Goal: Task Accomplishment & Management: Complete application form

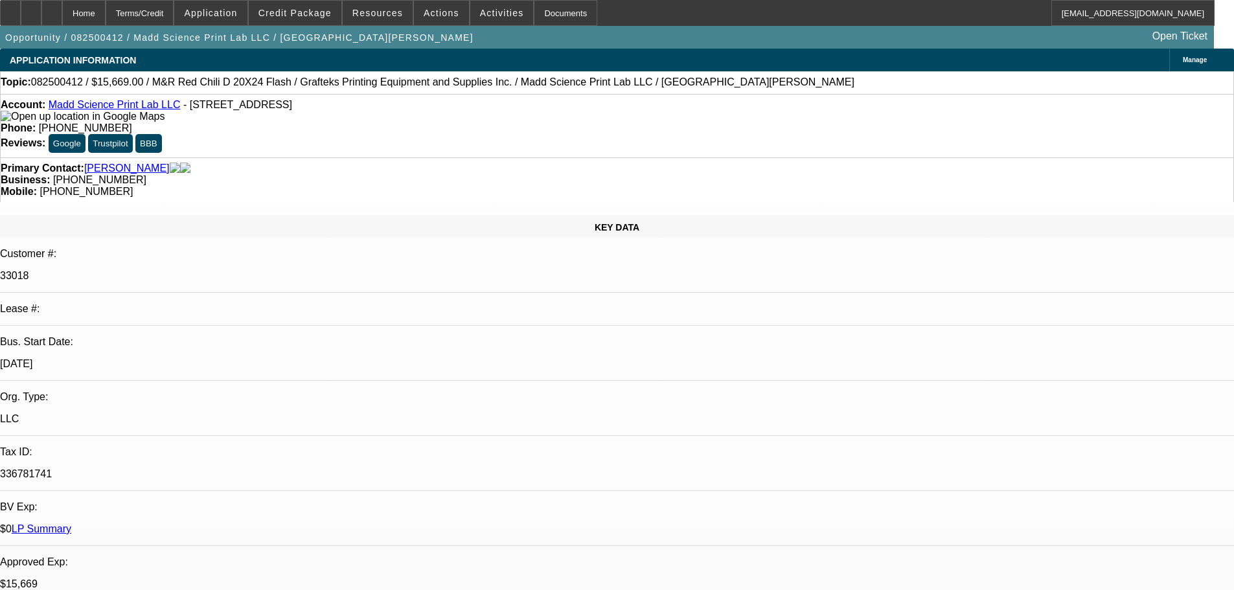
select select "0"
select select "2"
select select "0"
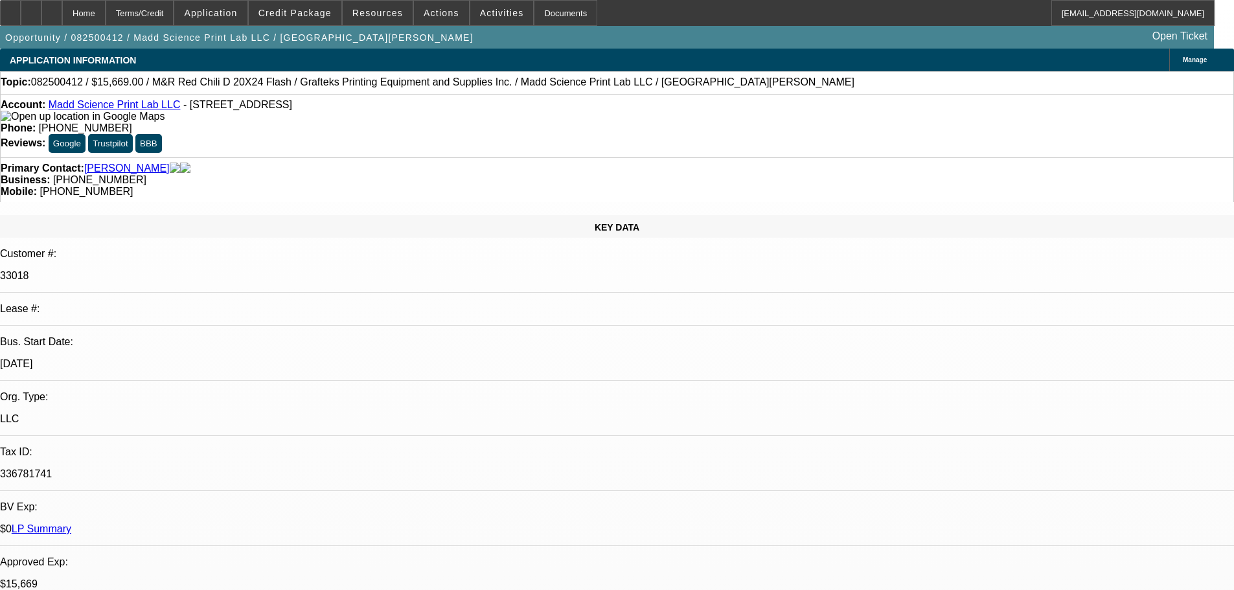
select select "0"
select select "2"
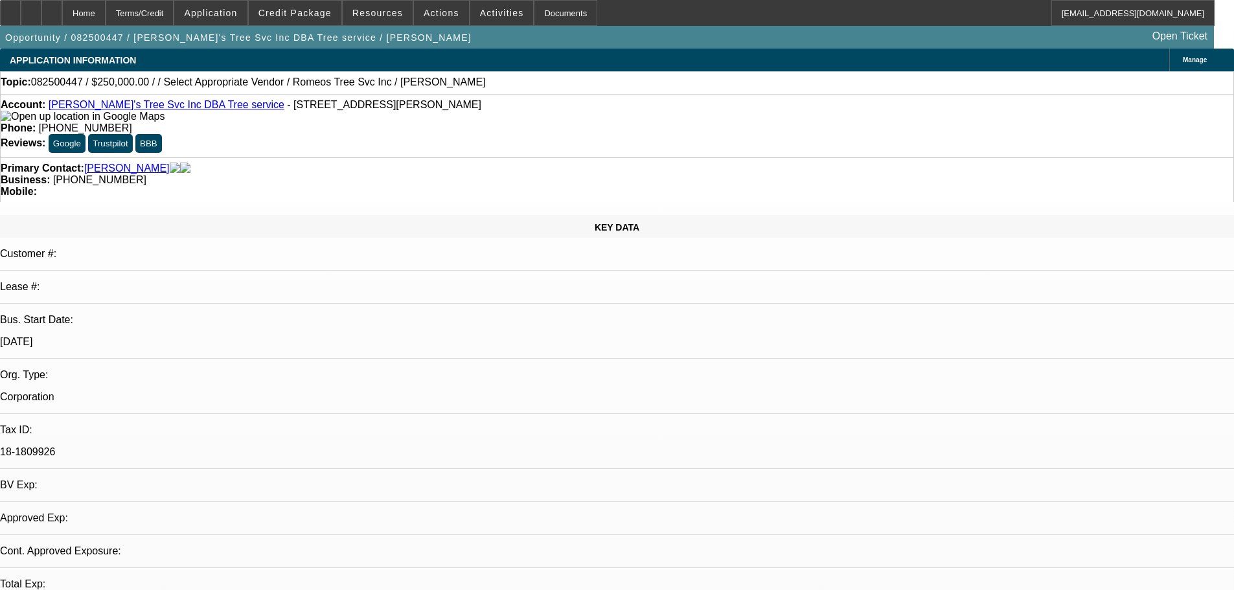
select select "0"
select select "6"
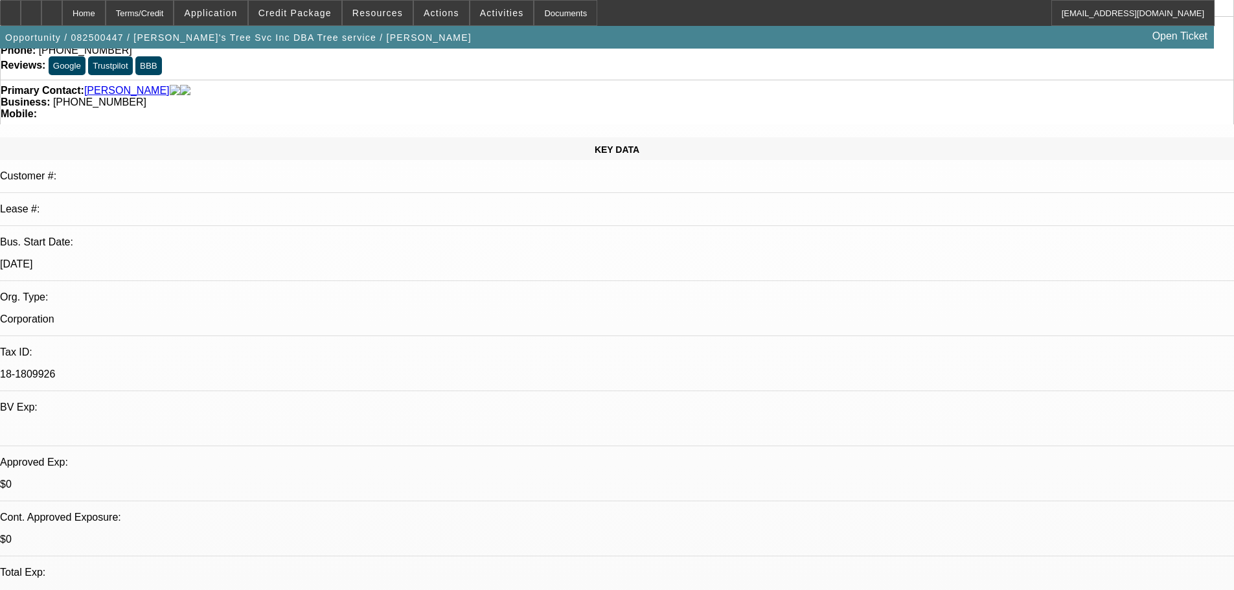
scroll to position [389, 0]
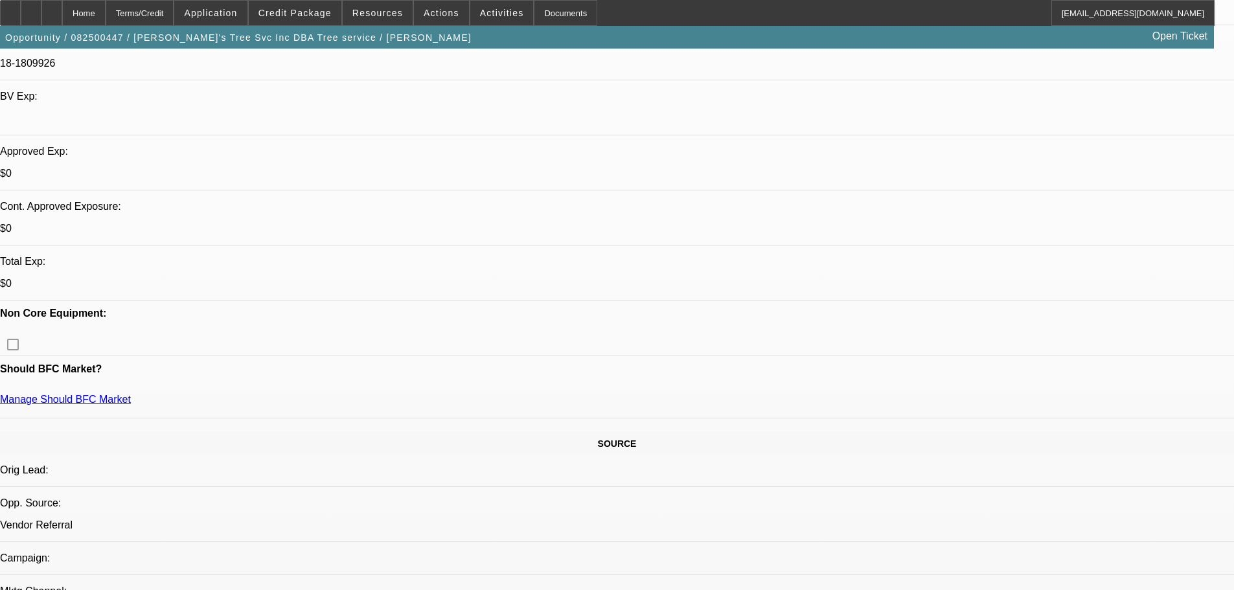
click at [324, 10] on span "Credit Package" at bounding box center [294, 13] width 73 height 10
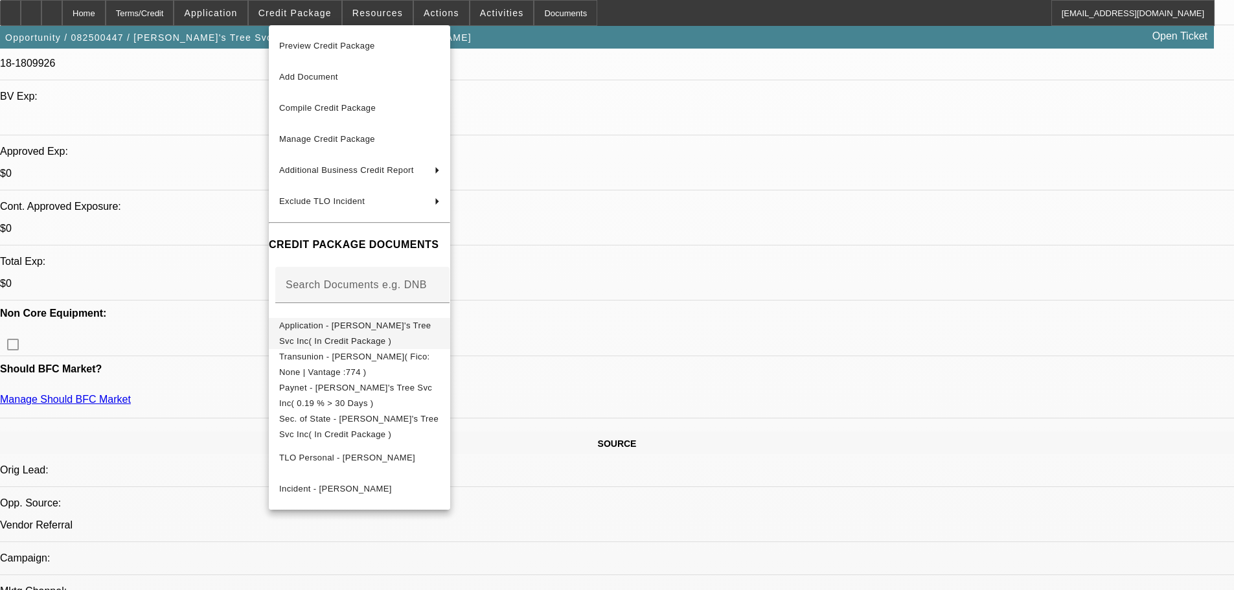
click at [407, 330] on span "Application - Romeo's Tree Svc Inc( In Credit Package )" at bounding box center [355, 333] width 152 height 25
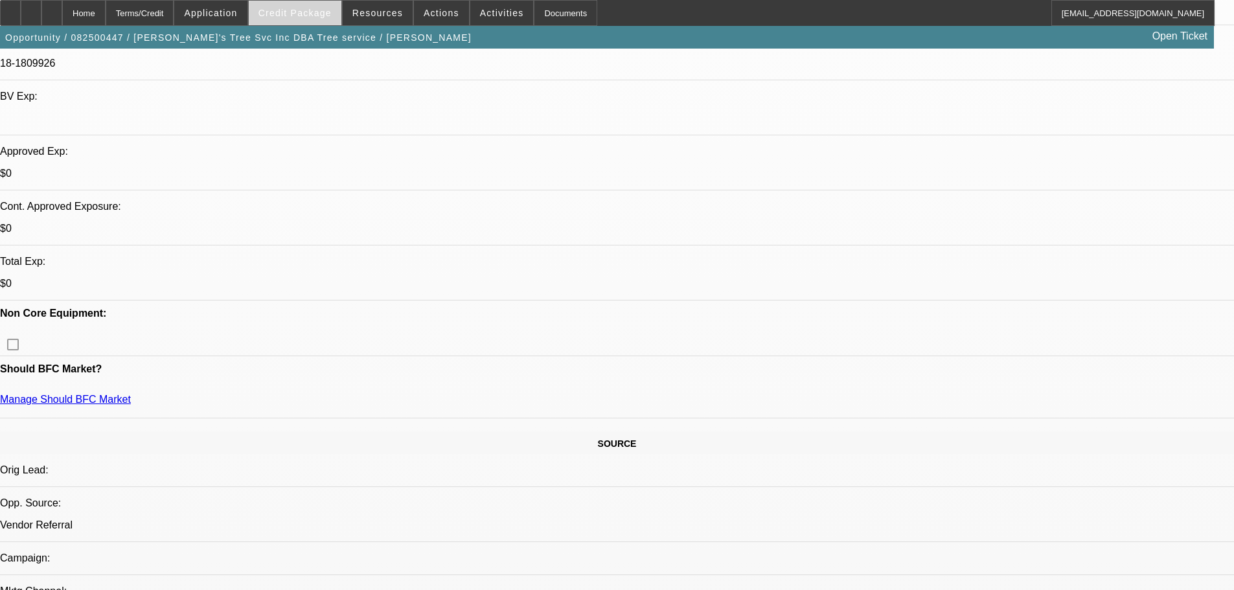
click at [299, 15] on span "Credit Package" at bounding box center [294, 13] width 73 height 10
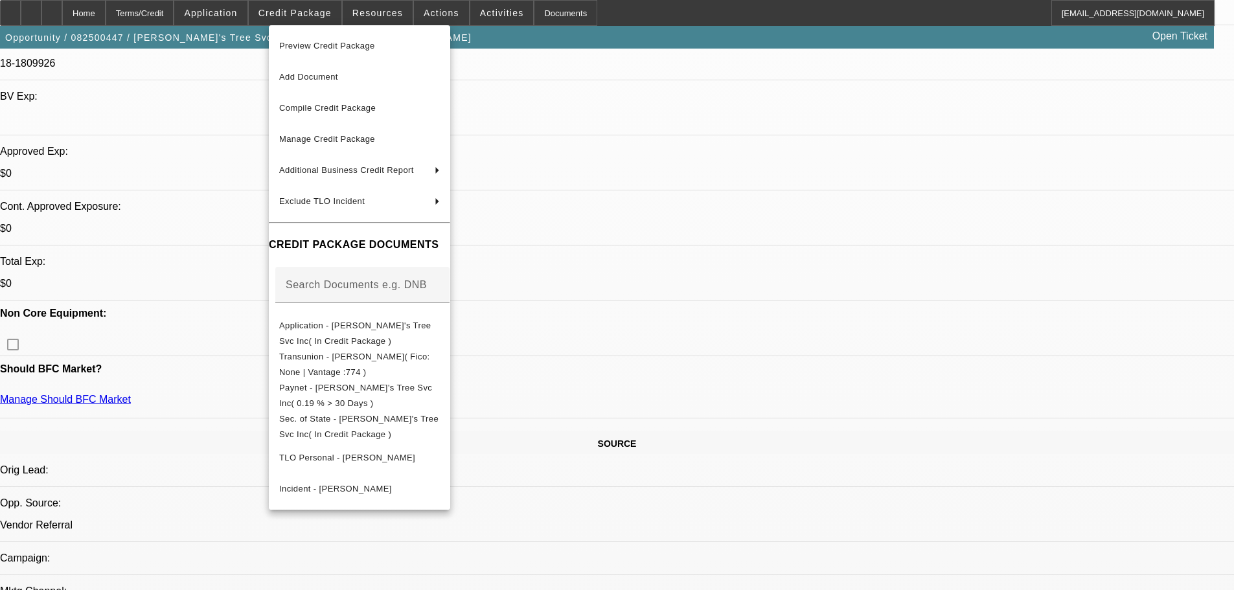
click at [667, 262] on div at bounding box center [617, 295] width 1234 height 590
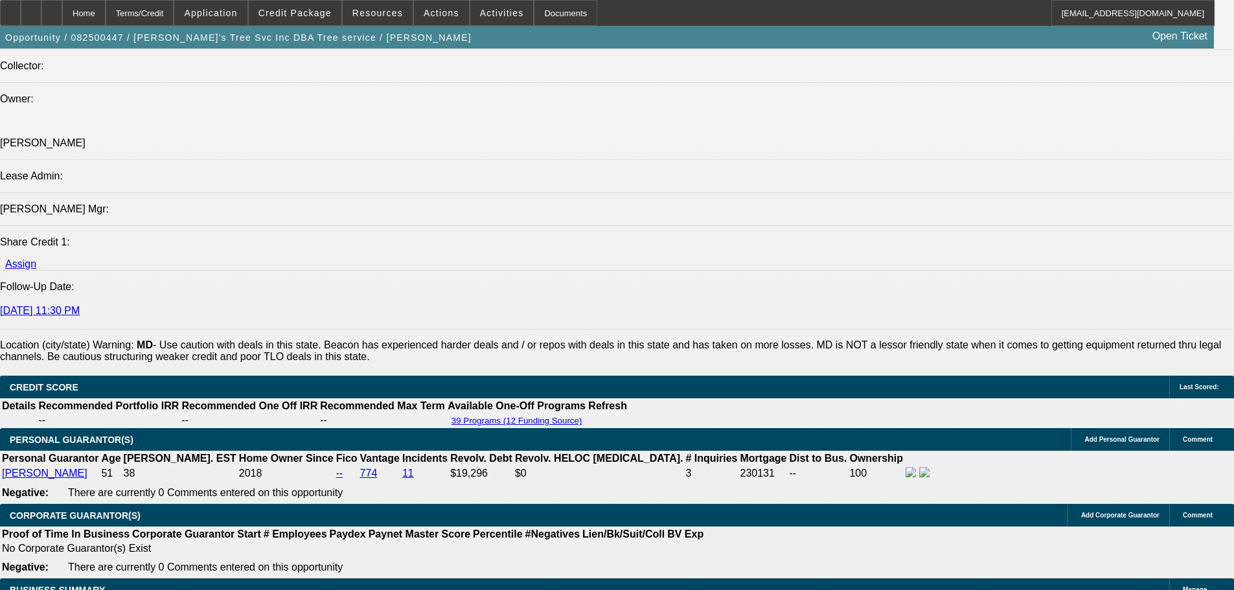
scroll to position [1619, 0]
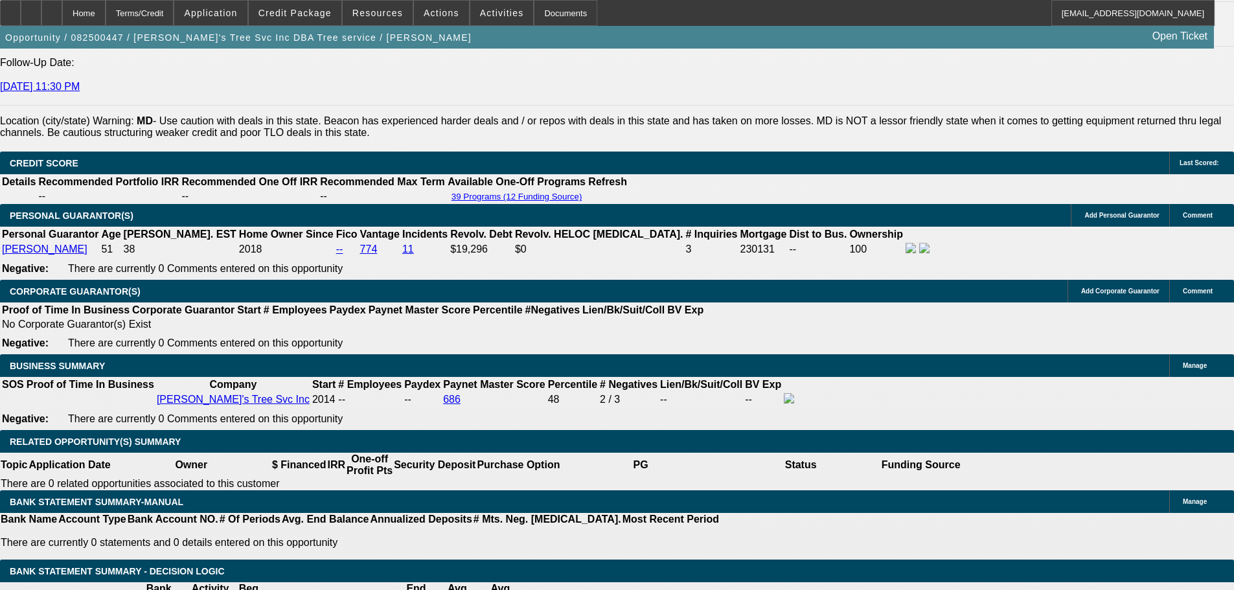
scroll to position [1813, 0]
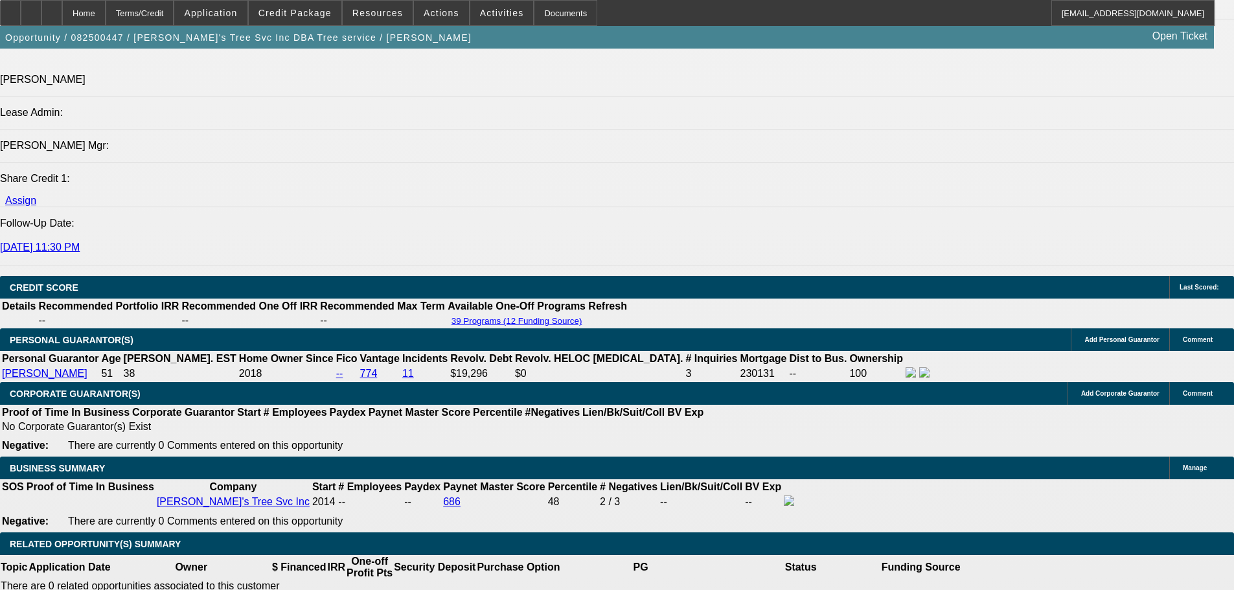
select select "0"
select select "6"
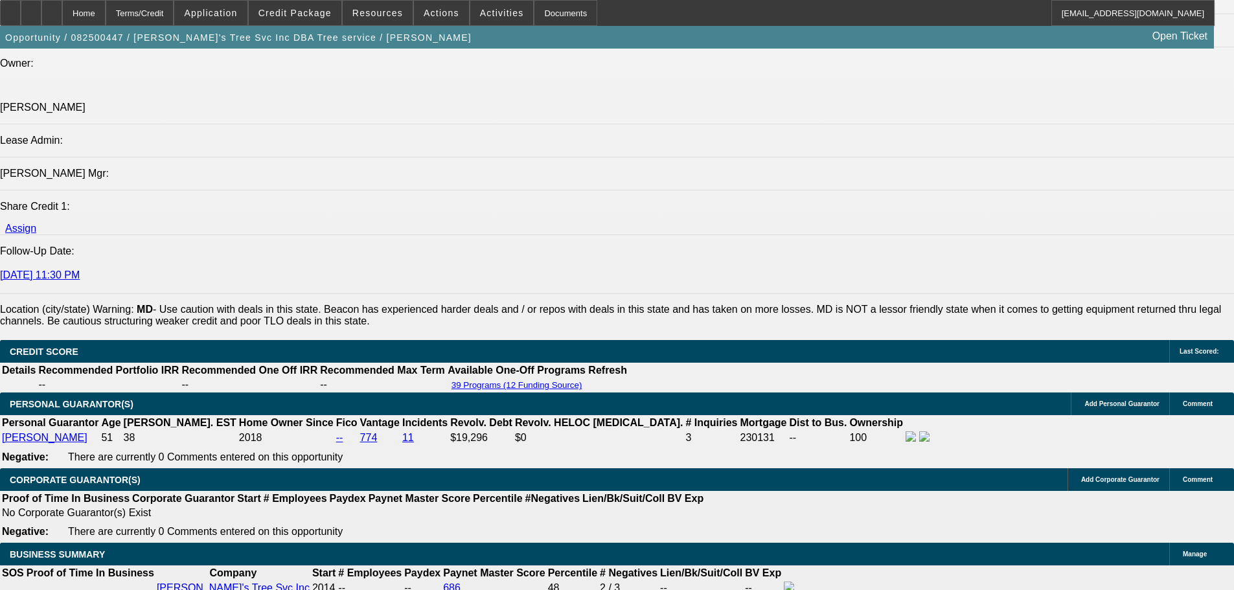
scroll to position [1499, 0]
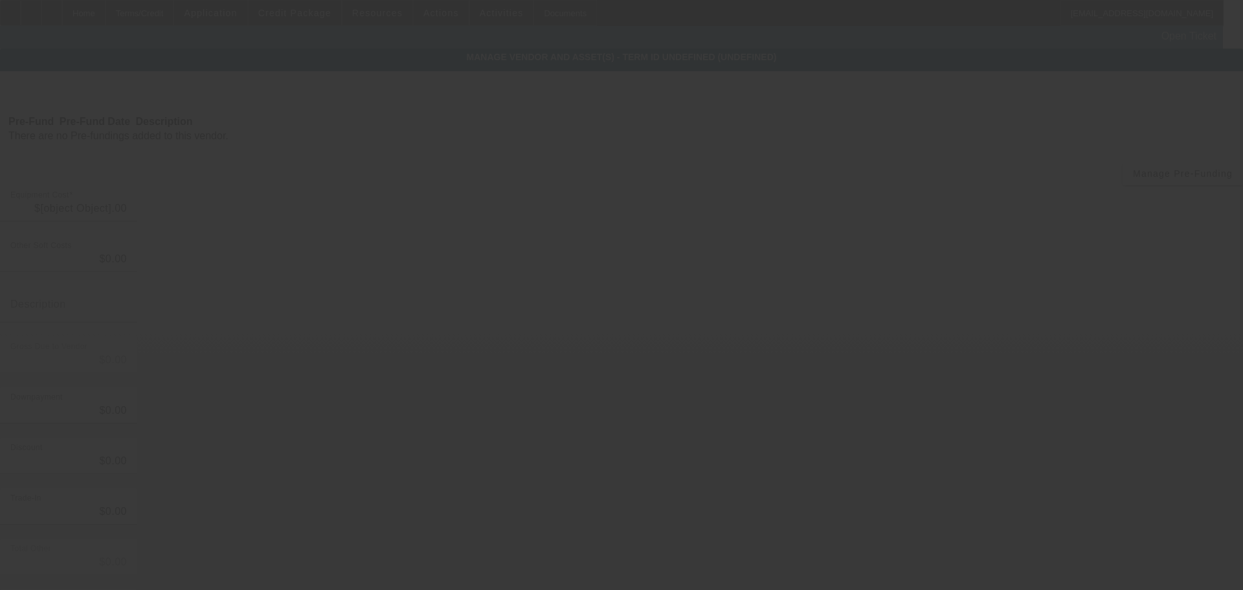
type input "$250,000.00"
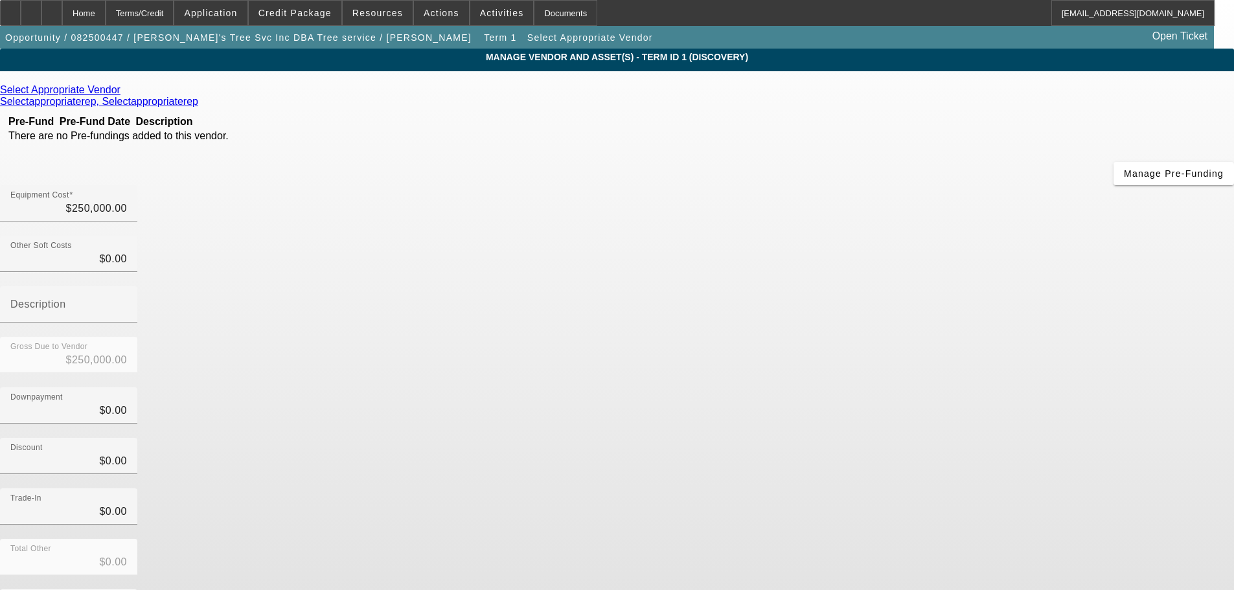
scroll to position [17, 0]
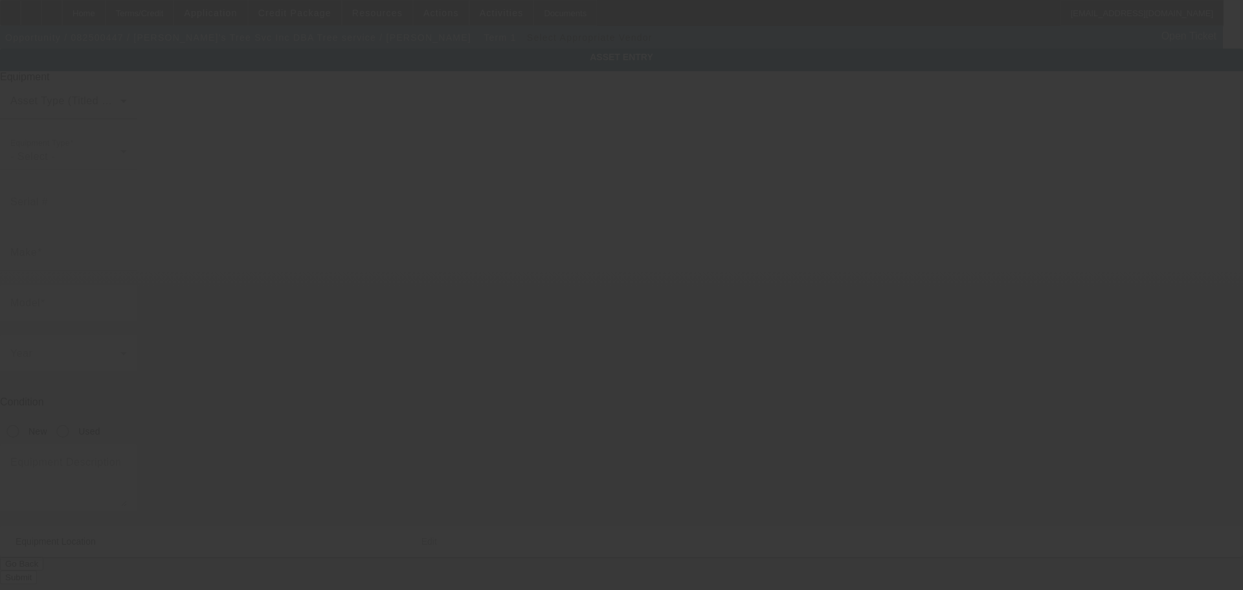
type input "8060 Springfield Road"
type input "Glenn Dale"
type input "20769"
type input "$250,000.00"
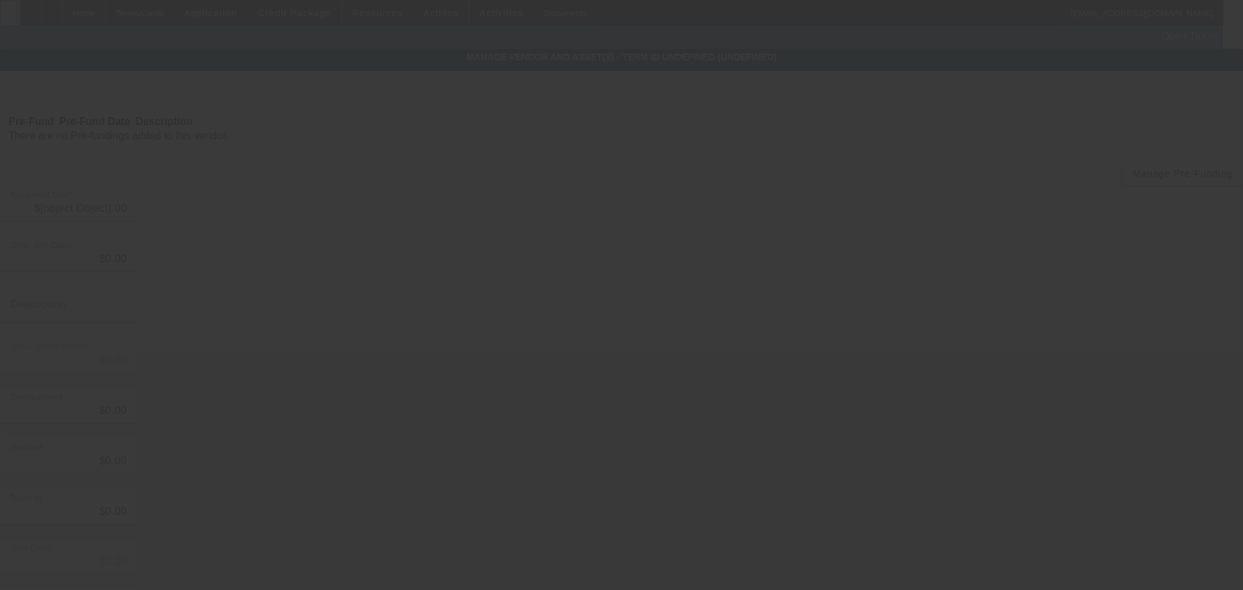
type input "$250,000.00"
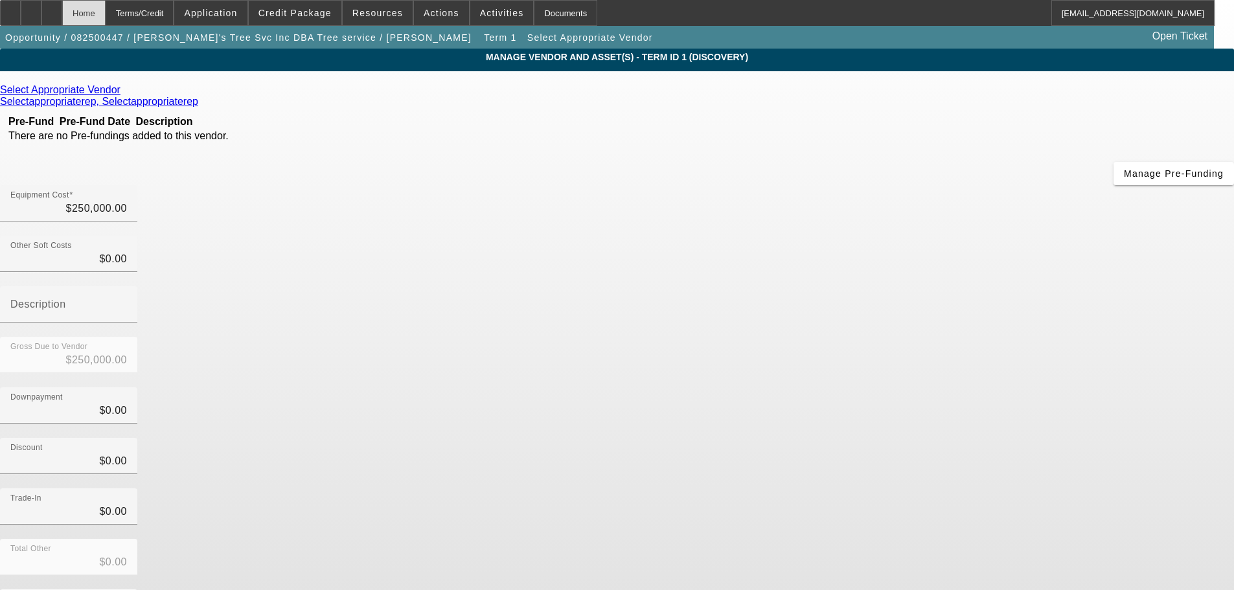
click at [106, 16] on div "Home" at bounding box center [83, 13] width 43 height 26
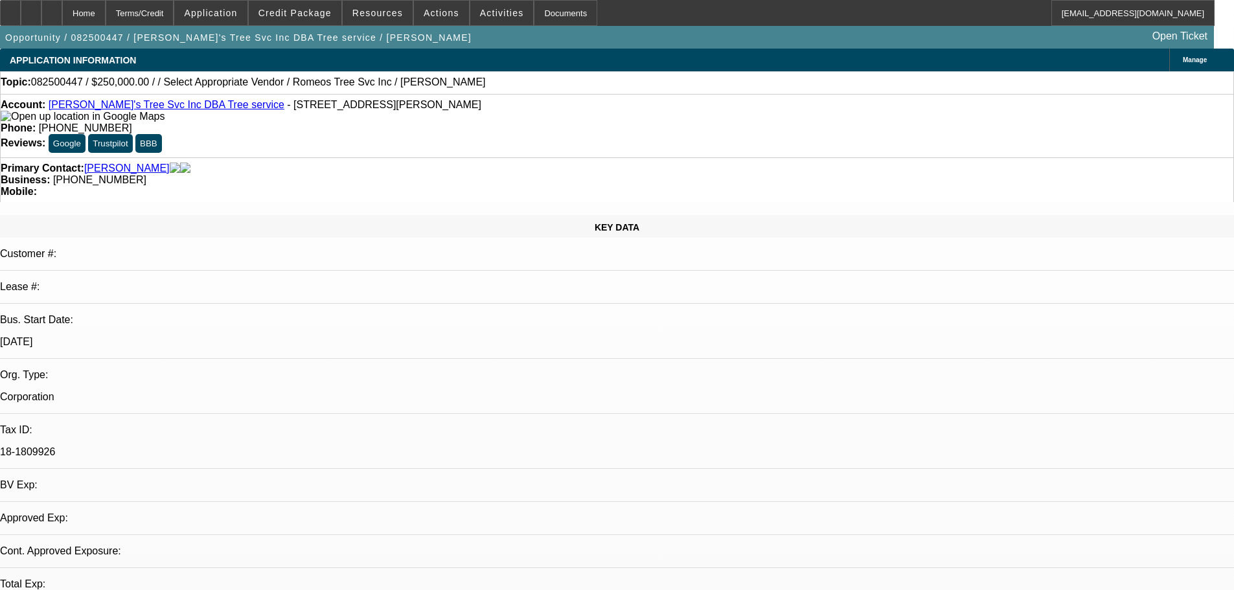
select select "0"
select select "6"
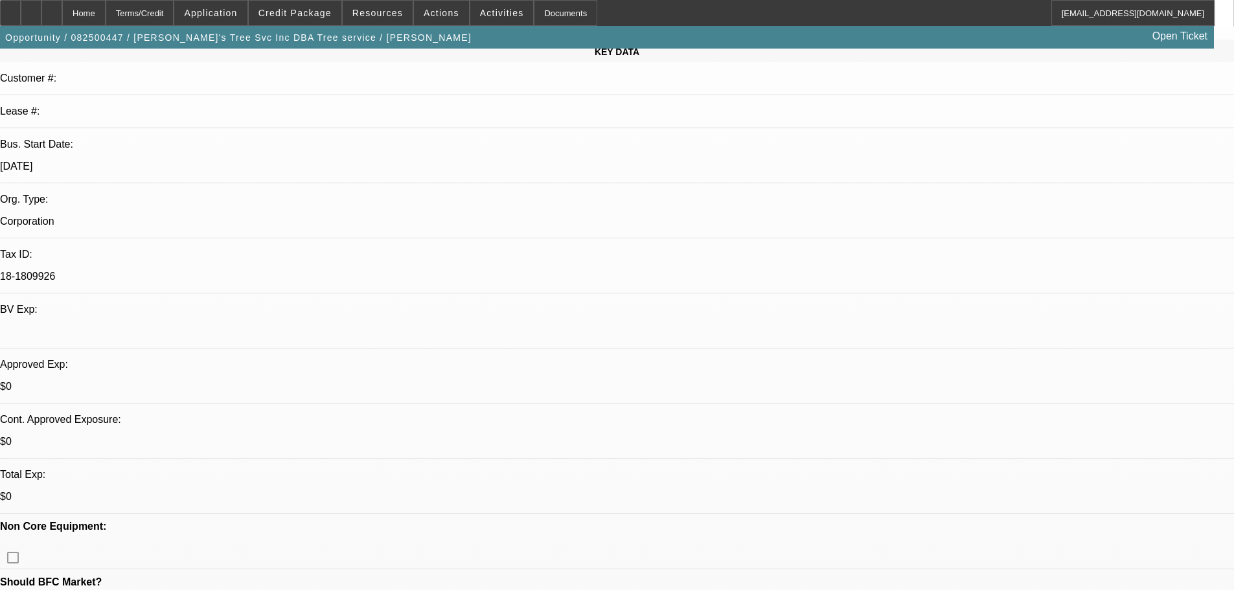
scroll to position [194, 0]
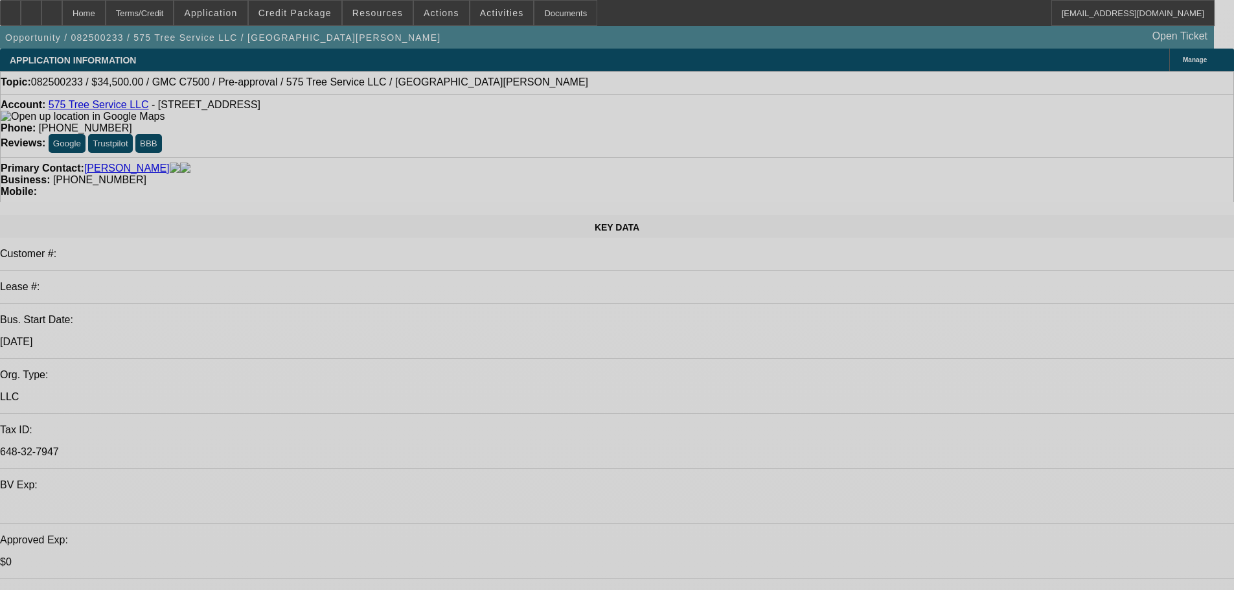
select select "0"
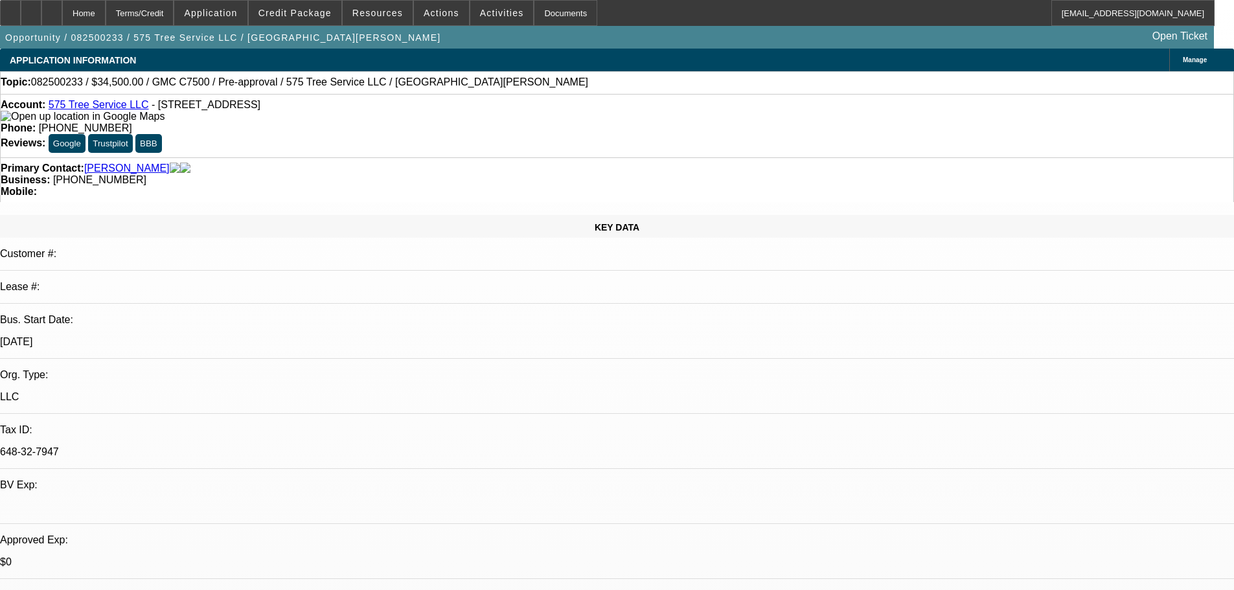
select select "2"
select select "0"
select select "6"
select select "0"
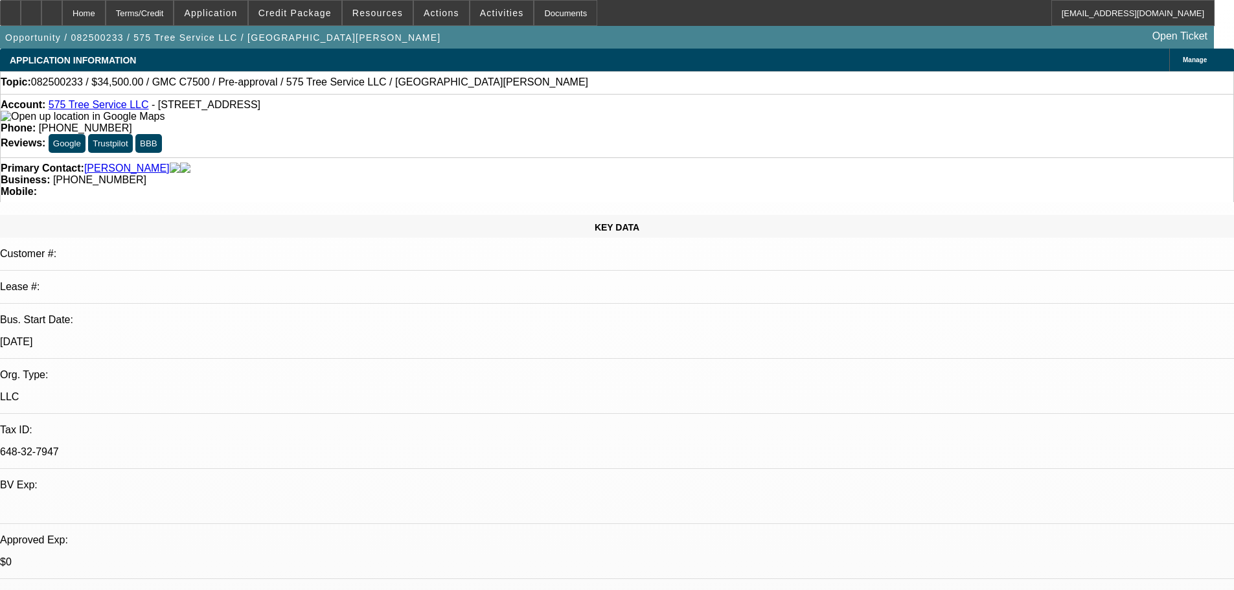
select select "2"
select select "0"
select select "6"
select select "0"
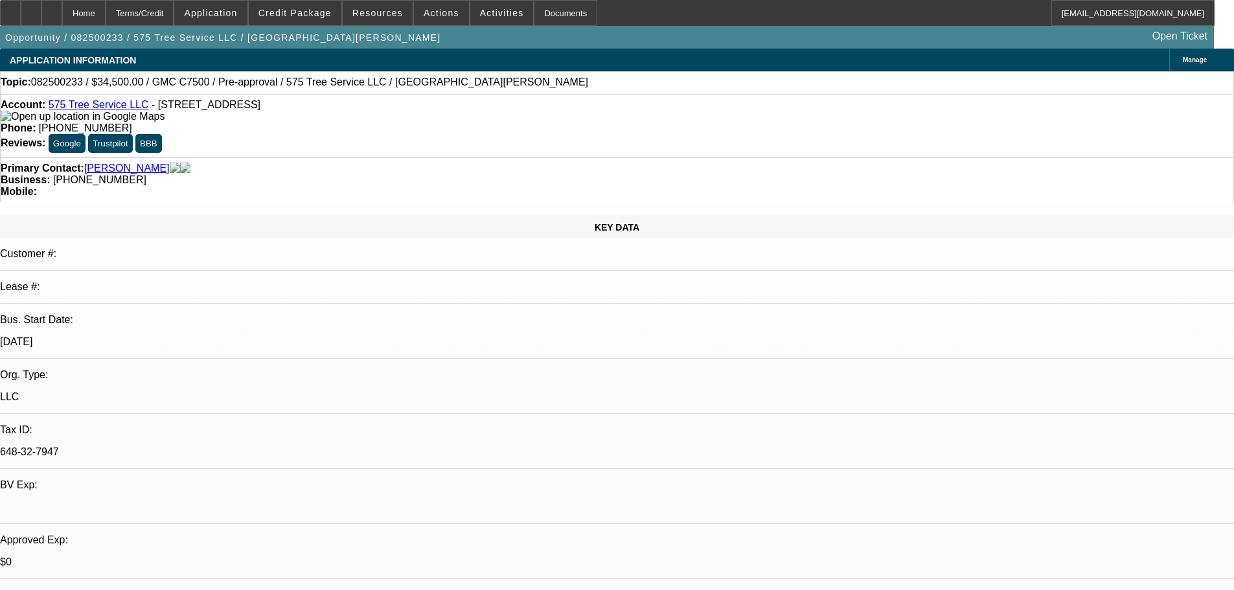
select select "2"
select select "0"
select select "6"
select select "0"
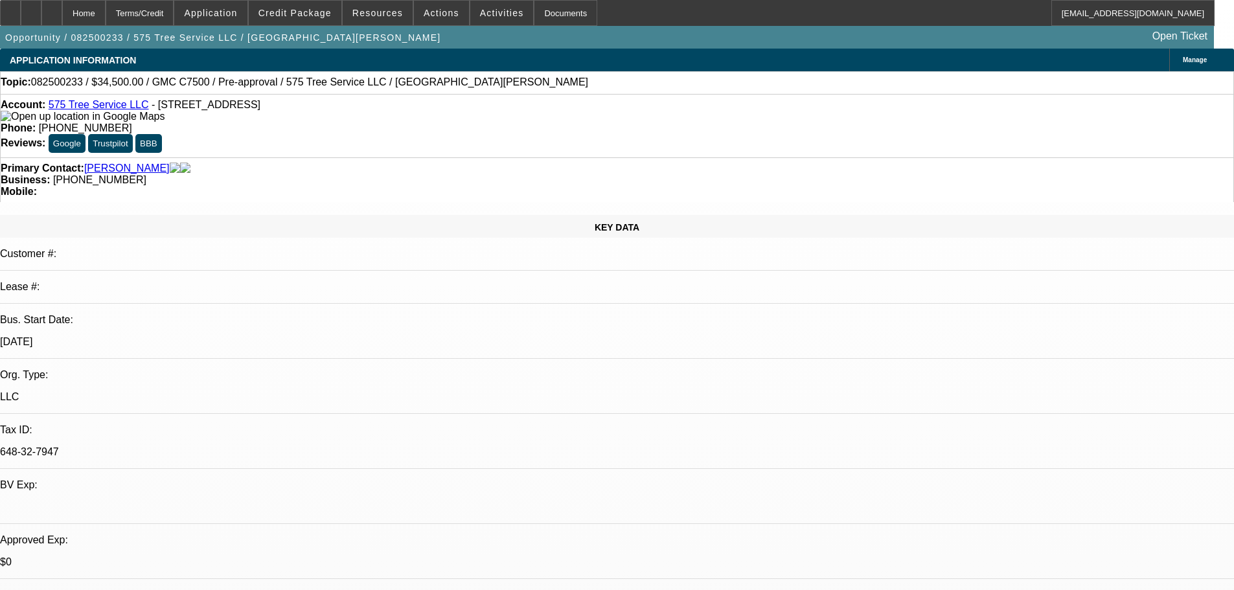
select select "0"
select select "6"
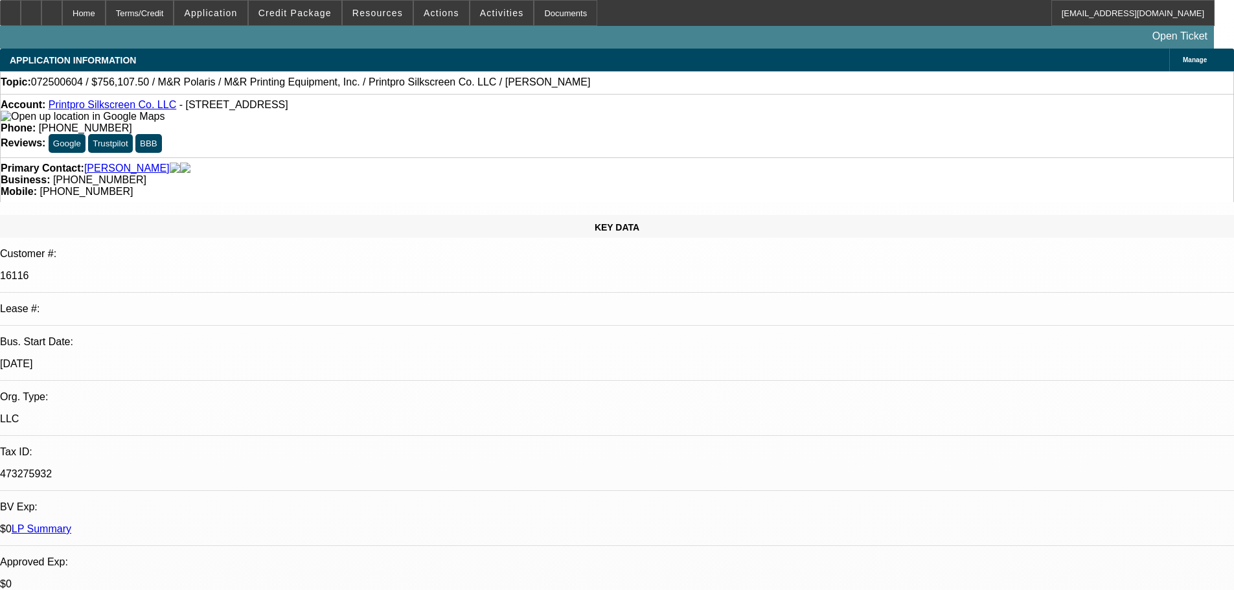
select select "0"
select select "2"
select select "0"
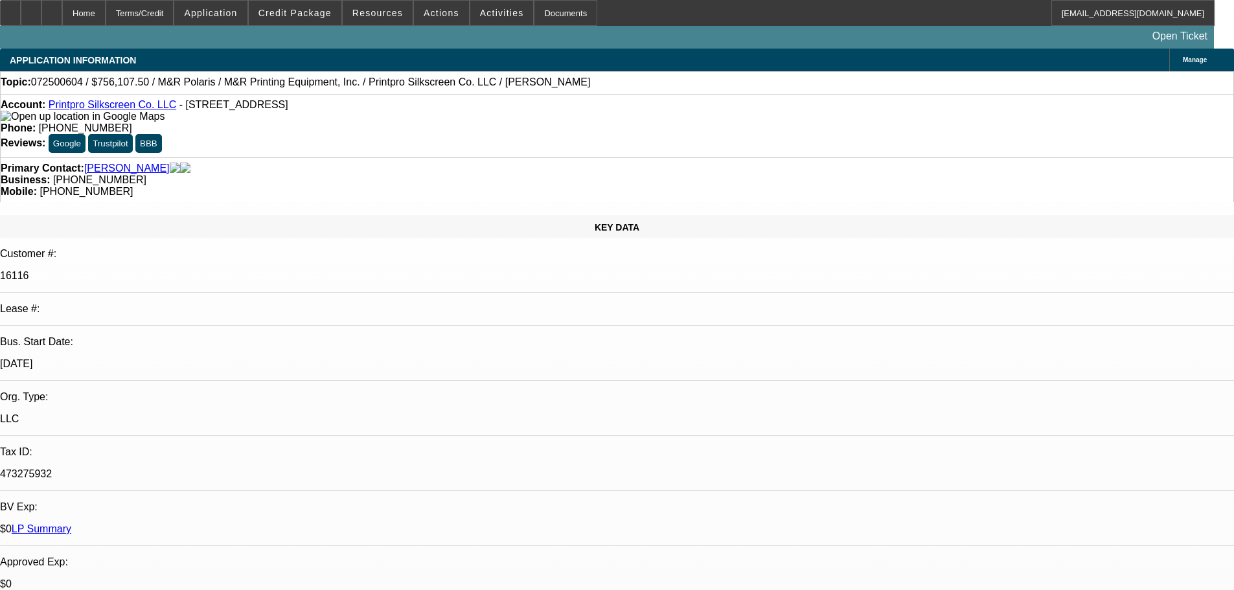
select select "0"
select select "2"
select select "0"
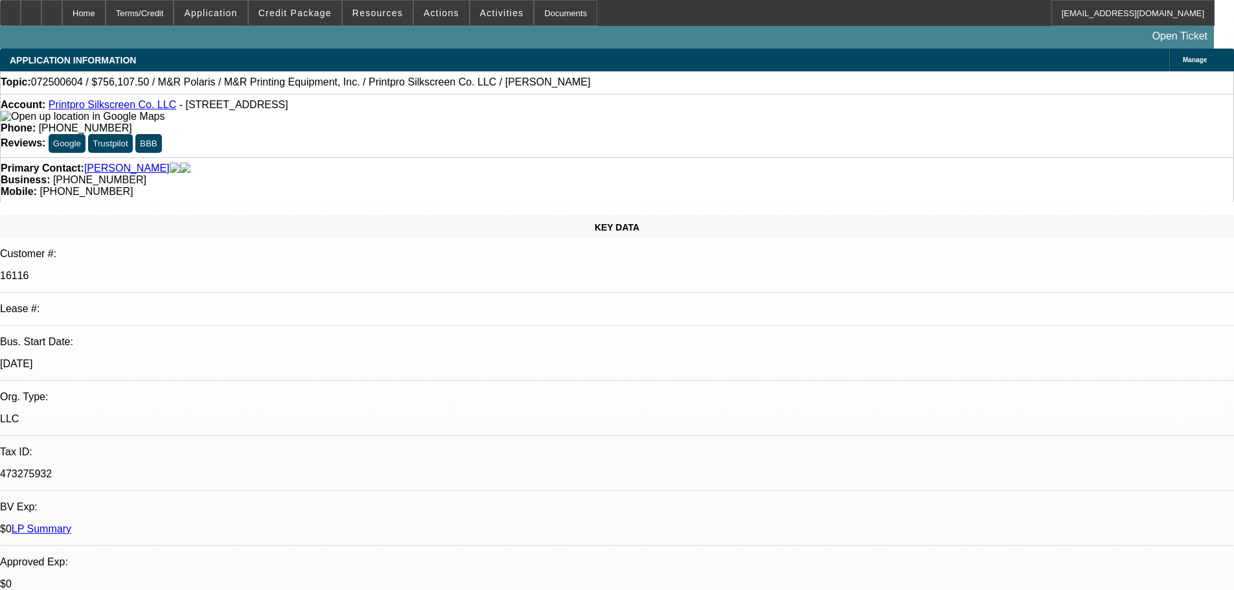
select select "0"
select select "2"
select select "0"
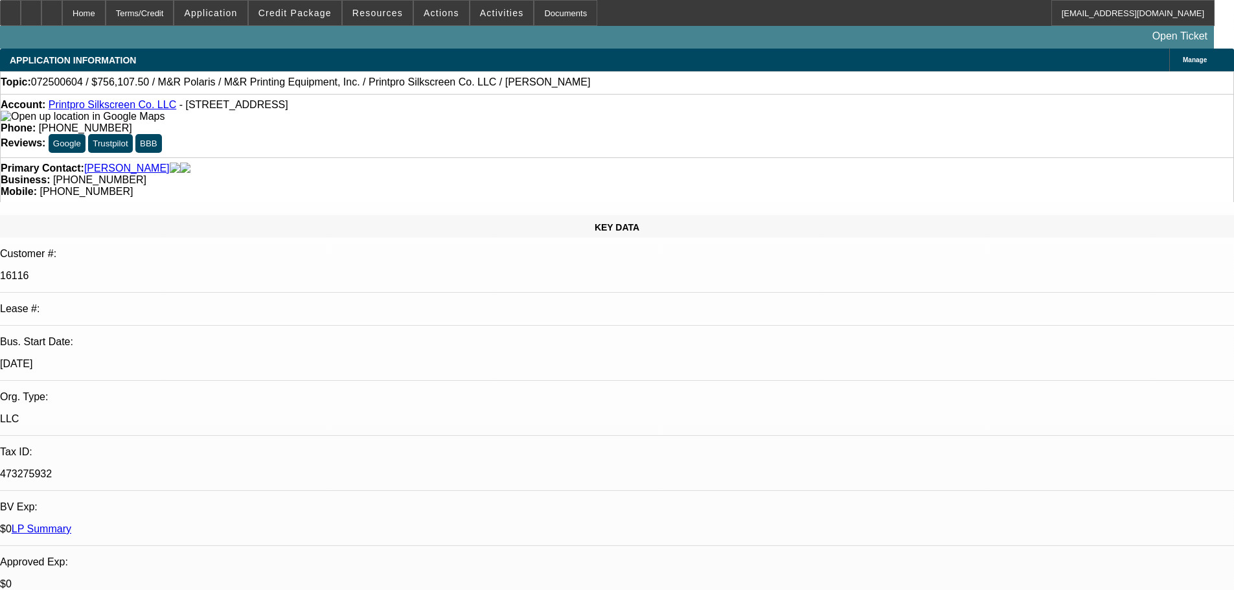
select select "2"
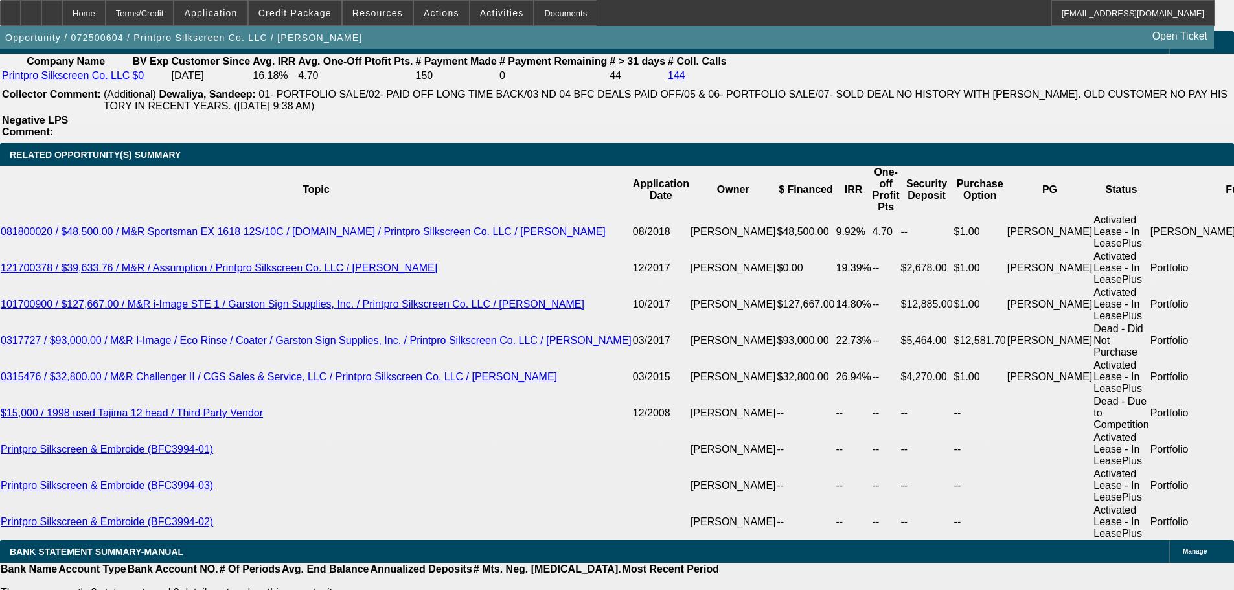
scroll to position [2349, 0]
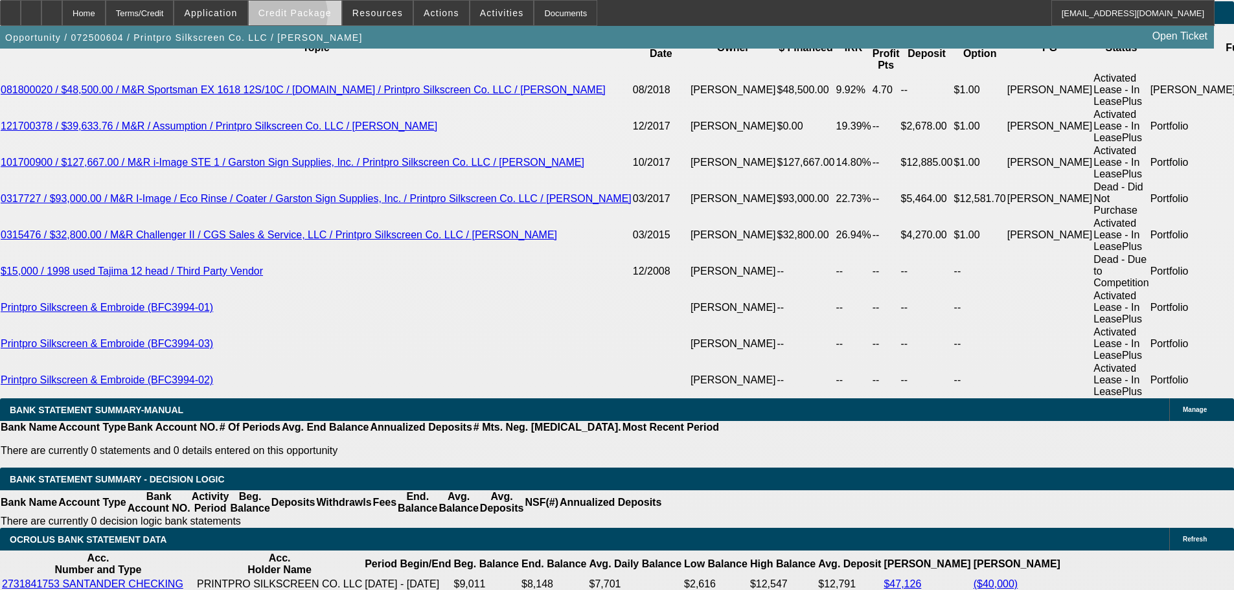
click at [304, 17] on span "Credit Package" at bounding box center [294, 13] width 73 height 10
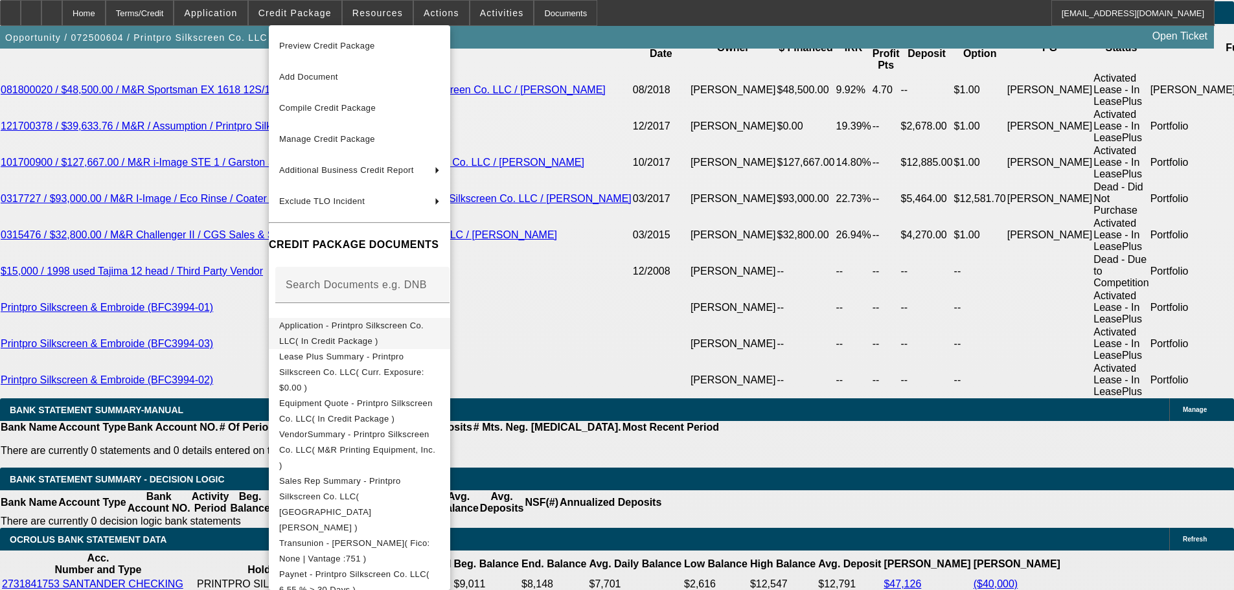
click at [374, 328] on span "Application - Printpro Silkscreen Co. LLC( In Credit Package )" at bounding box center [351, 333] width 144 height 25
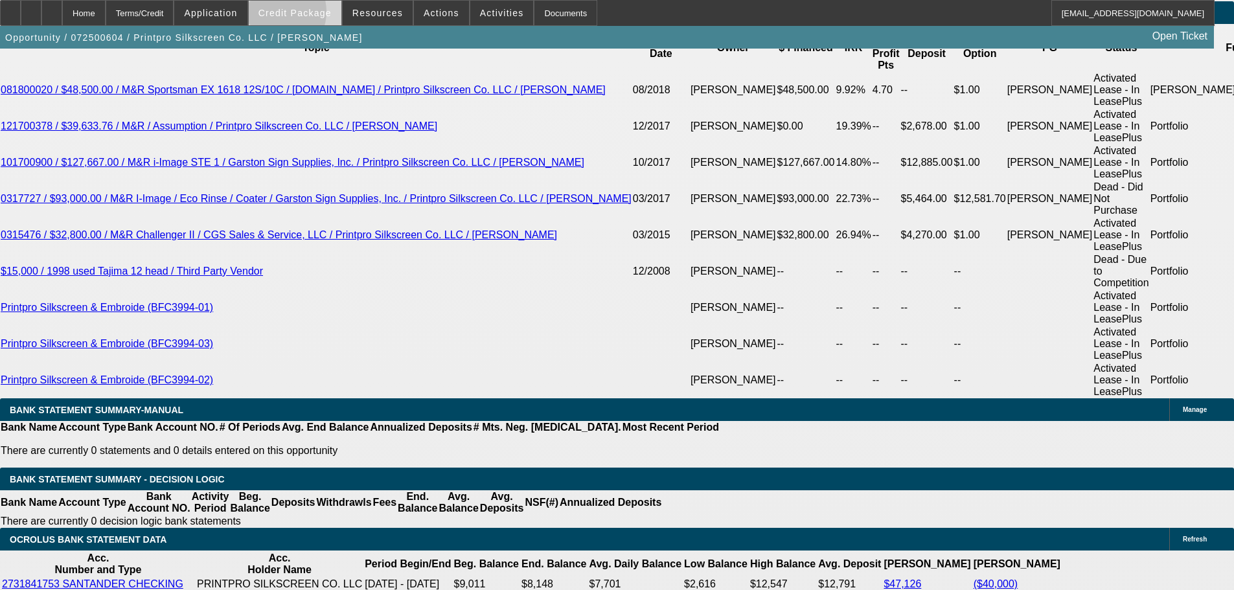
click at [293, 15] on span "Credit Package" at bounding box center [294, 13] width 73 height 10
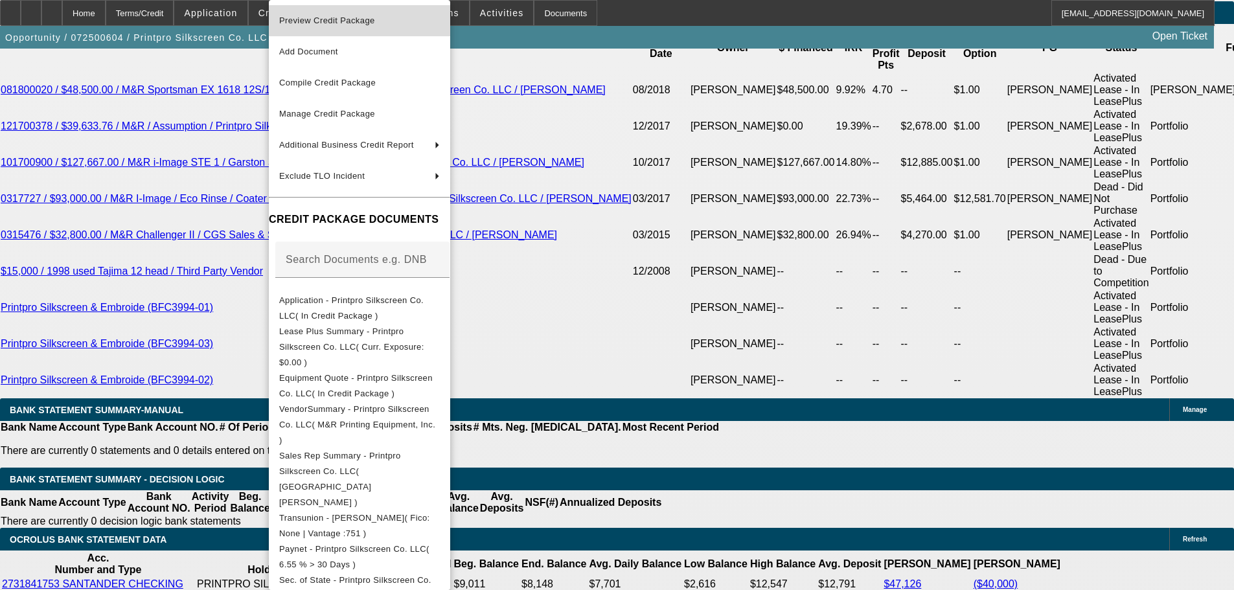
click at [319, 19] on span "Preview Credit Package" at bounding box center [327, 21] width 96 height 10
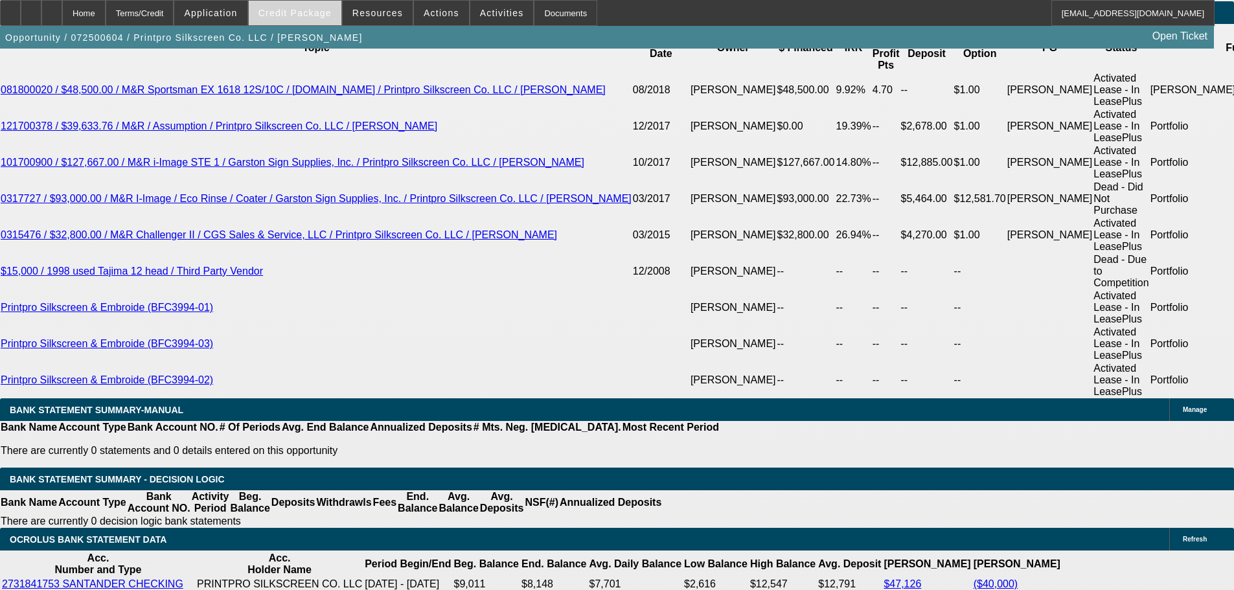
click at [306, 23] on span at bounding box center [295, 12] width 93 height 31
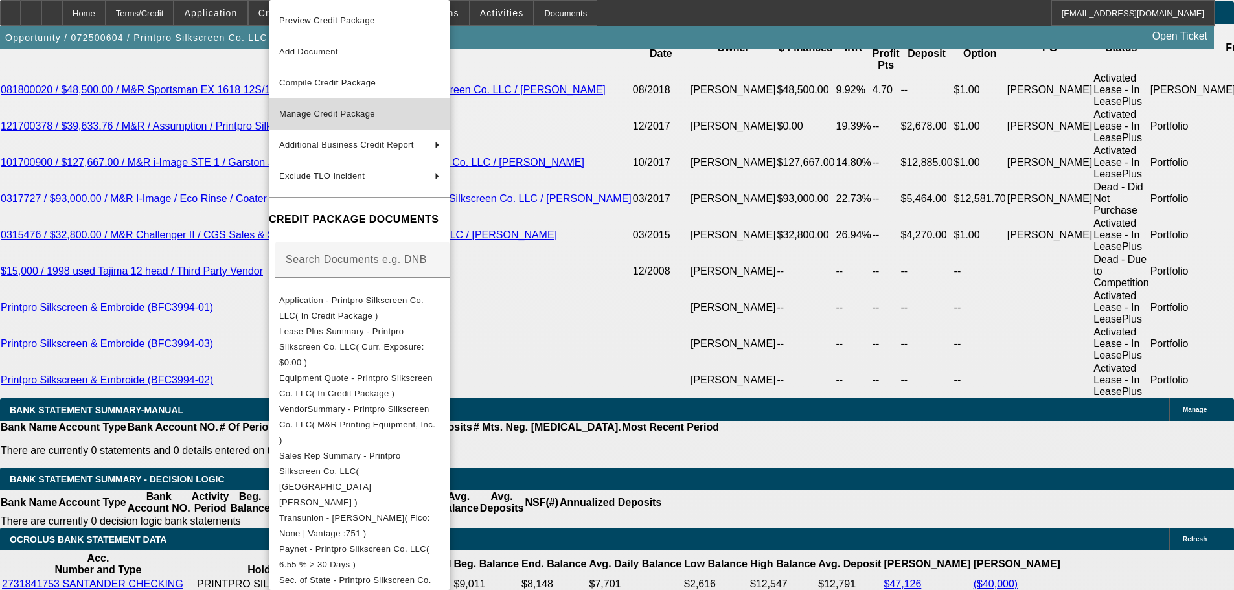
click at [329, 107] on span "Manage Credit Package" at bounding box center [359, 114] width 161 height 16
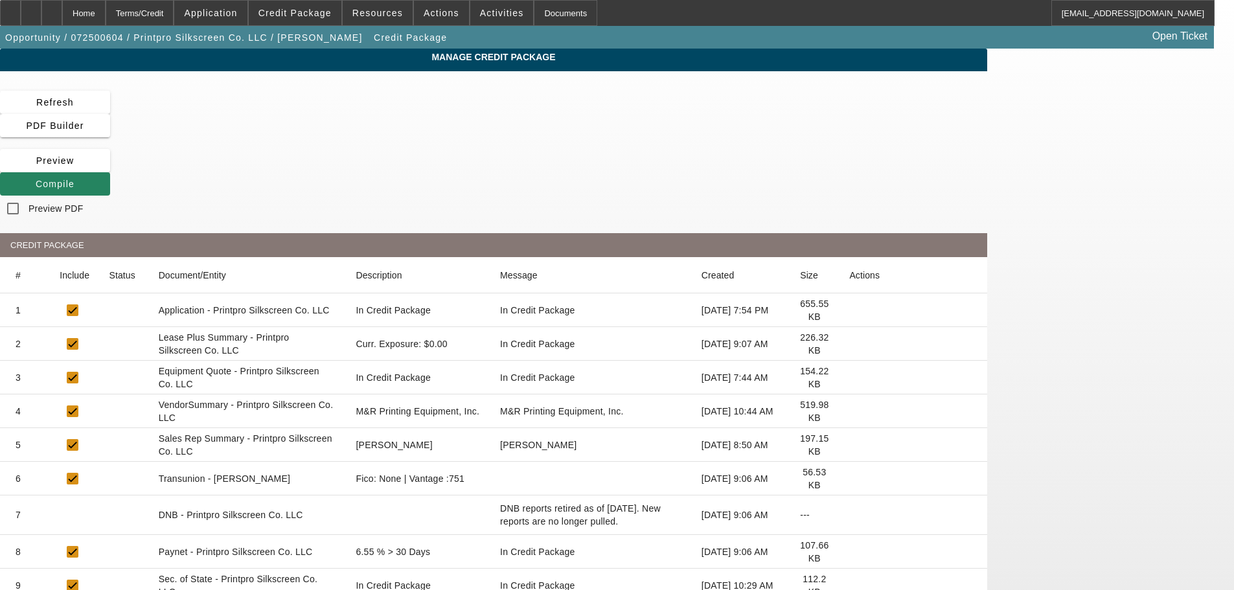
click at [346, 293] on mat-cell "Application - Printpro Silkscreen Co. LLC" at bounding box center [247, 310] width 198 height 34
click at [849, 310] on icon at bounding box center [849, 310] width 0 height 0
click at [324, 21] on span at bounding box center [295, 12] width 93 height 31
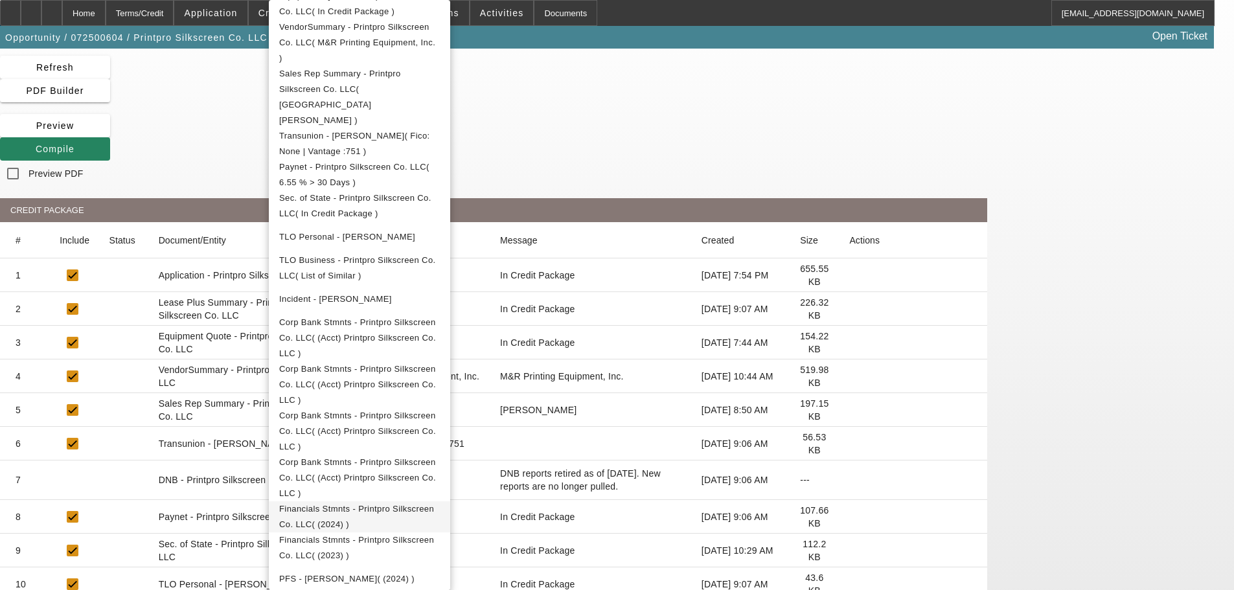
scroll to position [65, 0]
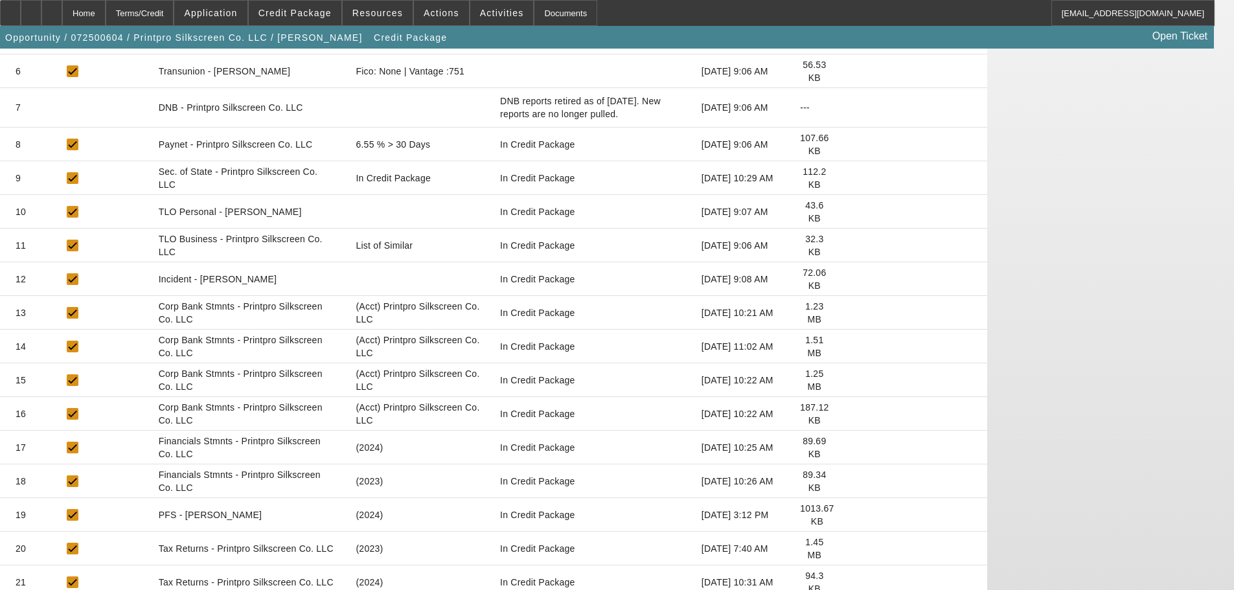
scroll to position [412, 0]
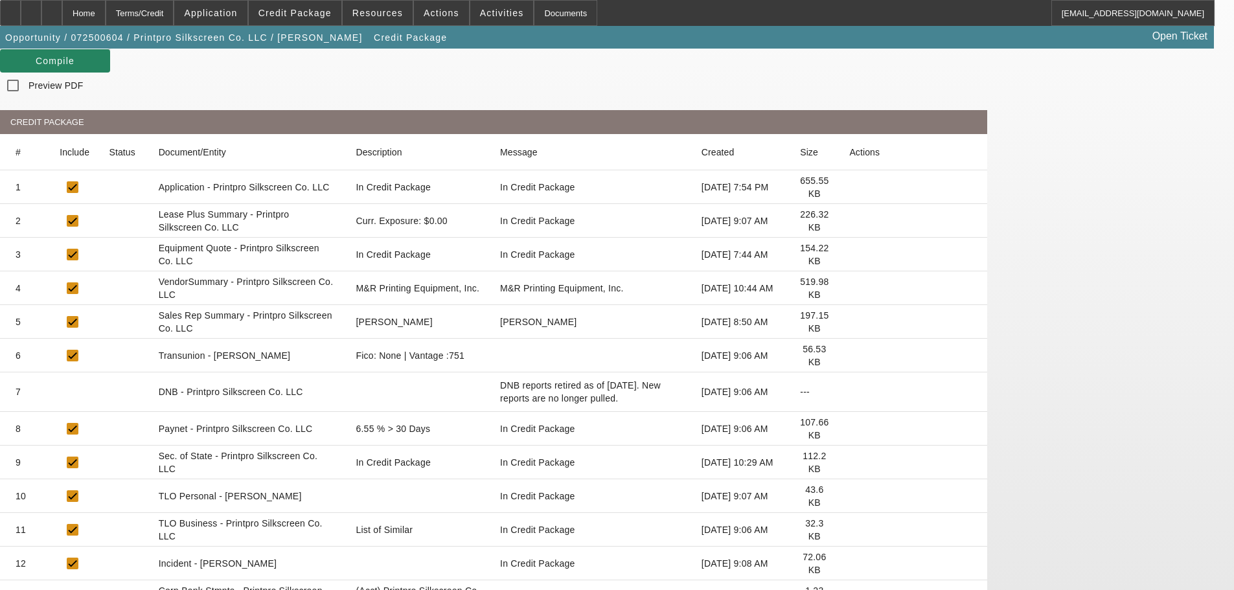
scroll to position [23, 0]
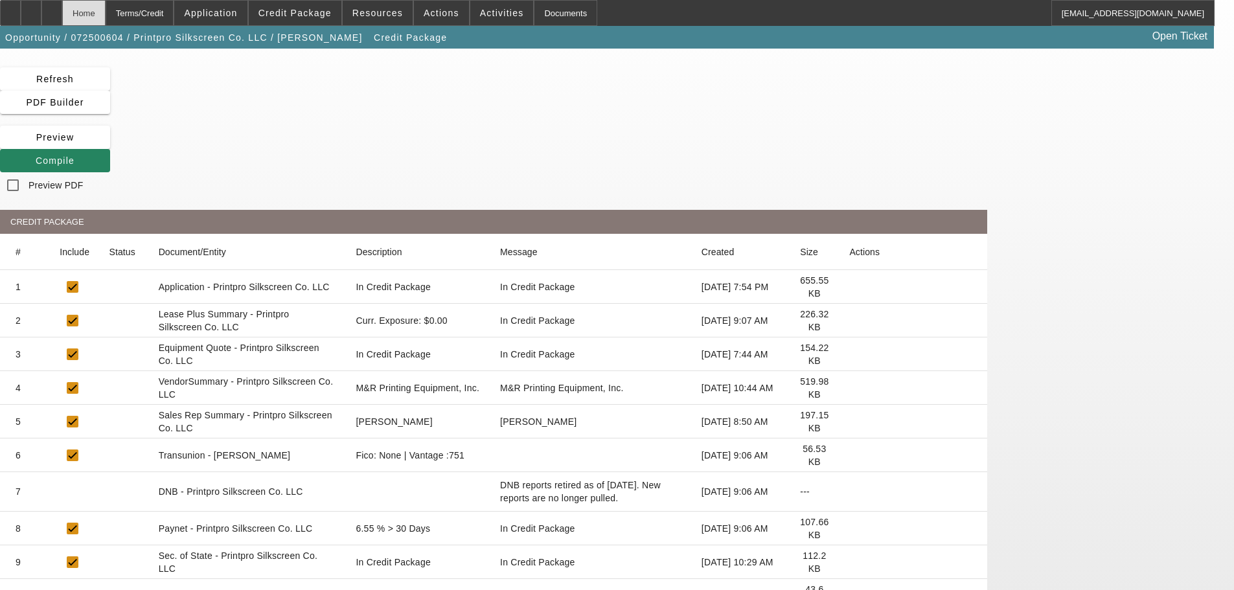
click at [106, 17] on div "Home" at bounding box center [83, 13] width 43 height 26
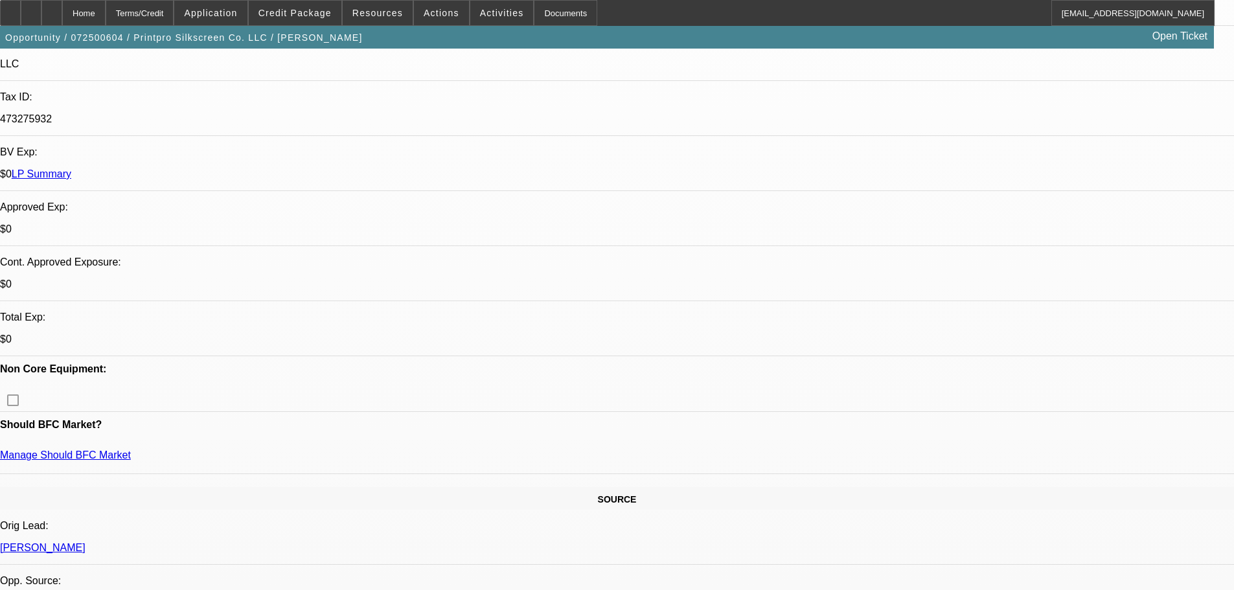
select select "0"
select select "2"
select select "0"
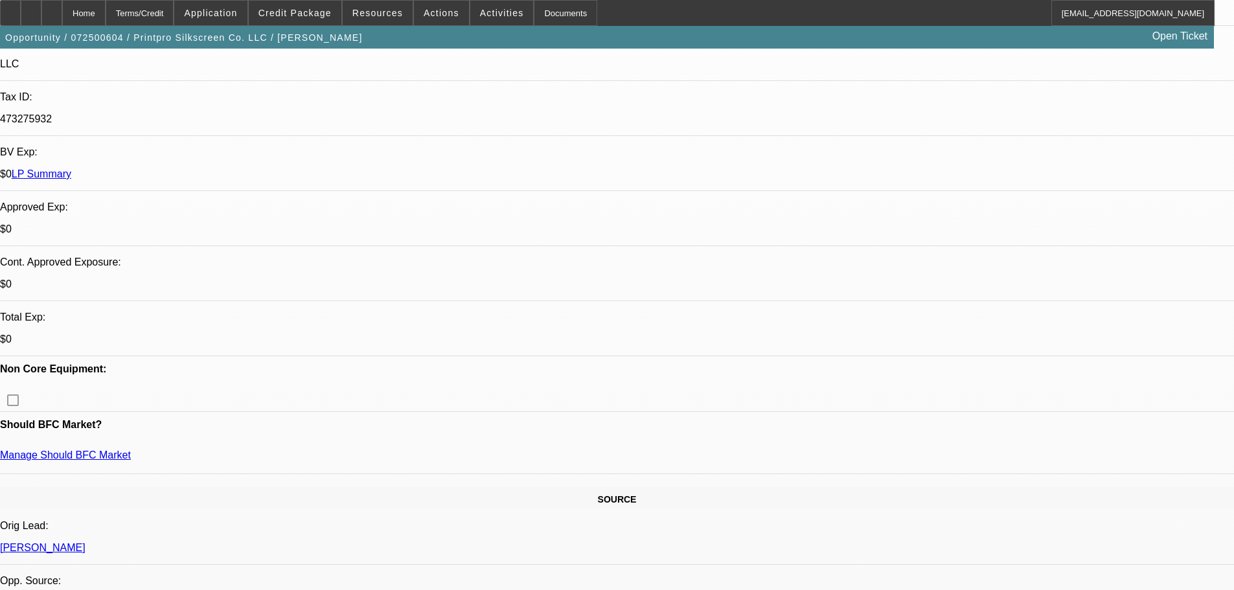
select select "0"
select select "2"
select select "0"
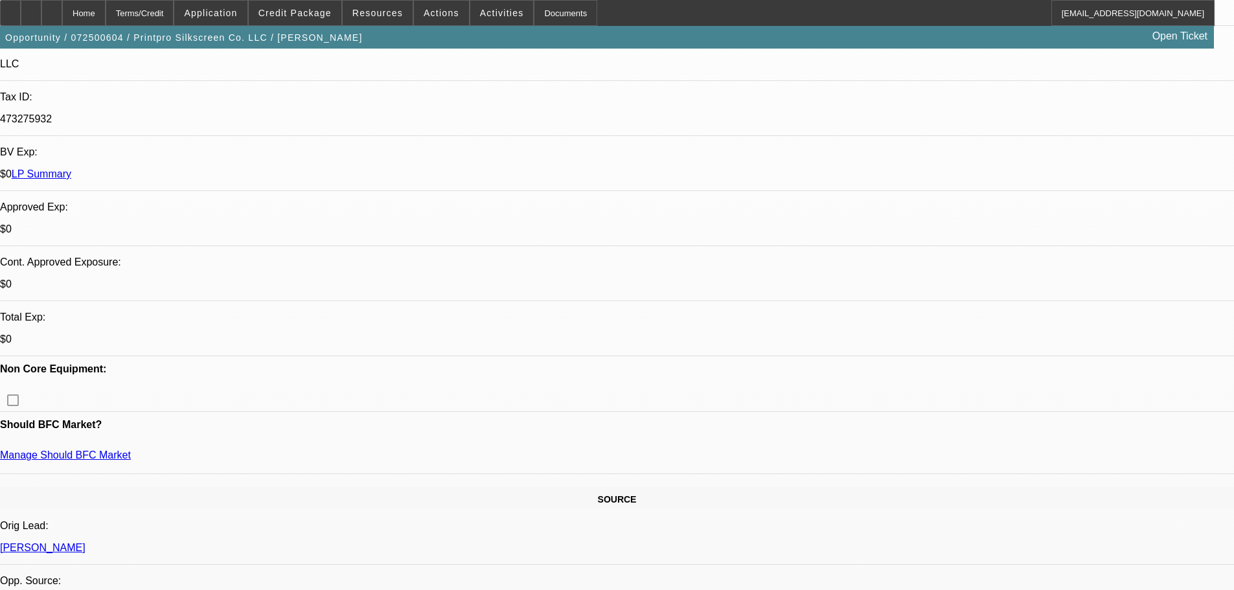
select select "0"
select select "2"
select select "0"
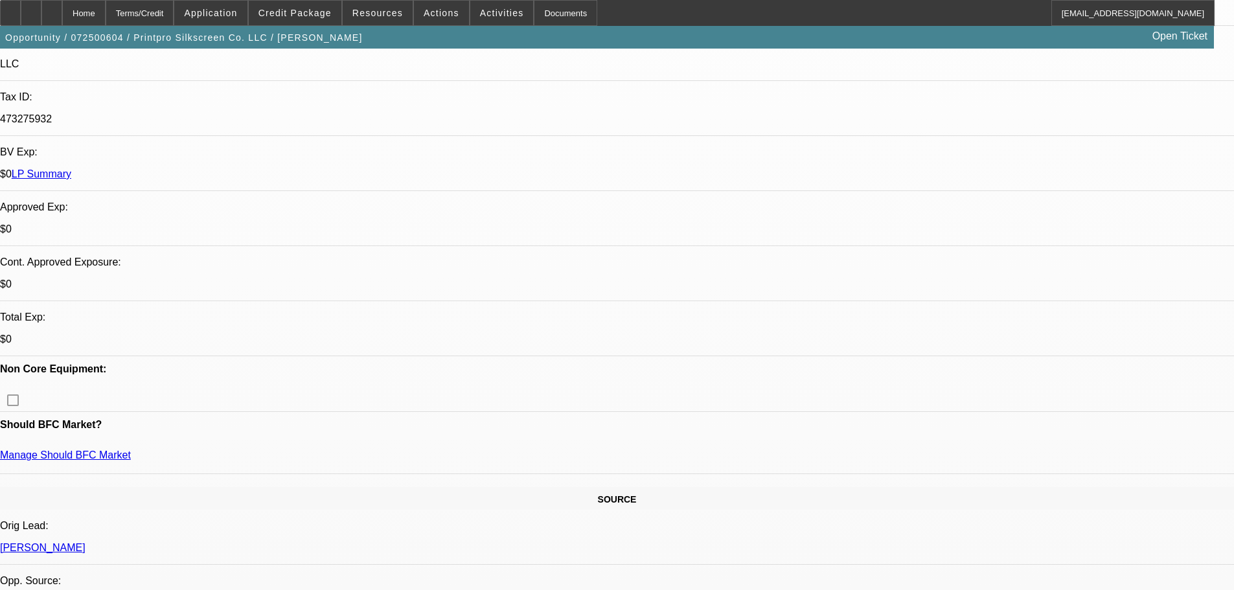
select select "2"
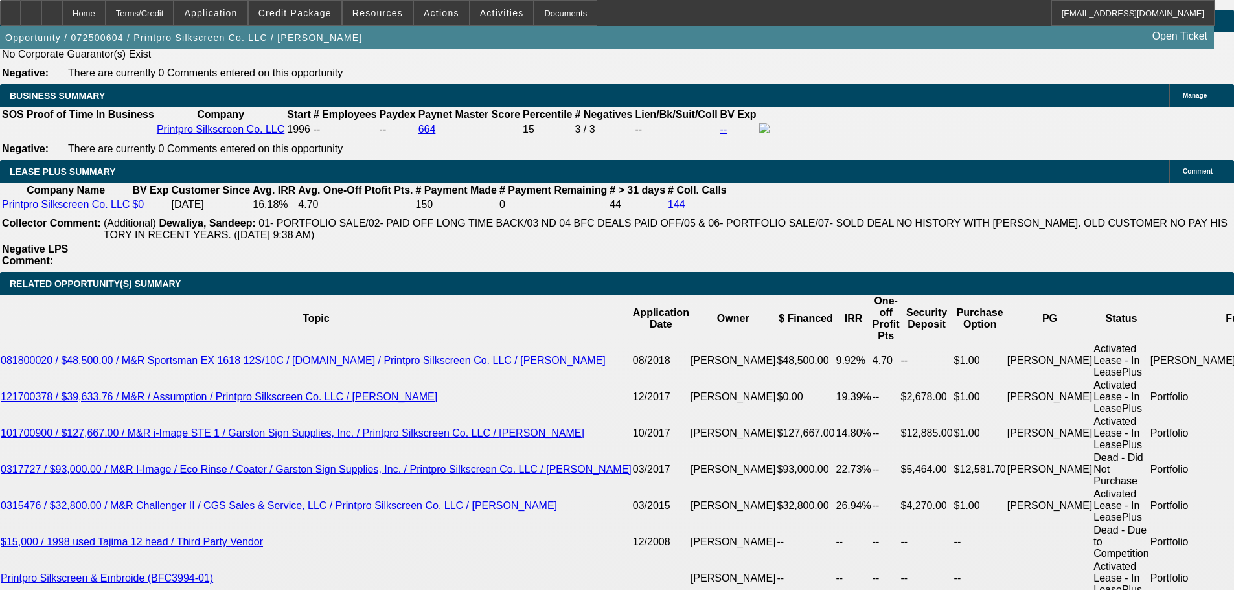
scroll to position [2267, 0]
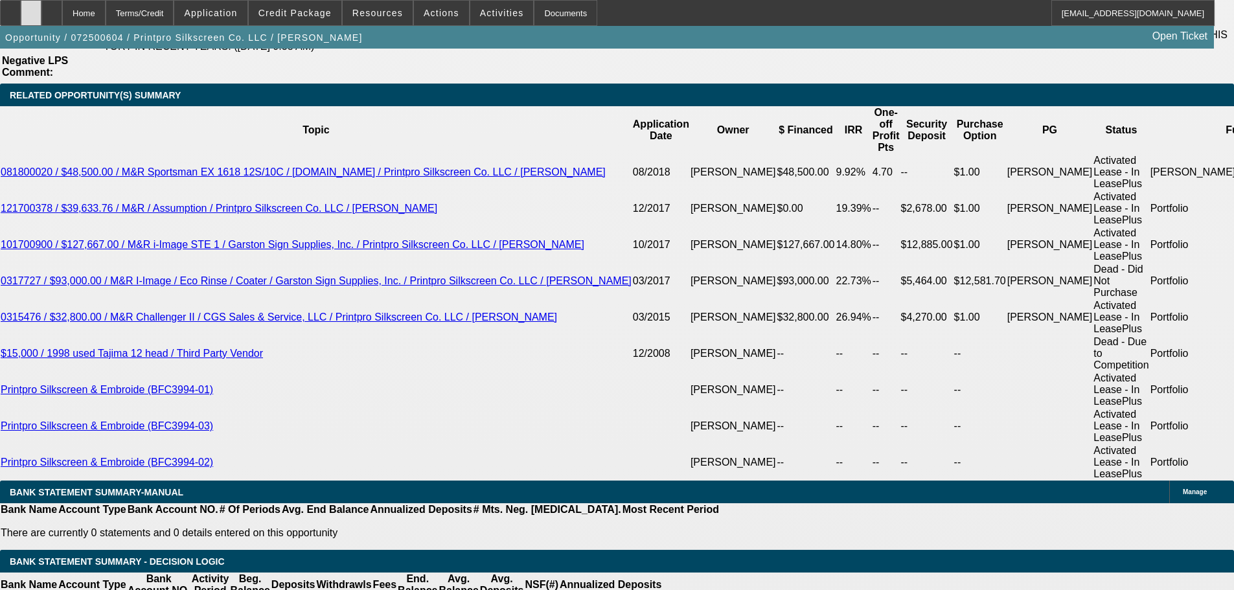
click at [41, 19] on div at bounding box center [31, 13] width 21 height 26
click at [310, 10] on span "Credit Package" at bounding box center [294, 13] width 73 height 10
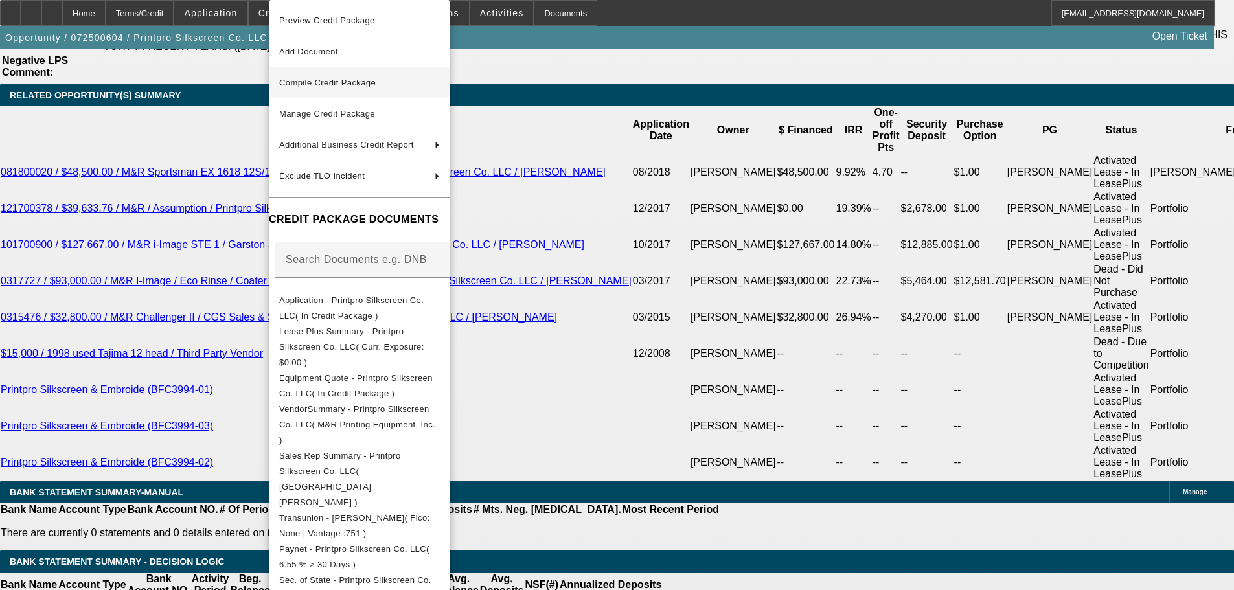
click at [336, 75] on span "Compile Credit Package" at bounding box center [359, 83] width 161 height 16
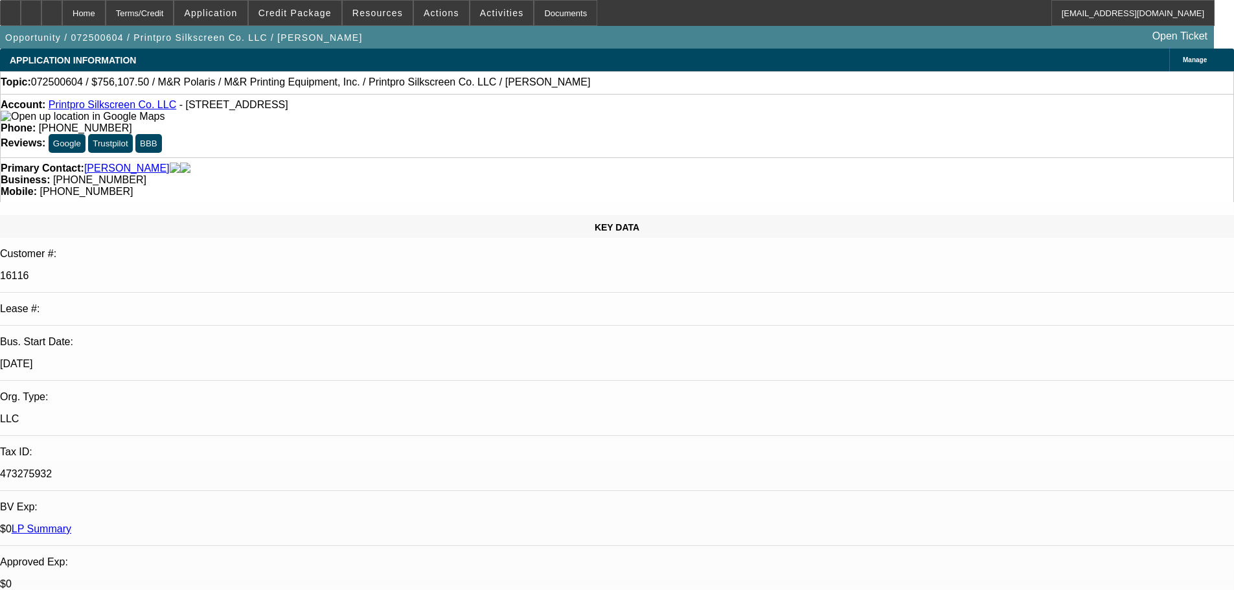
select select "0"
select select "2"
select select "0"
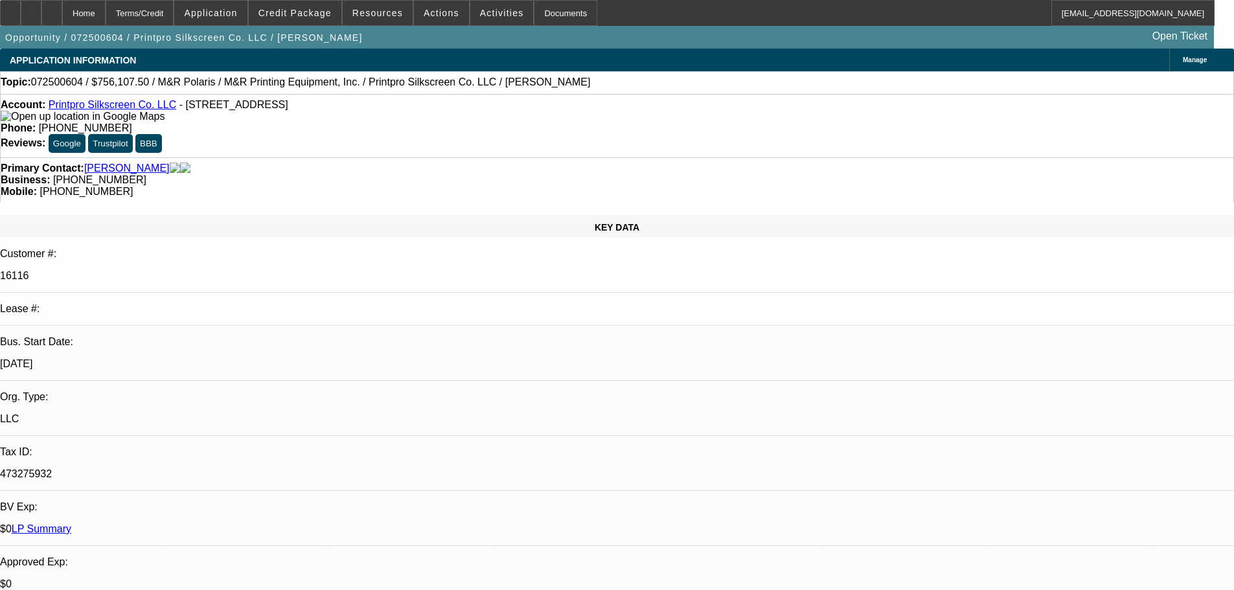
select select "0"
select select "2"
select select "0"
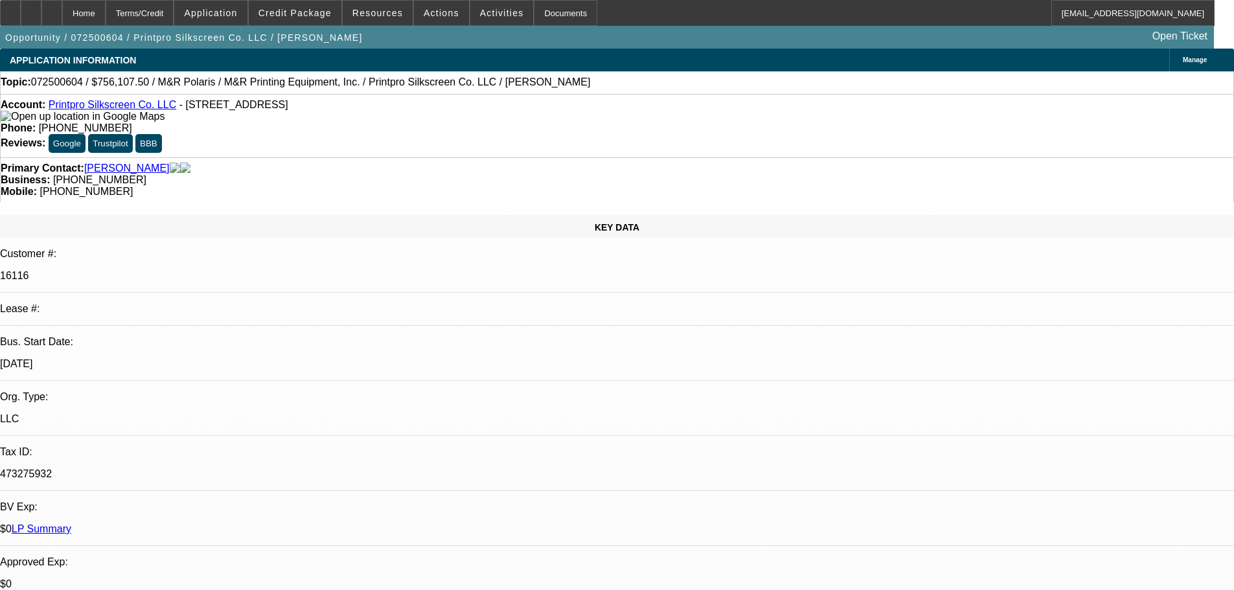
select select "0"
select select "2"
select select "0"
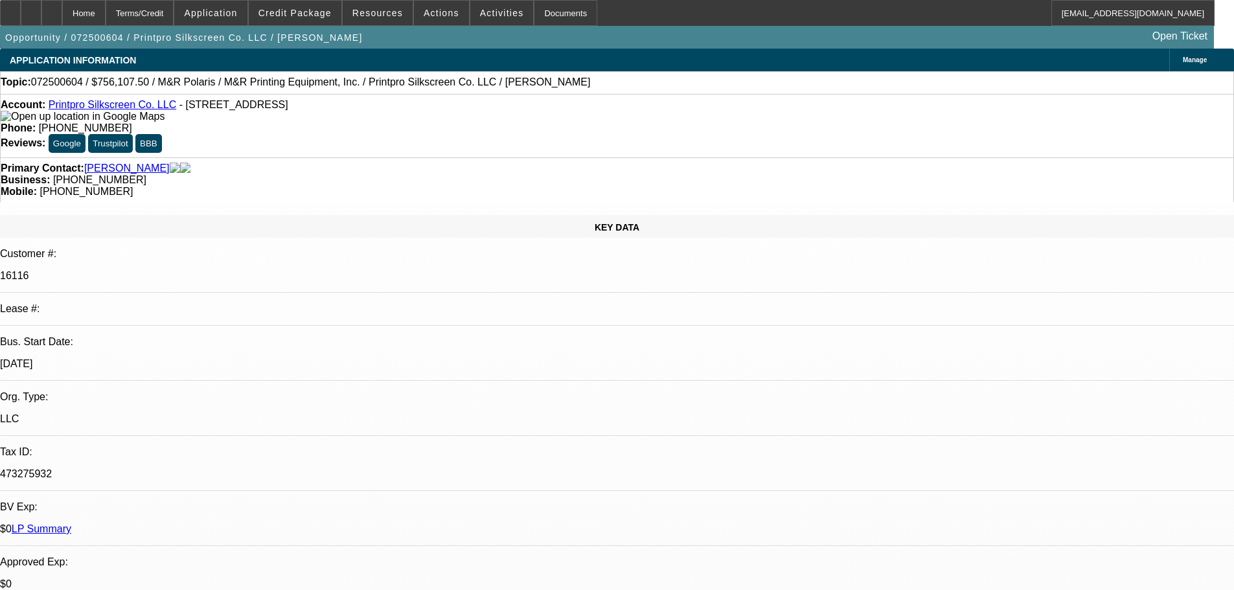
select select "2"
click at [295, 19] on span at bounding box center [295, 12] width 93 height 31
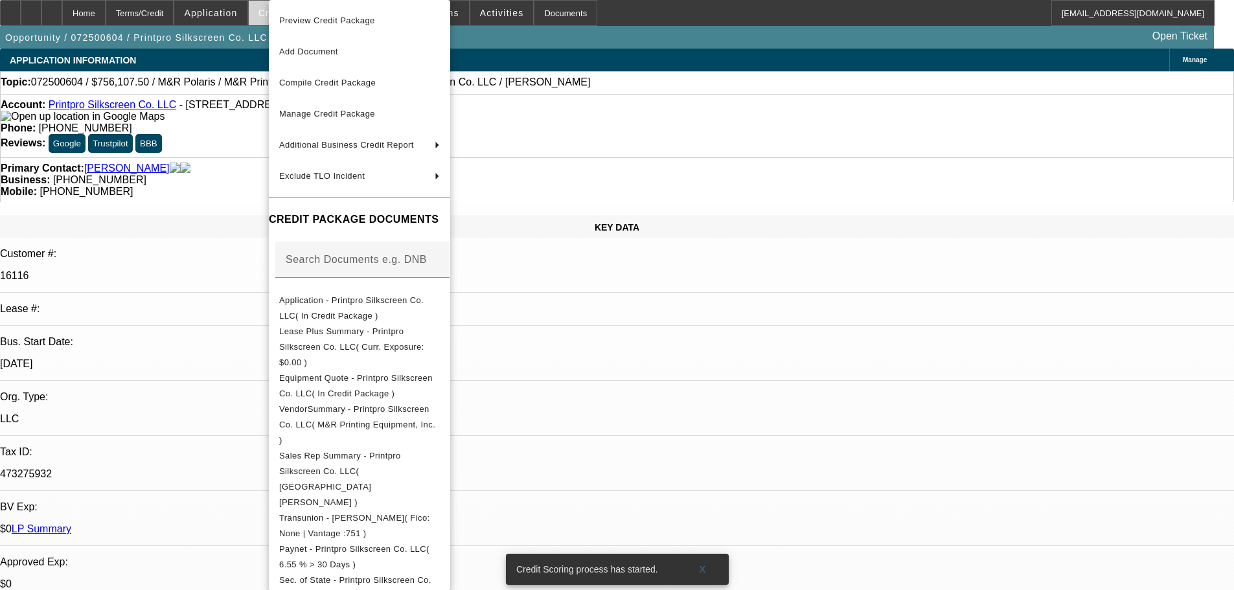
click at [295, 19] on span "Preview Credit Package" at bounding box center [327, 21] width 96 height 10
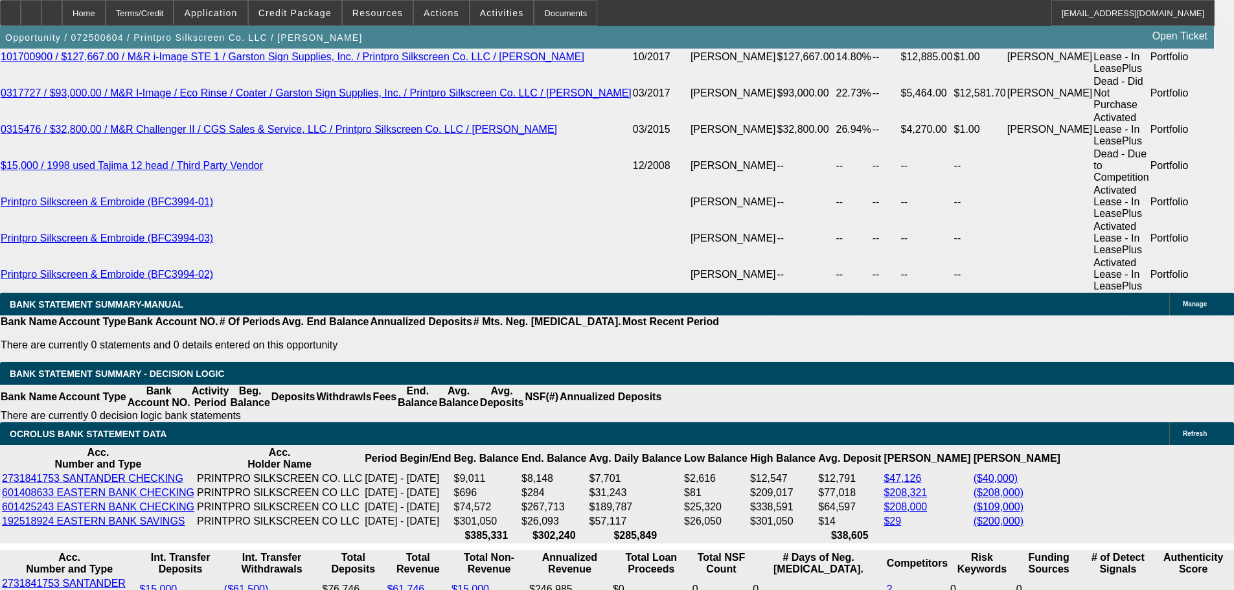
scroll to position [2478, 0]
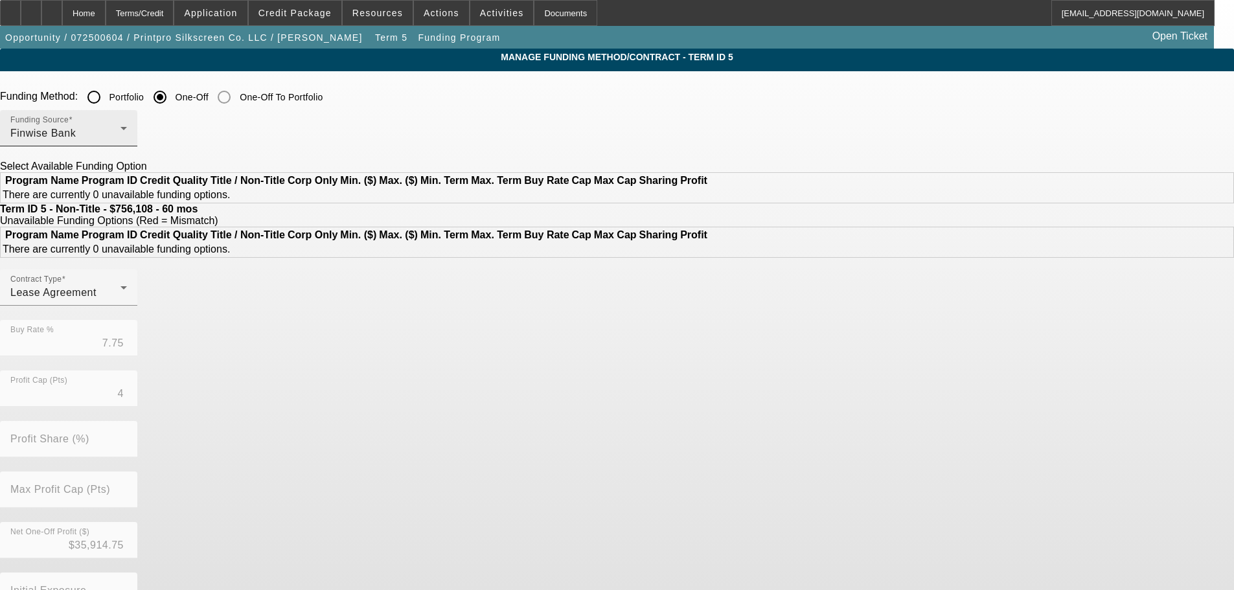
click at [120, 135] on div "Finwise Bank" at bounding box center [65, 134] width 110 height 16
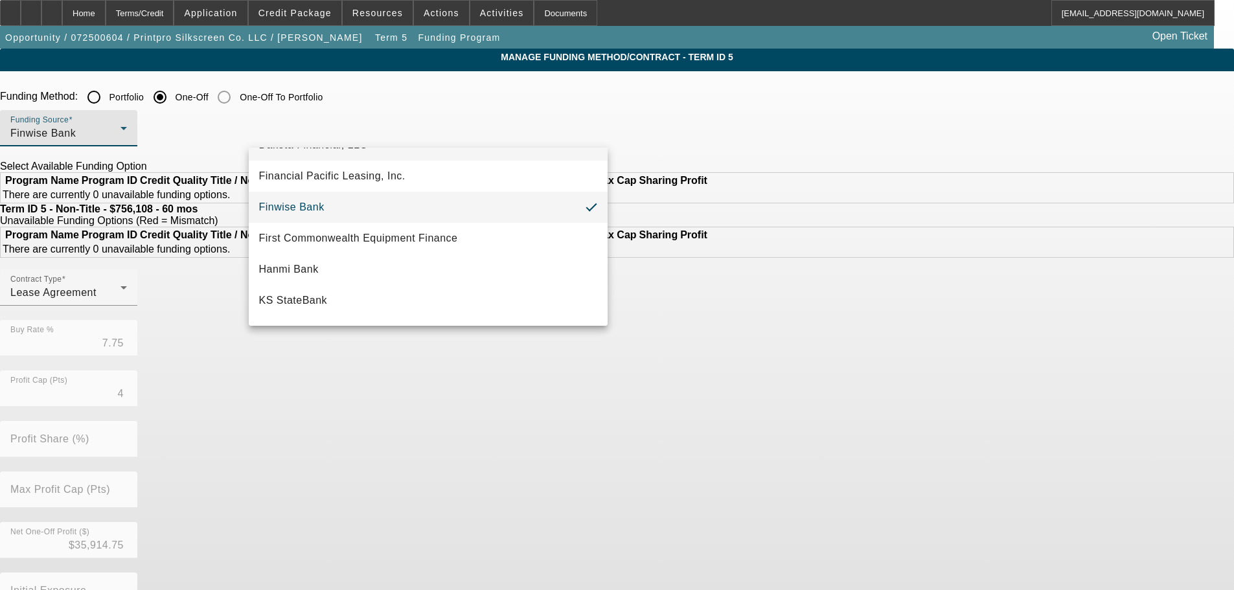
scroll to position [367, 0]
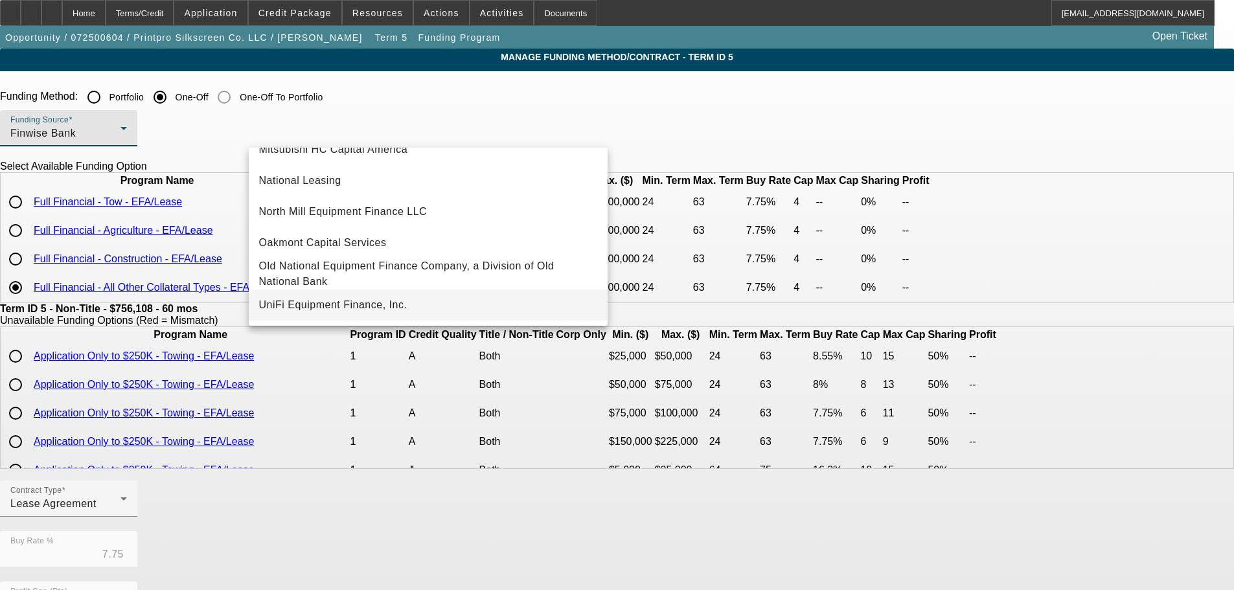
click at [394, 304] on span "UniFi Equipment Finance, Inc." at bounding box center [333, 305] width 148 height 16
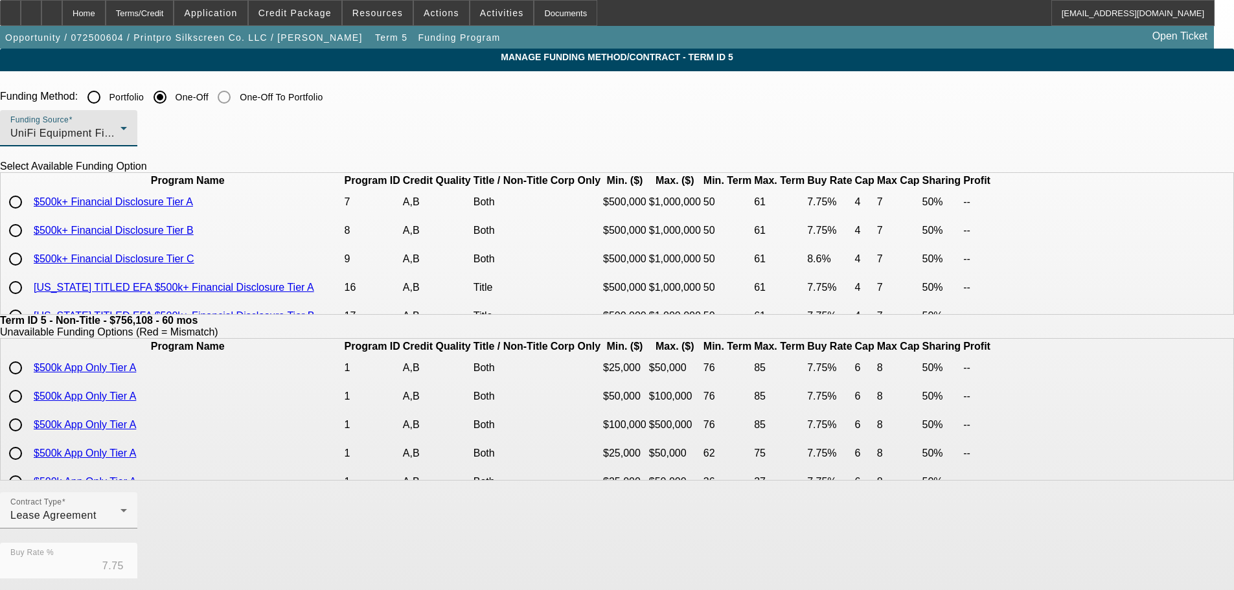
click at [28, 215] on input "radio" at bounding box center [16, 202] width 26 height 26
radio input "true"
type input "50.00"
type input "7"
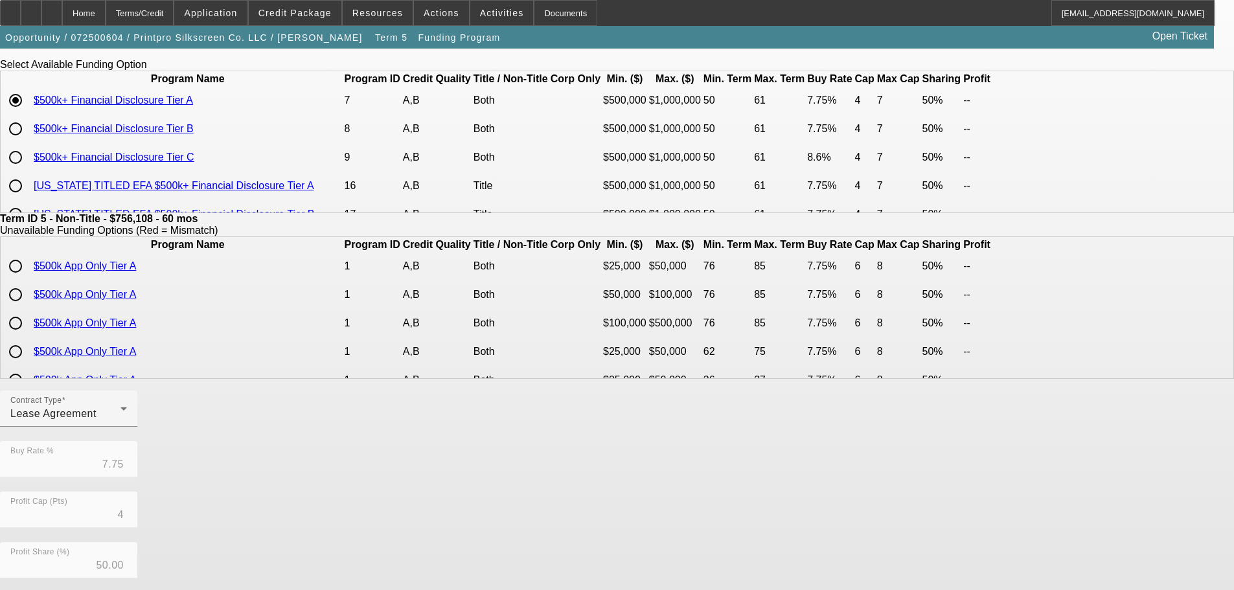
scroll to position [306, 0]
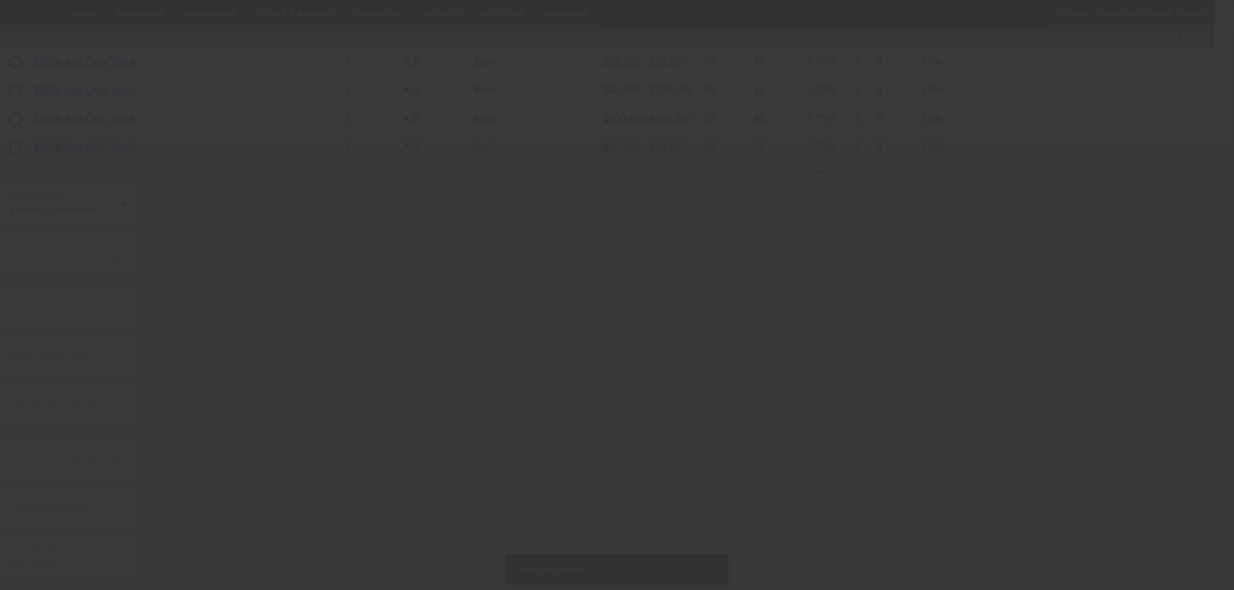
scroll to position [0, 0]
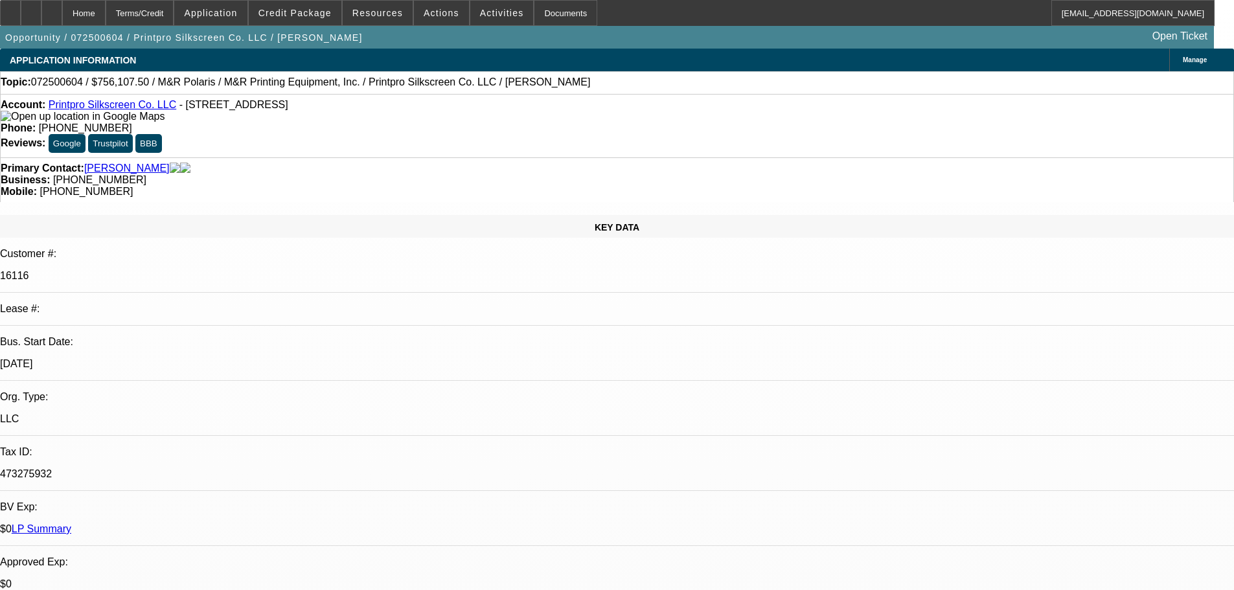
select select "0"
select select "2"
select select "0"
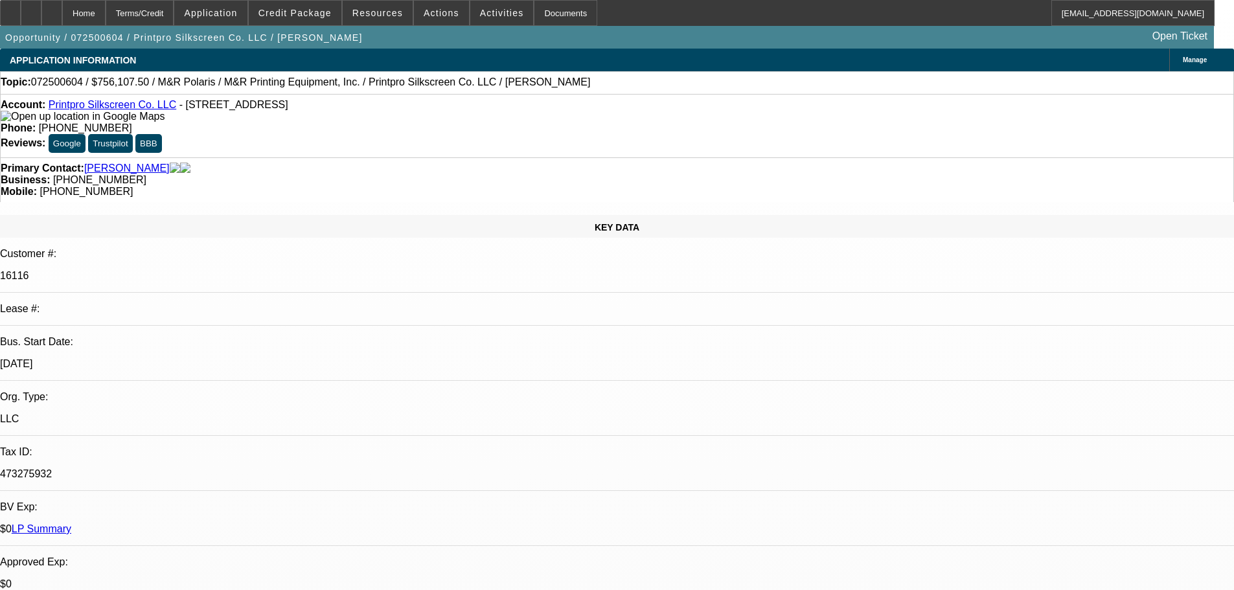
select select "0"
select select "2"
select select "0"
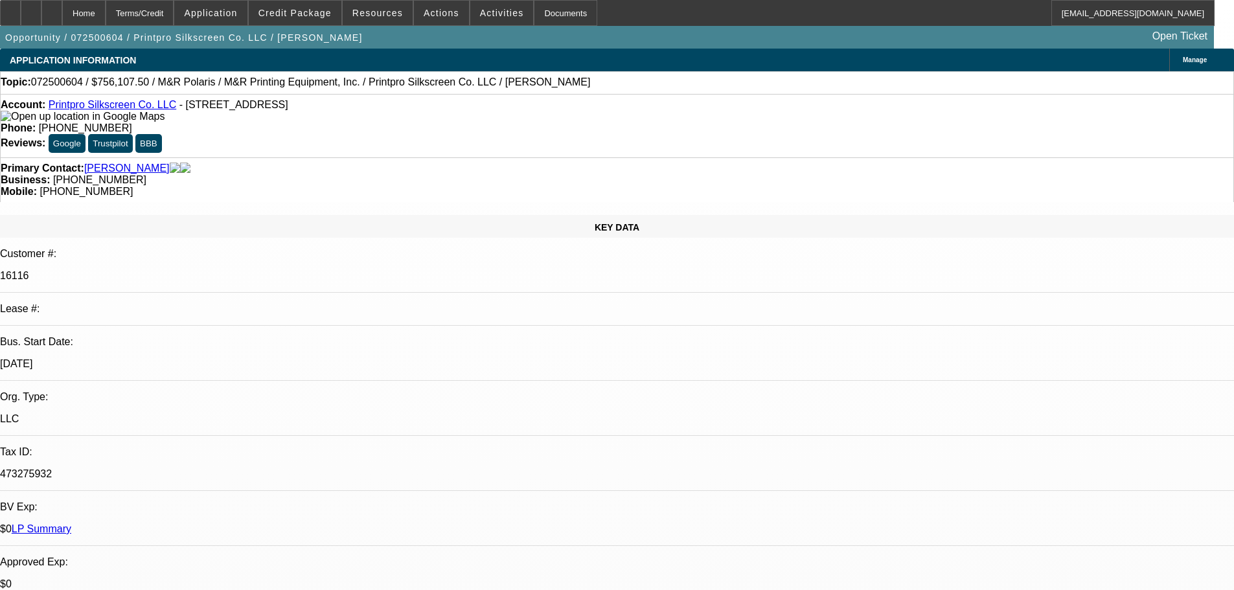
select select "0"
select select "2"
select select "0"
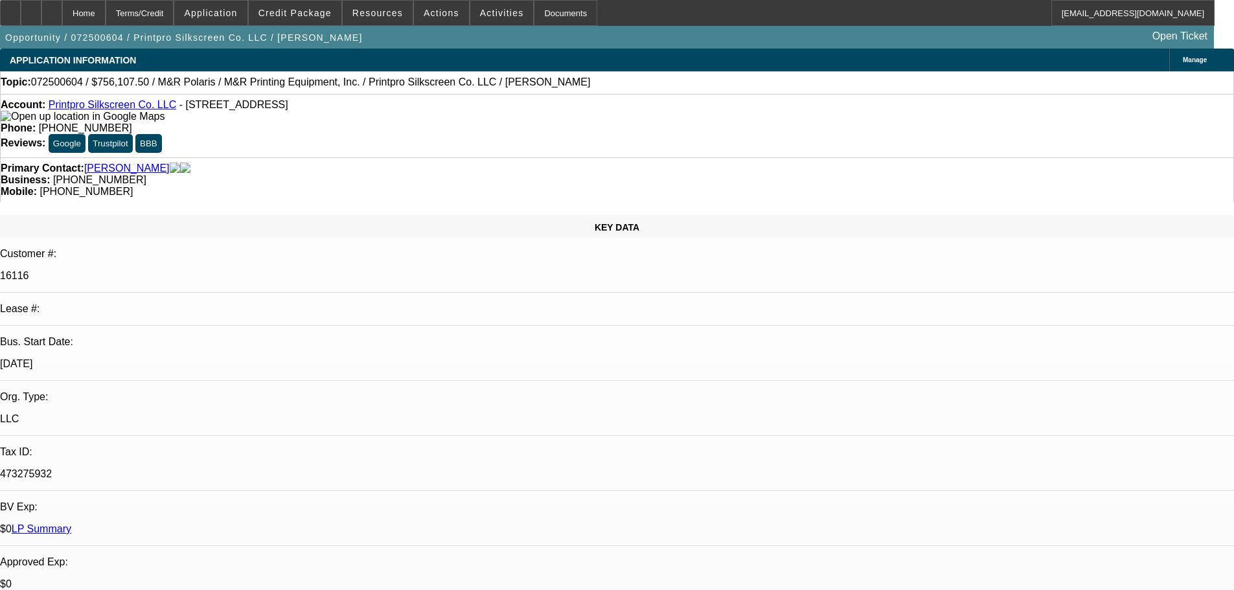
select select "2"
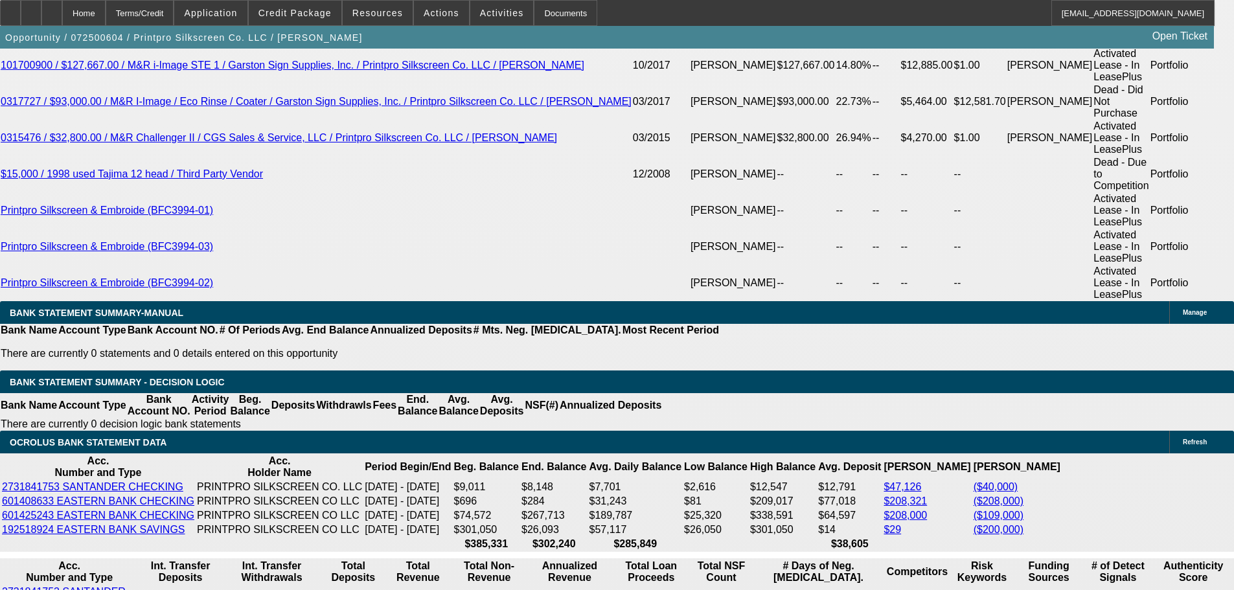
scroll to position [2442, 0]
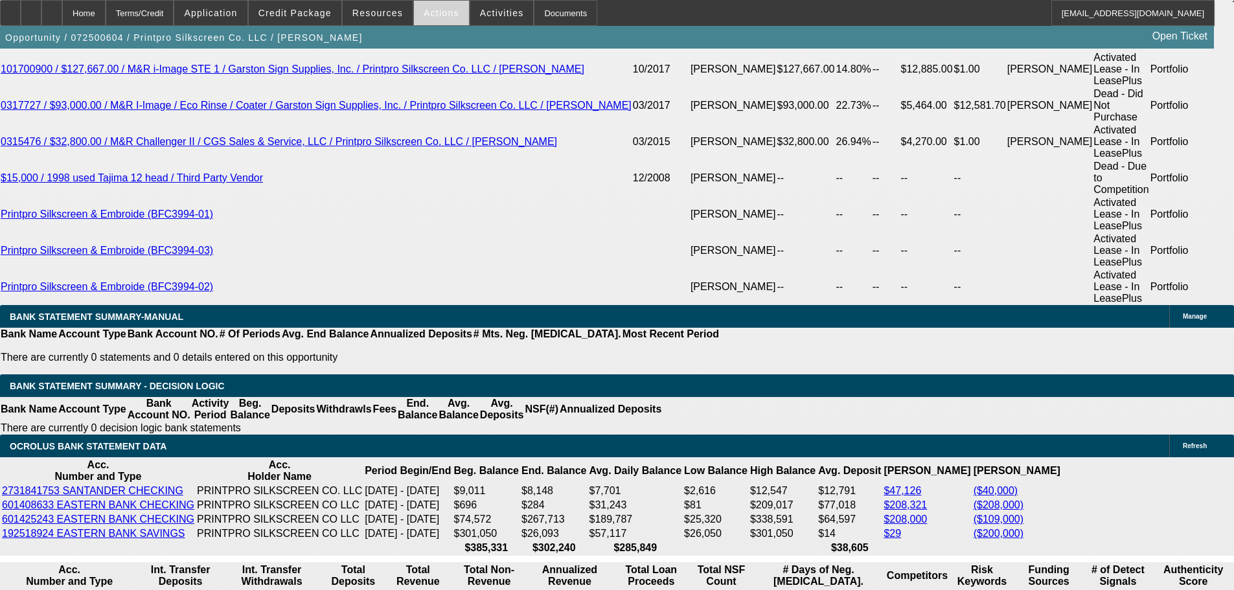
click at [450, 16] on span at bounding box center [441, 12] width 55 height 31
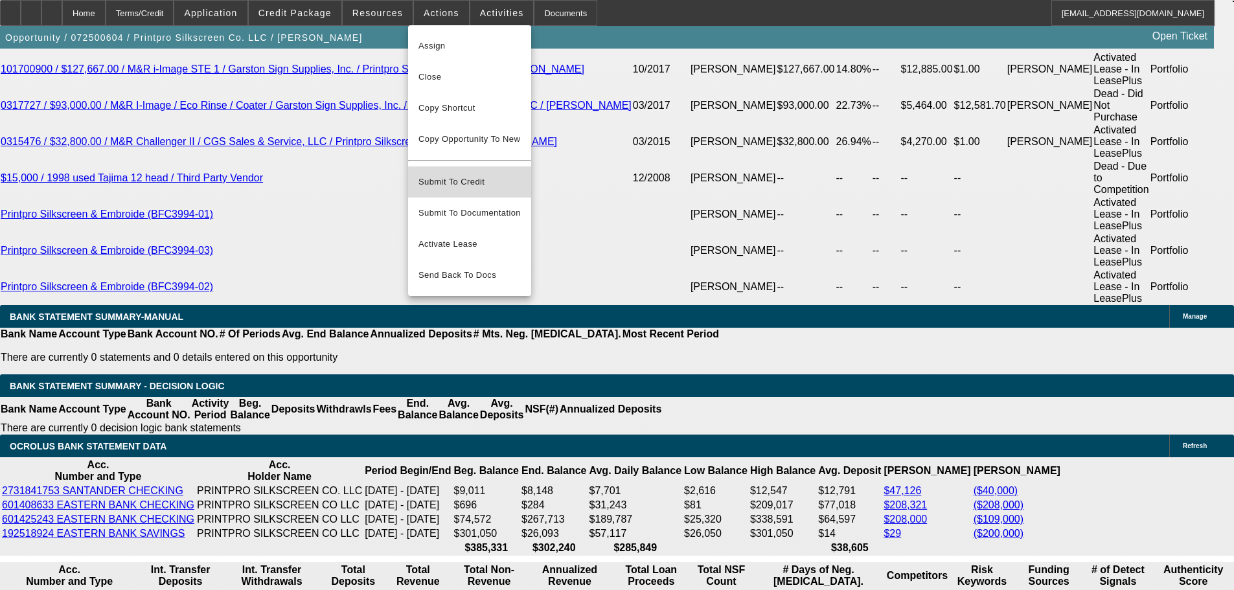
click at [480, 174] on span "Submit To Credit" at bounding box center [469, 182] width 102 height 16
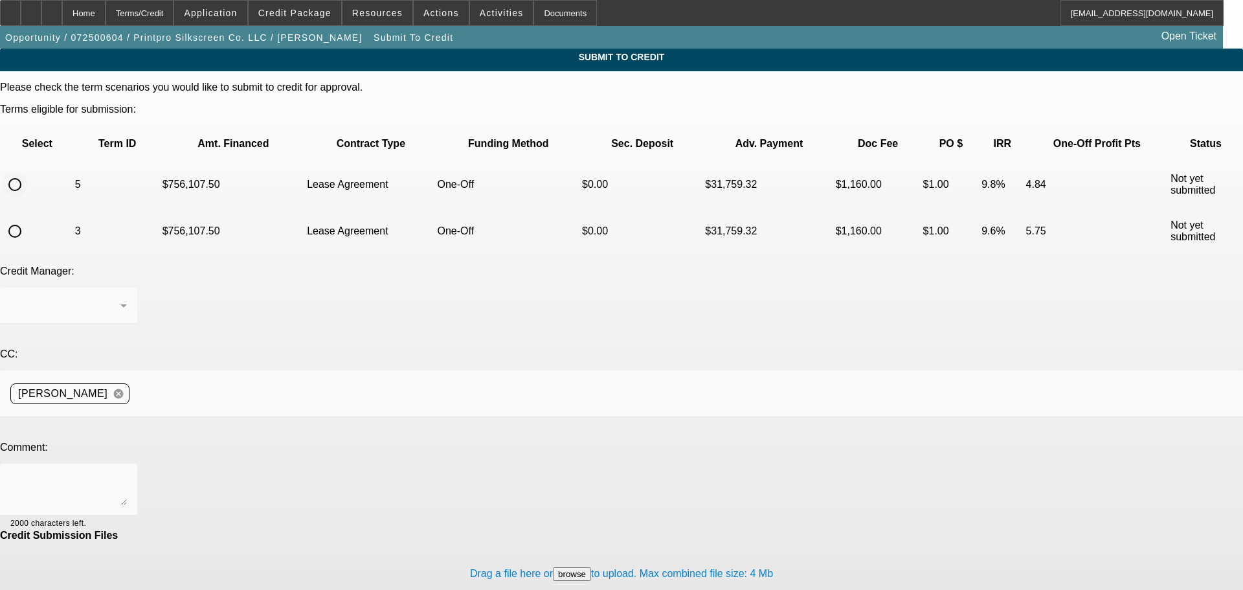
click at [28, 172] on input "radio" at bounding box center [15, 185] width 26 height 26
radio input "true"
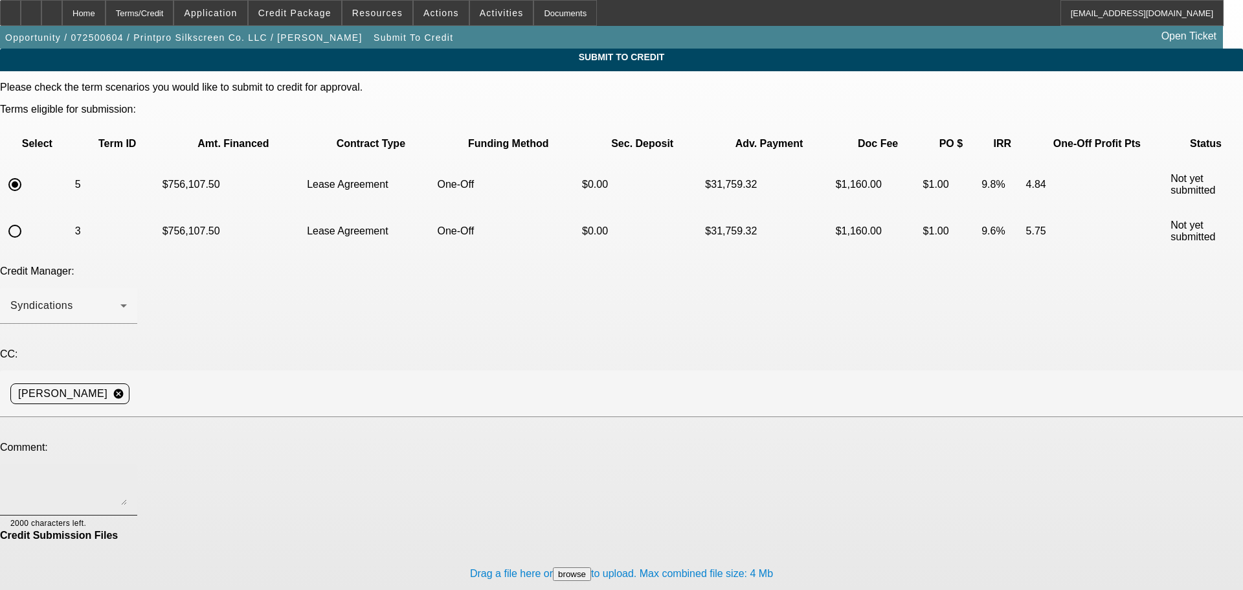
click at [127, 464] on div at bounding box center [68, 490] width 117 height 52
type textarea "please send to Unifi"
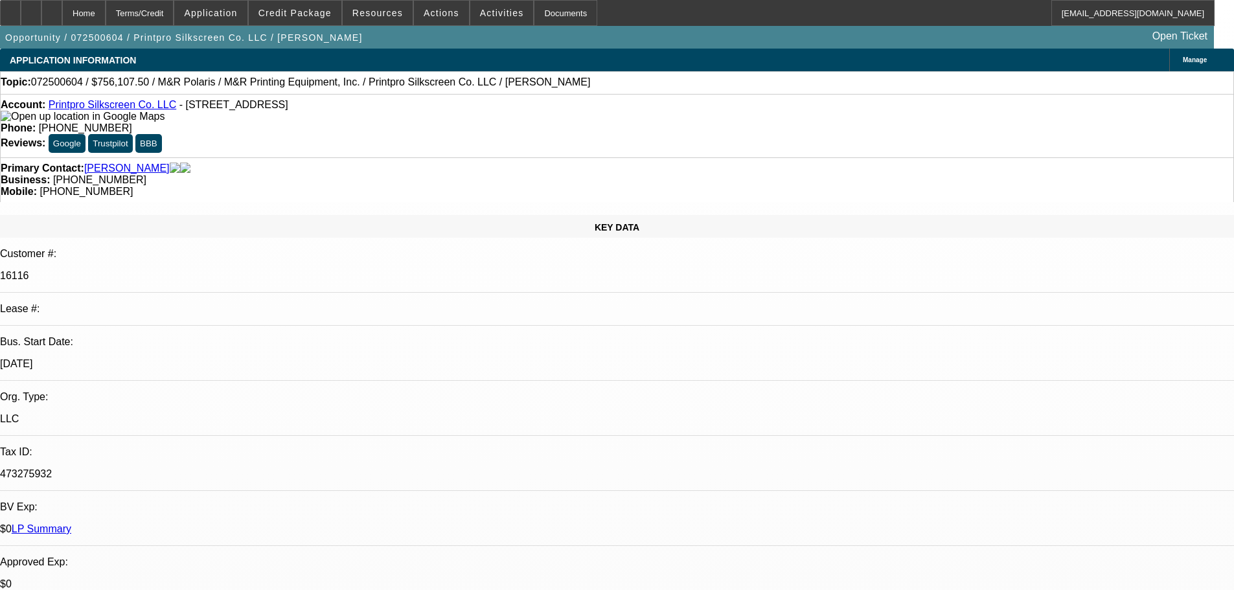
select select "0"
select select "2"
select select "0"
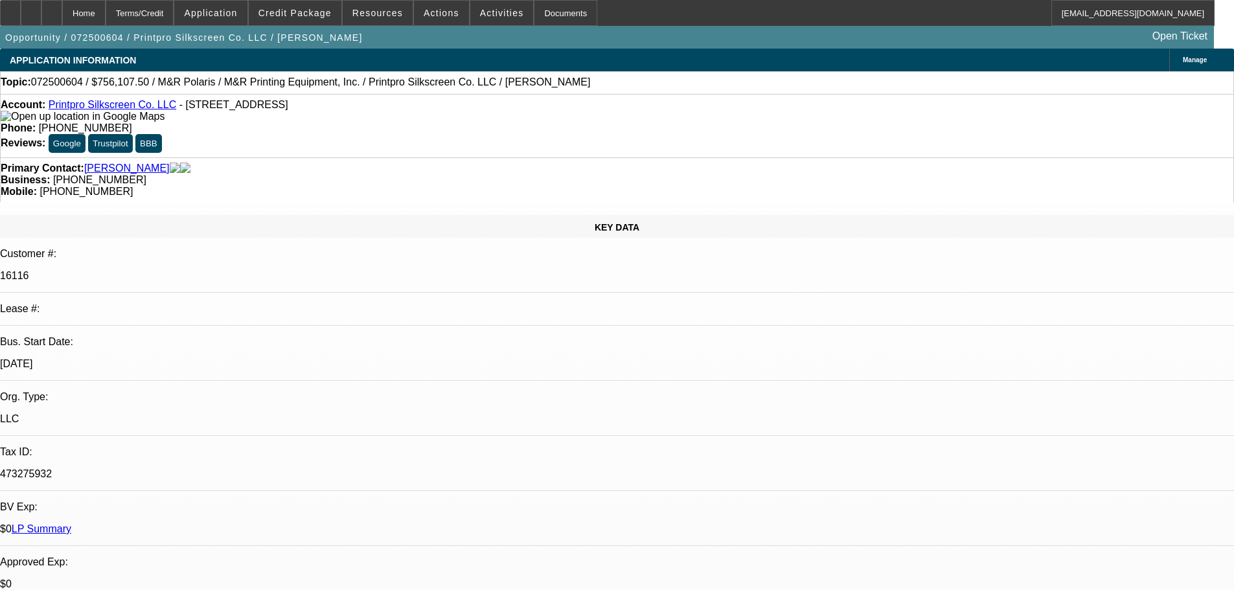
select select "0"
select select "2"
select select "0"
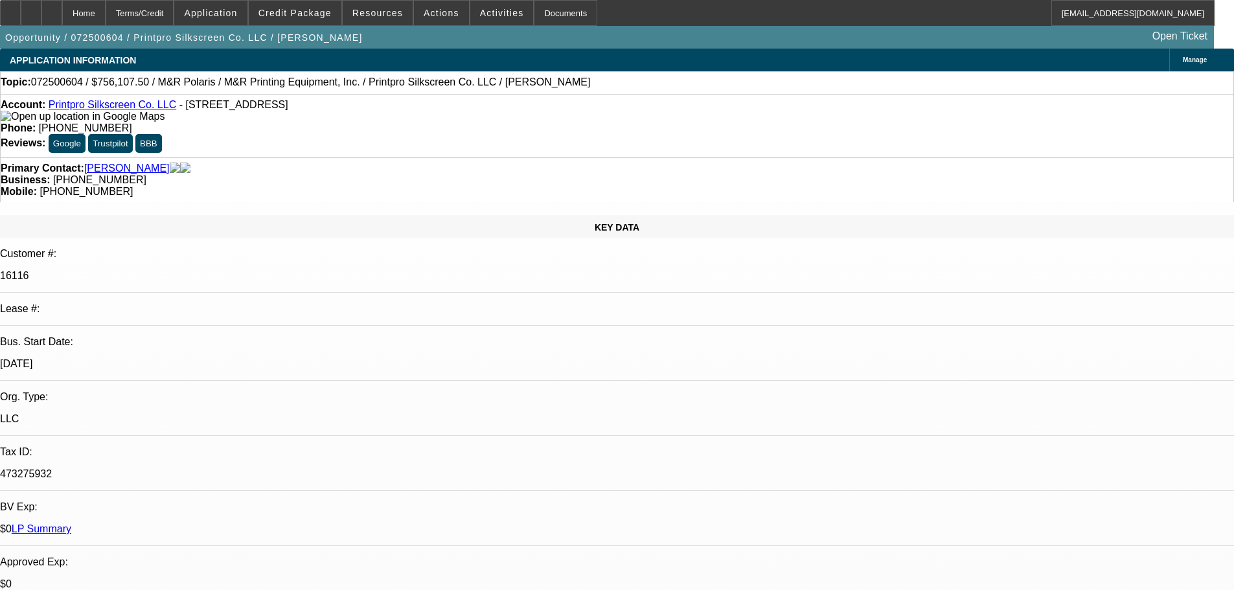
select select "0"
select select "2"
select select "0"
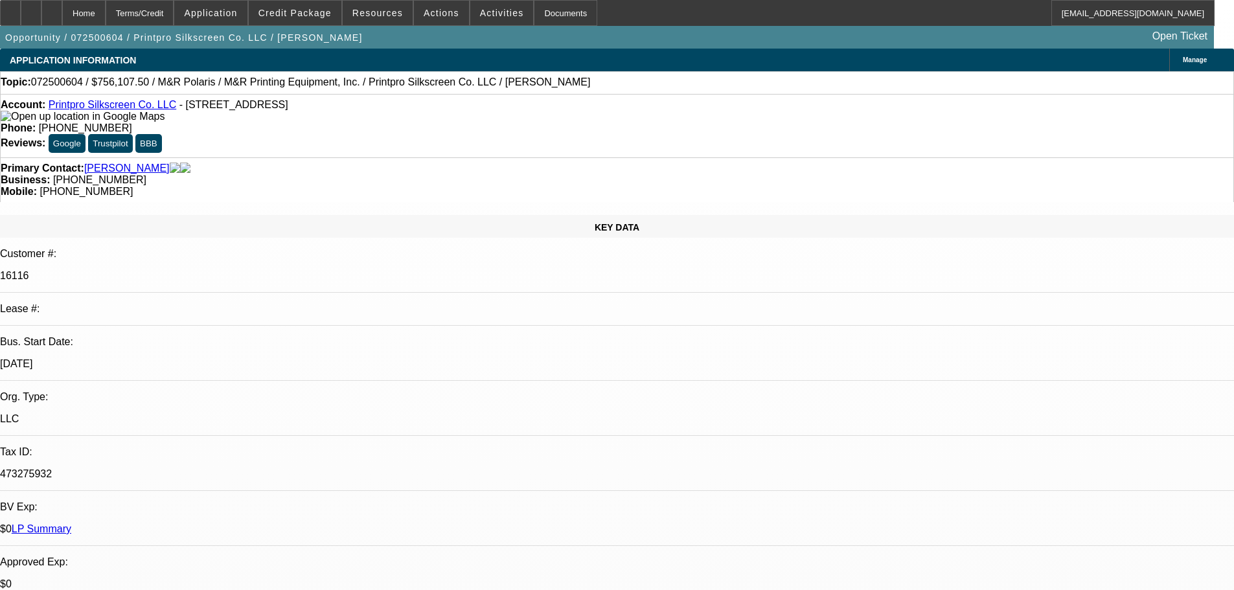
select select "2"
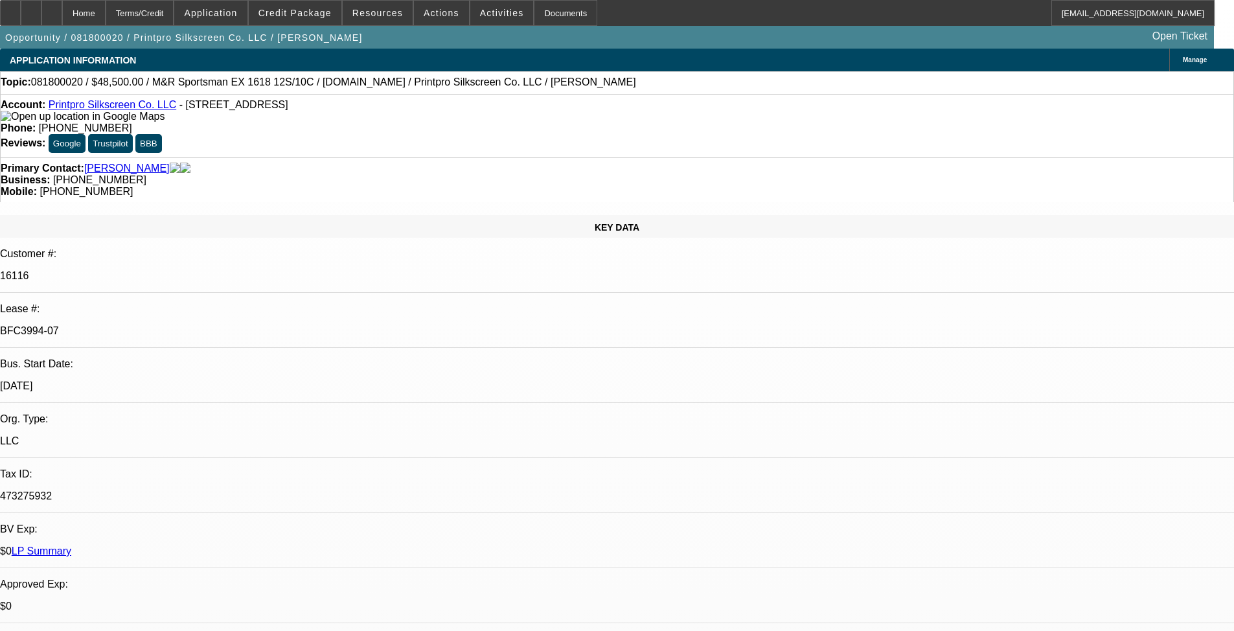
select select "0"
select select "2"
select select "0"
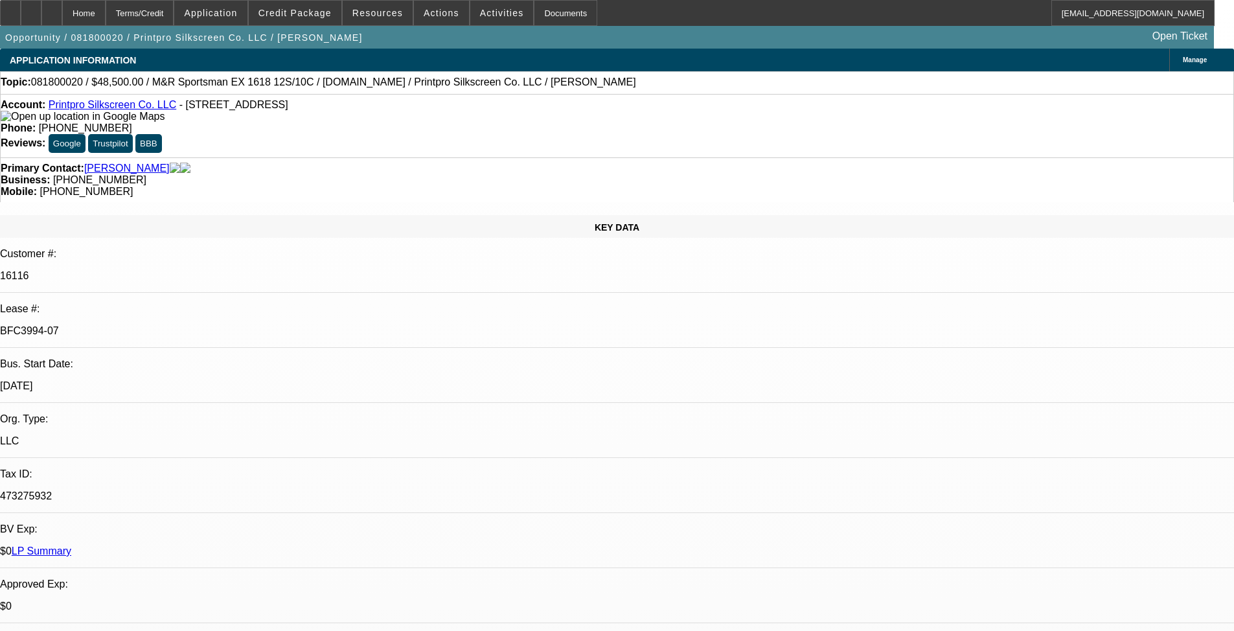
select select "0"
select select "2"
select select "0"
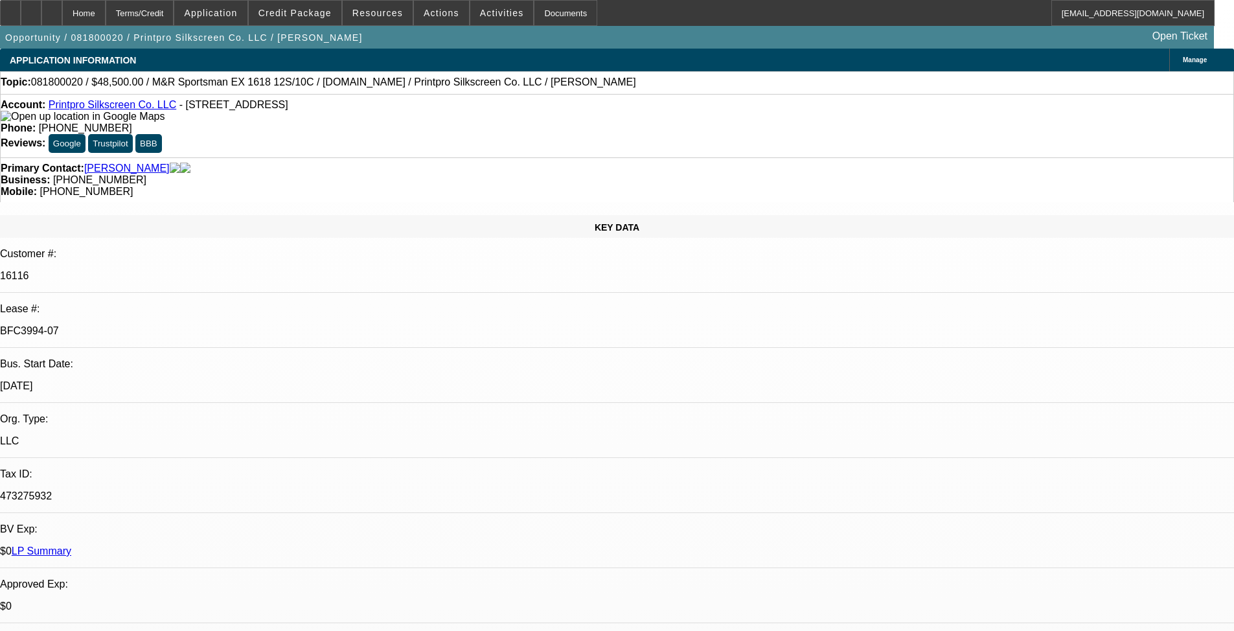
select select "0"
select select "2"
click at [318, 14] on span "Credit Package" at bounding box center [294, 13] width 73 height 10
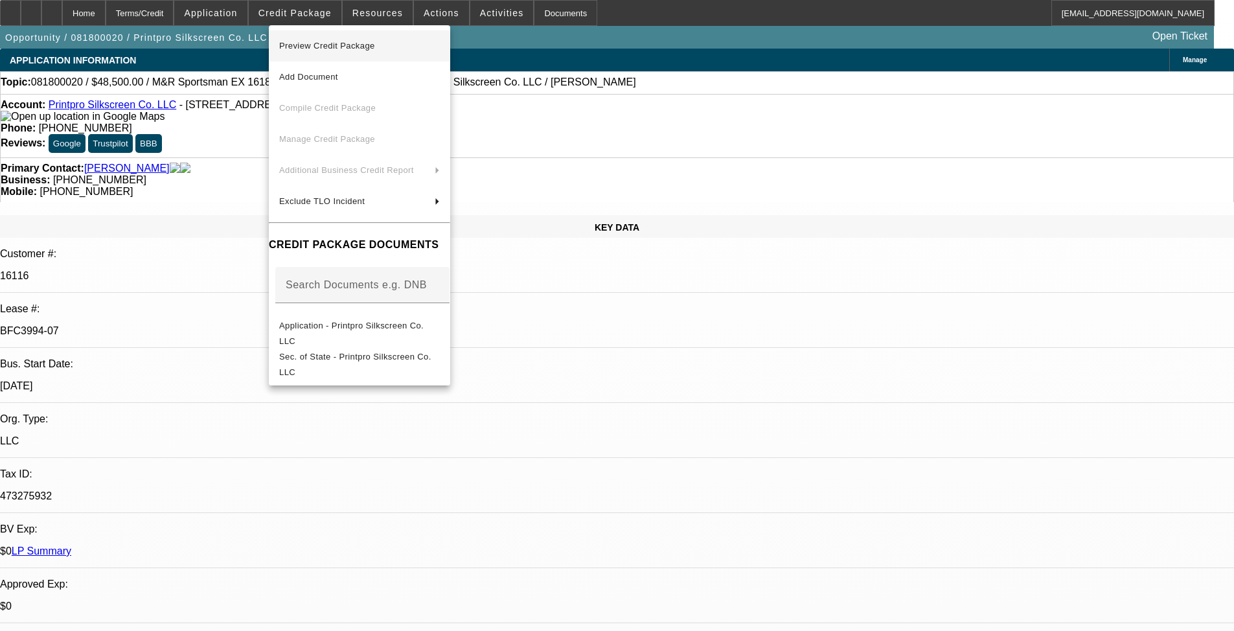
click at [339, 47] on span "Preview Credit Package" at bounding box center [327, 46] width 96 height 10
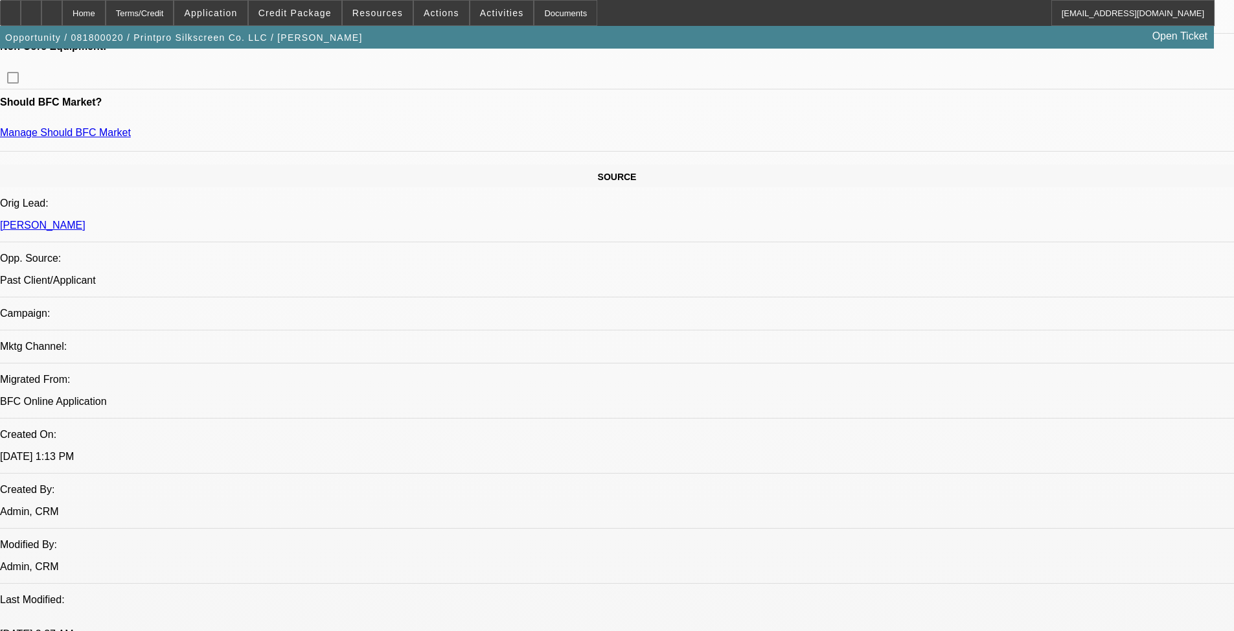
scroll to position [712, 0]
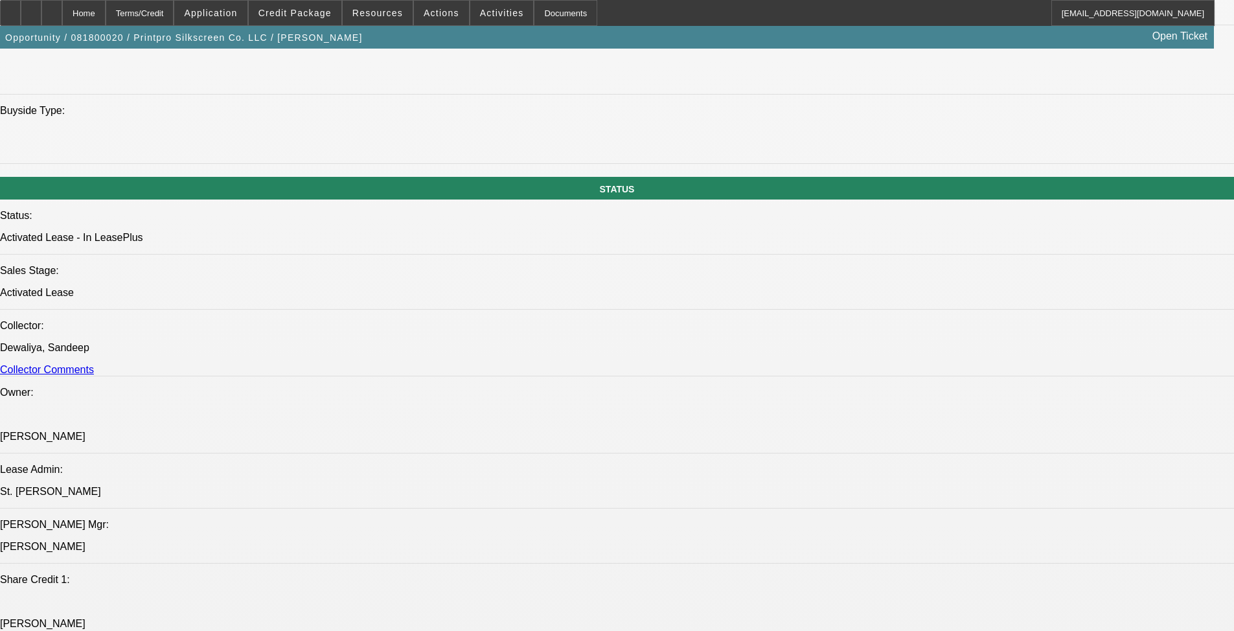
scroll to position [1554, 0]
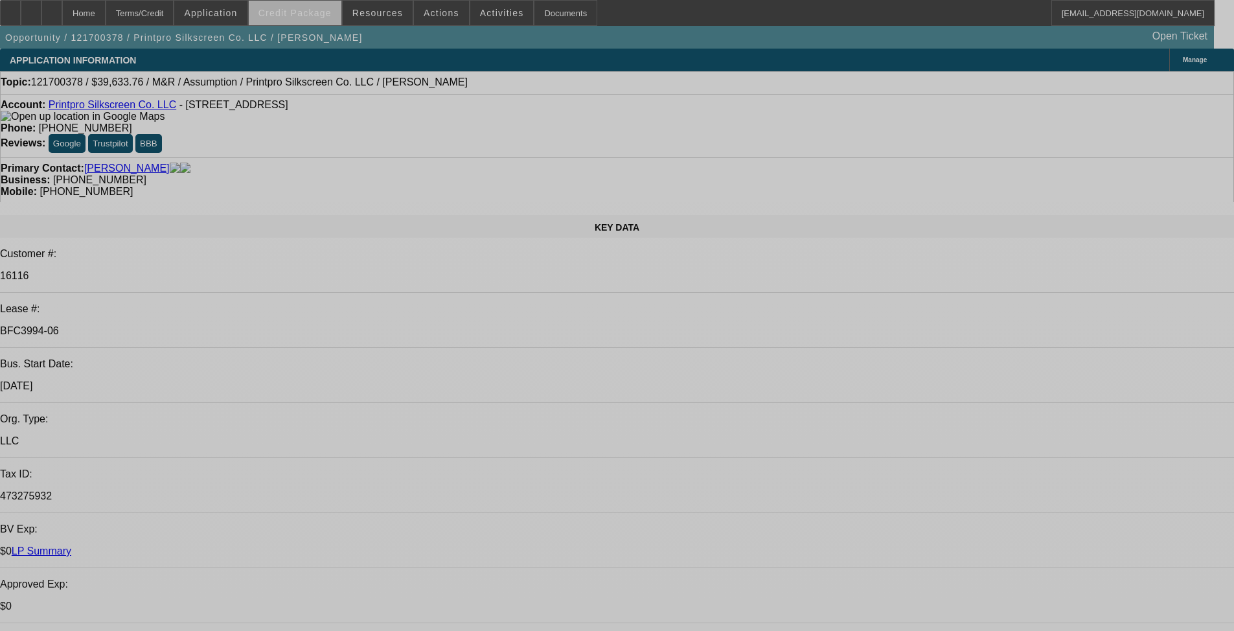
select select "0"
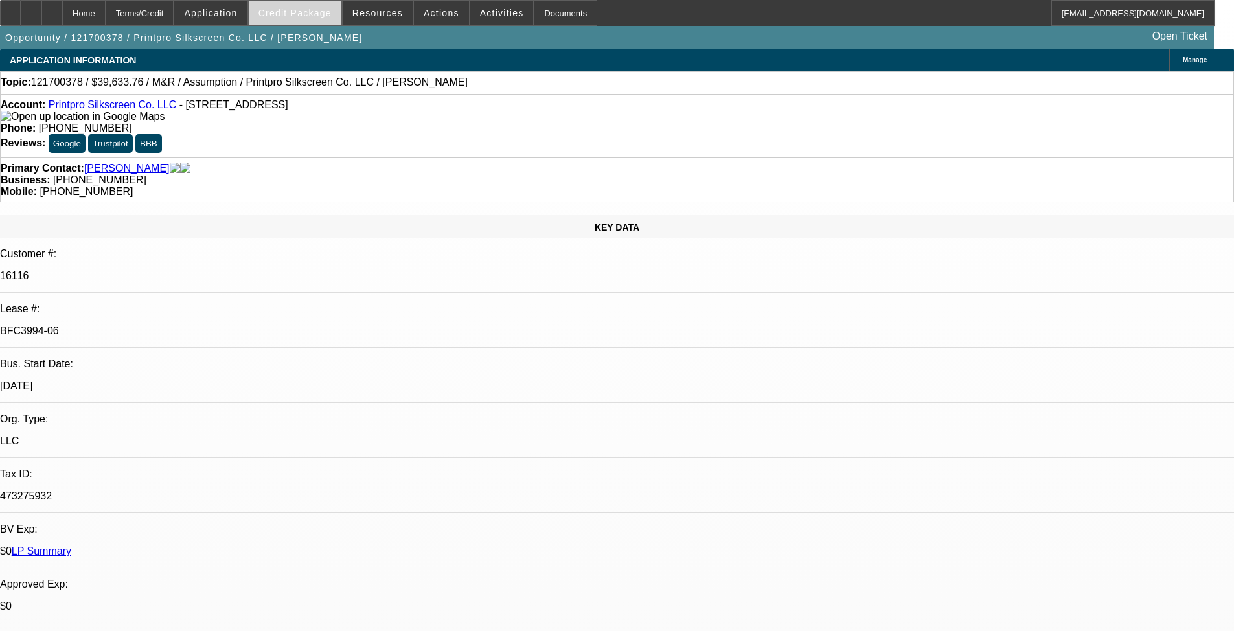
select select "2"
select select "0"
select select "2"
select select "0"
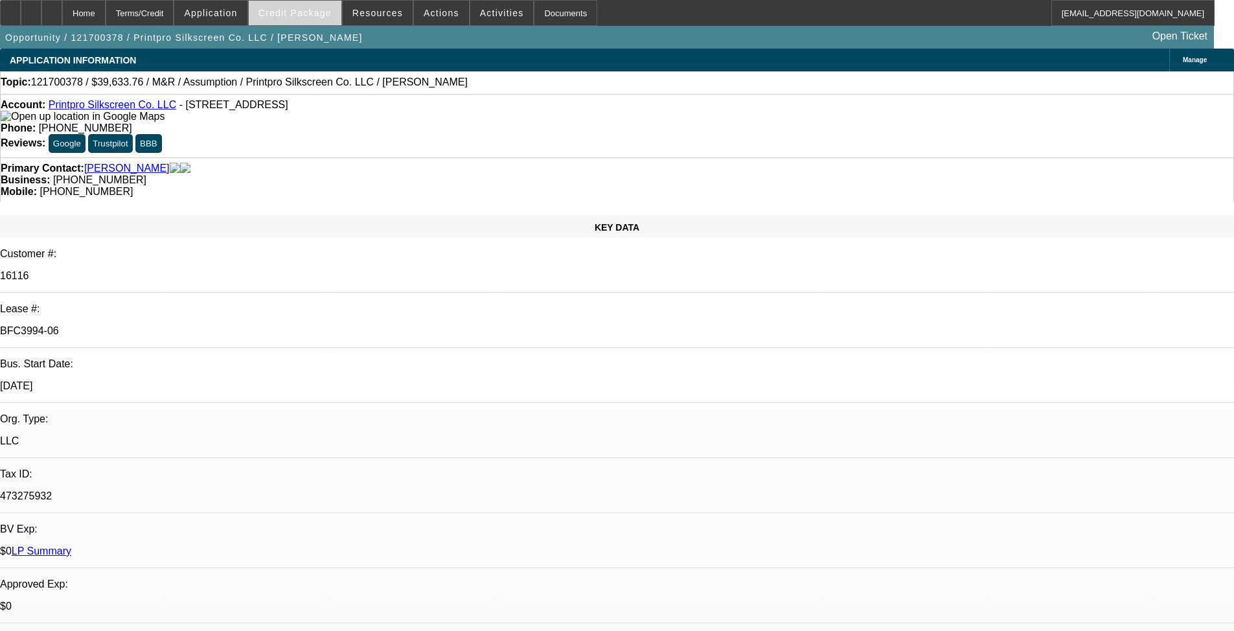
select select "2"
select select "0"
select select "2"
click at [310, 16] on span "Credit Package" at bounding box center [294, 13] width 73 height 10
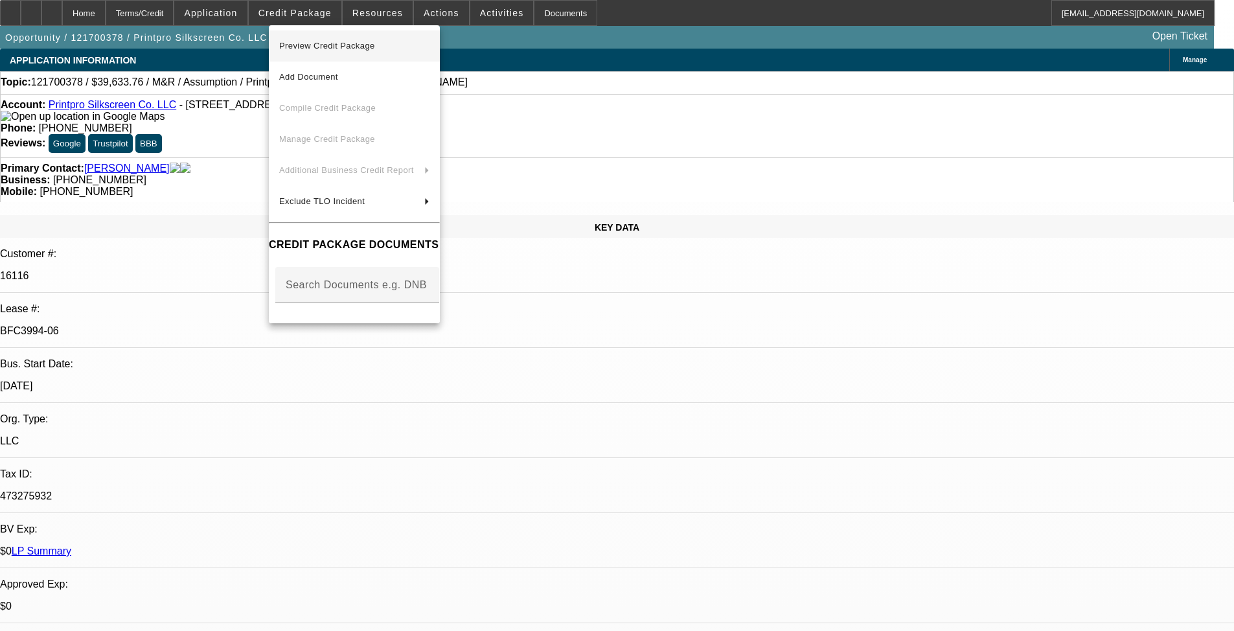
click at [326, 40] on span "Preview Credit Package" at bounding box center [354, 46] width 150 height 16
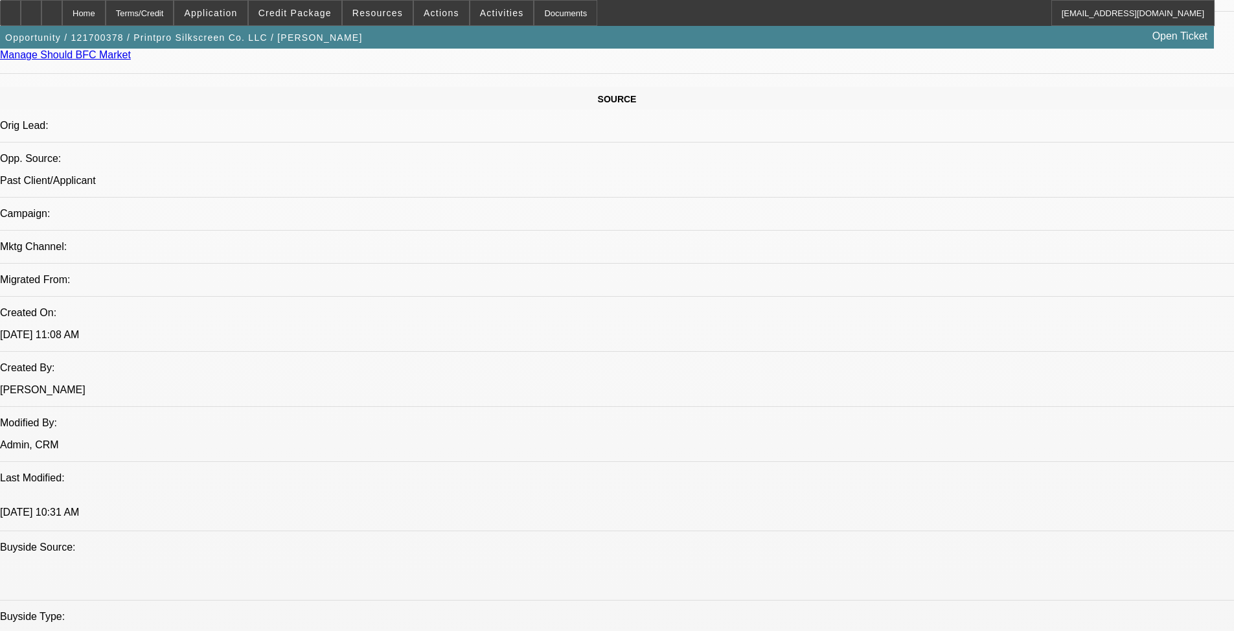
scroll to position [842, 0]
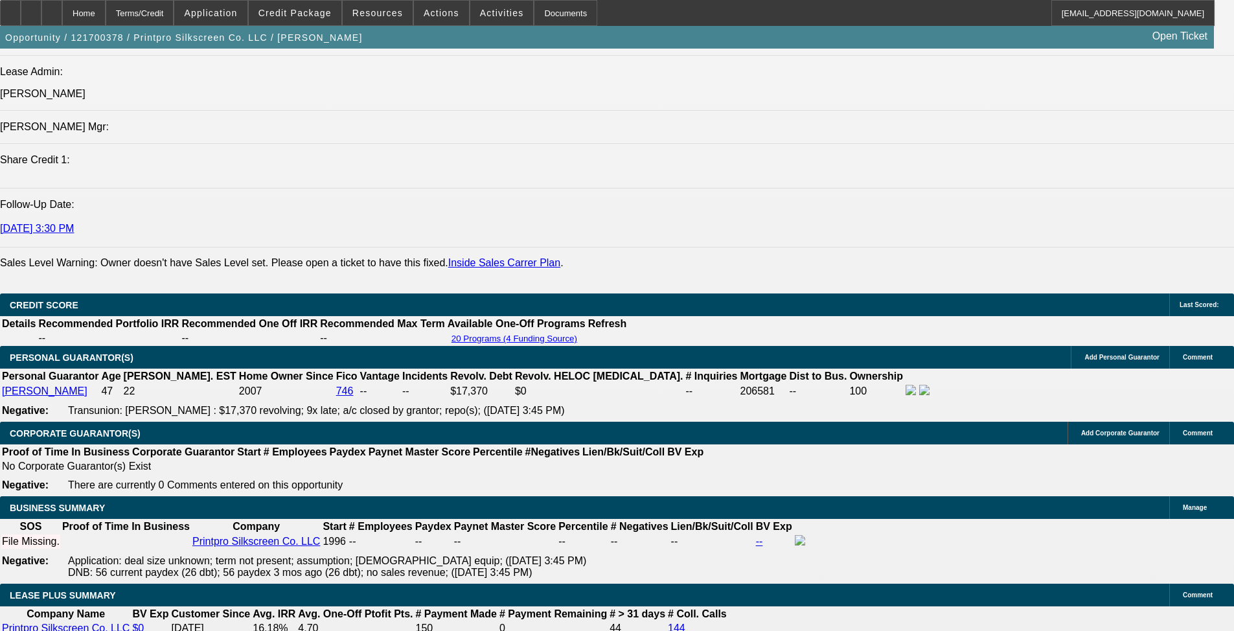
scroll to position [2008, 0]
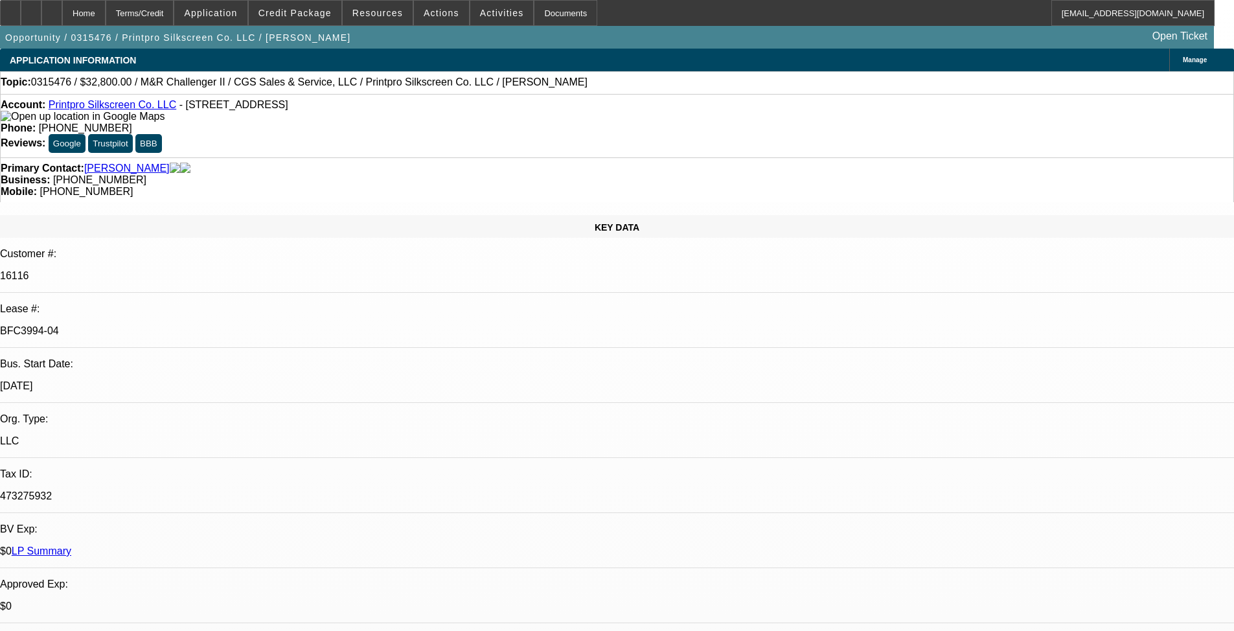
select select "0"
select select "2"
select select "0"
select select "2"
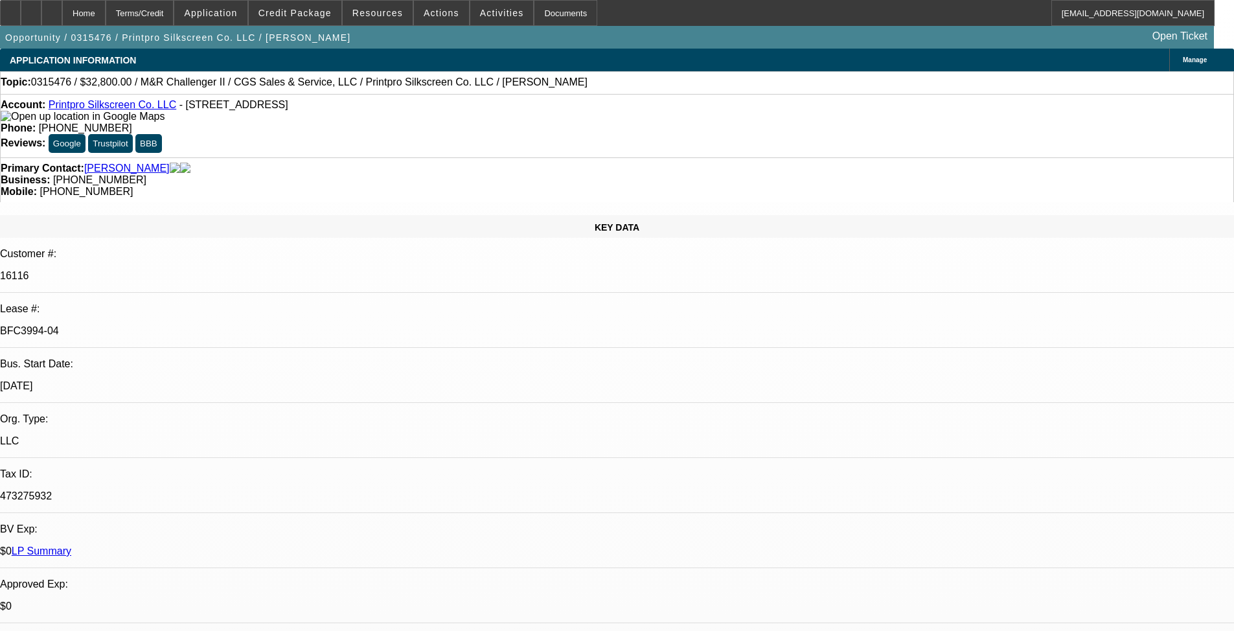
select select "0"
select select "2"
select select "0"
select select "2"
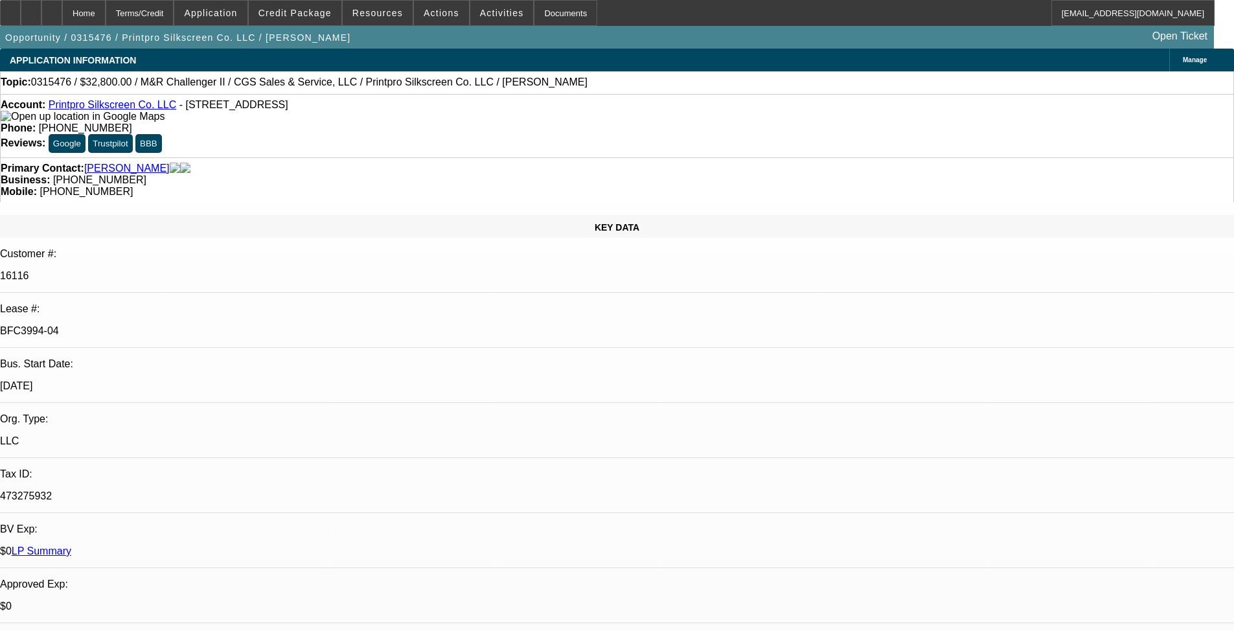
select select "0"
select select "2"
select select "0"
select select "2"
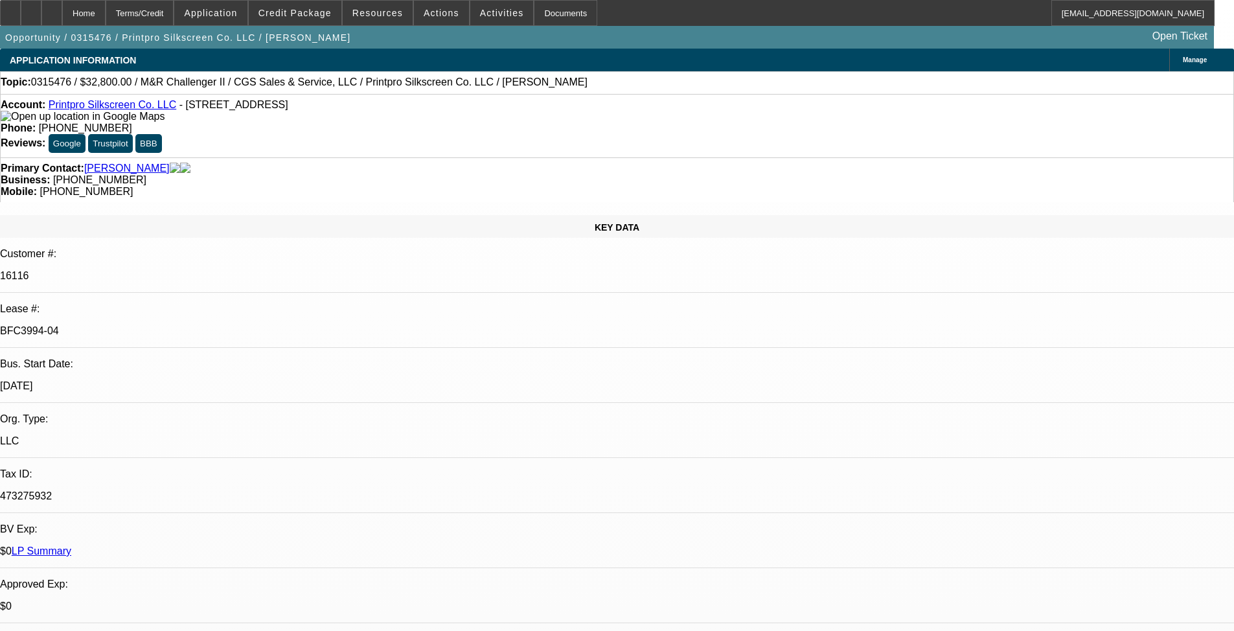
select select "0"
select select "2"
select select "0.1"
select select "4"
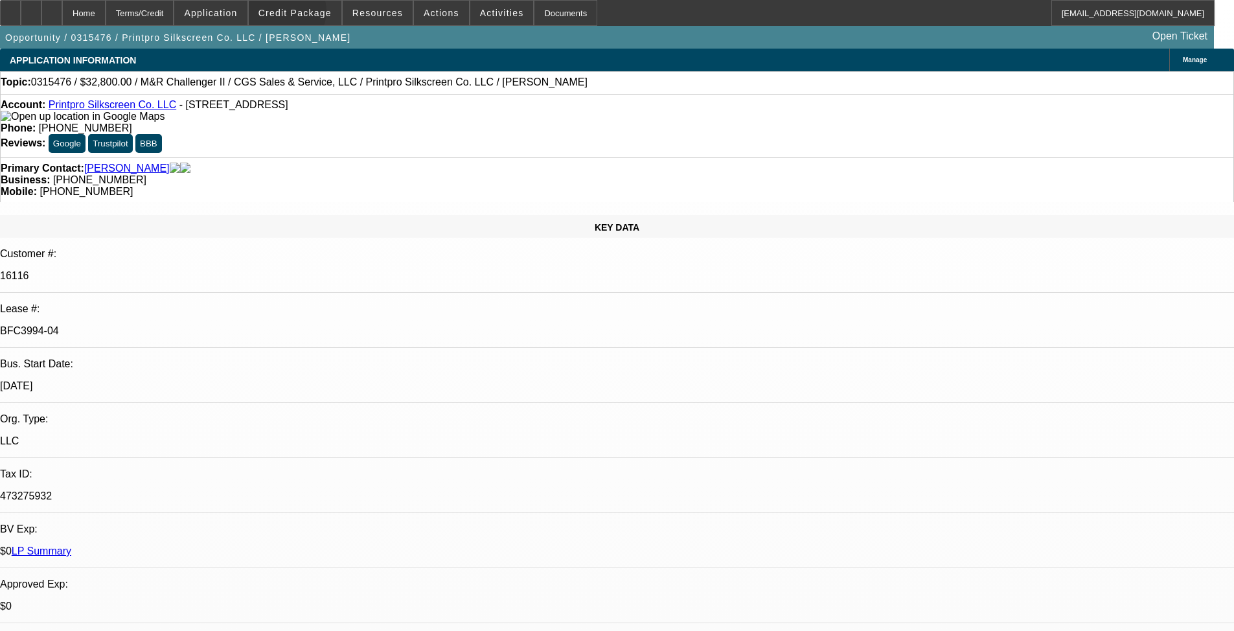
click at [304, 14] on span "Credit Package" at bounding box center [294, 13] width 73 height 10
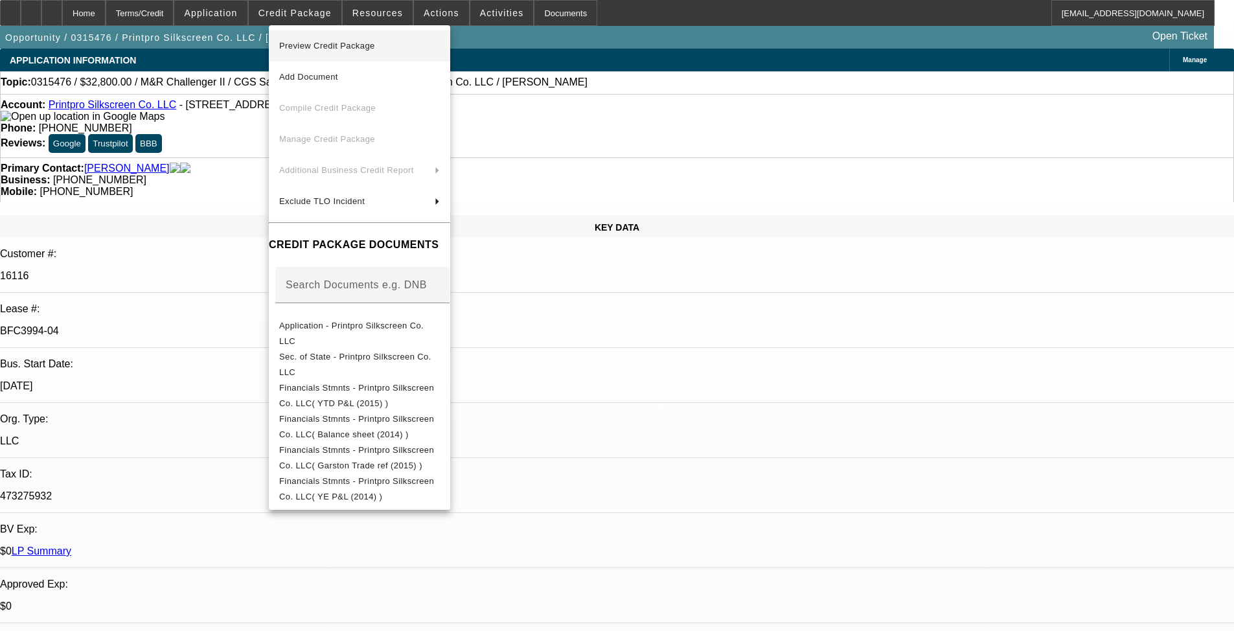
click at [308, 47] on span "Preview Credit Package" at bounding box center [327, 46] width 96 height 10
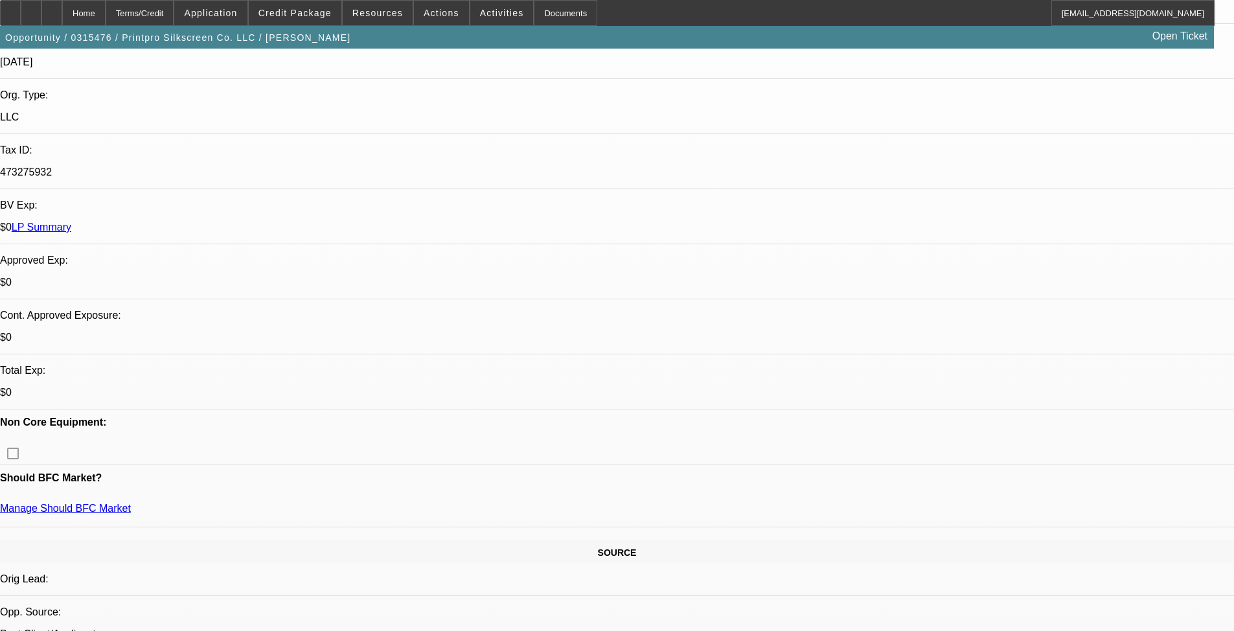
scroll to position [648, 0]
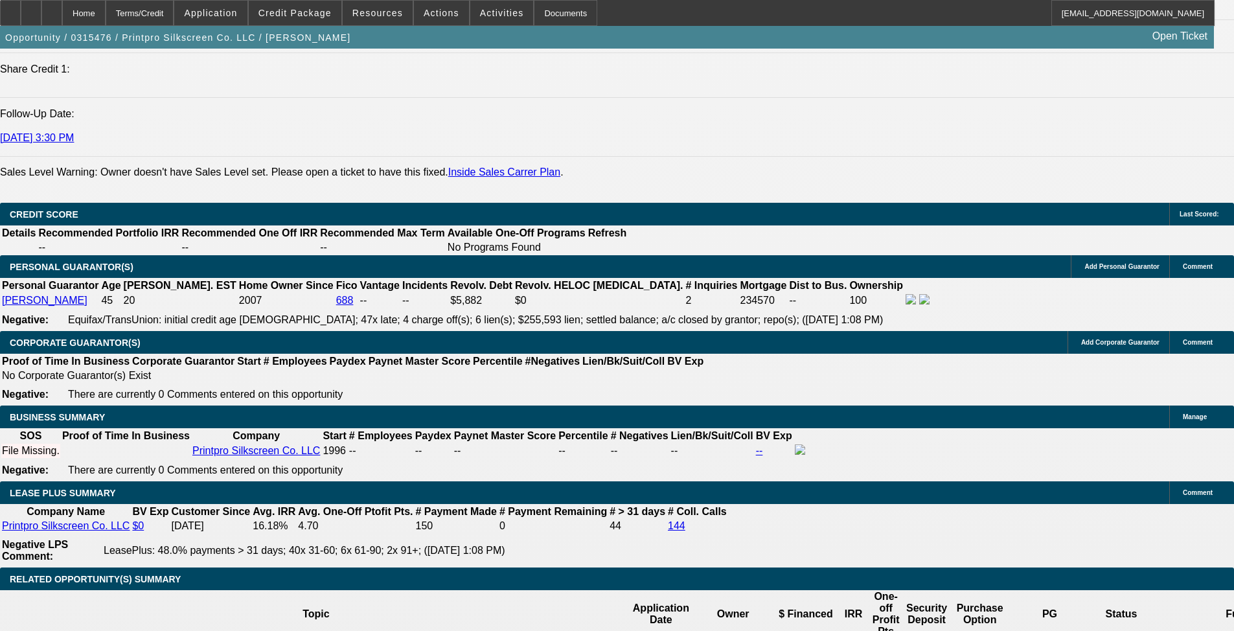
scroll to position [1797, 0]
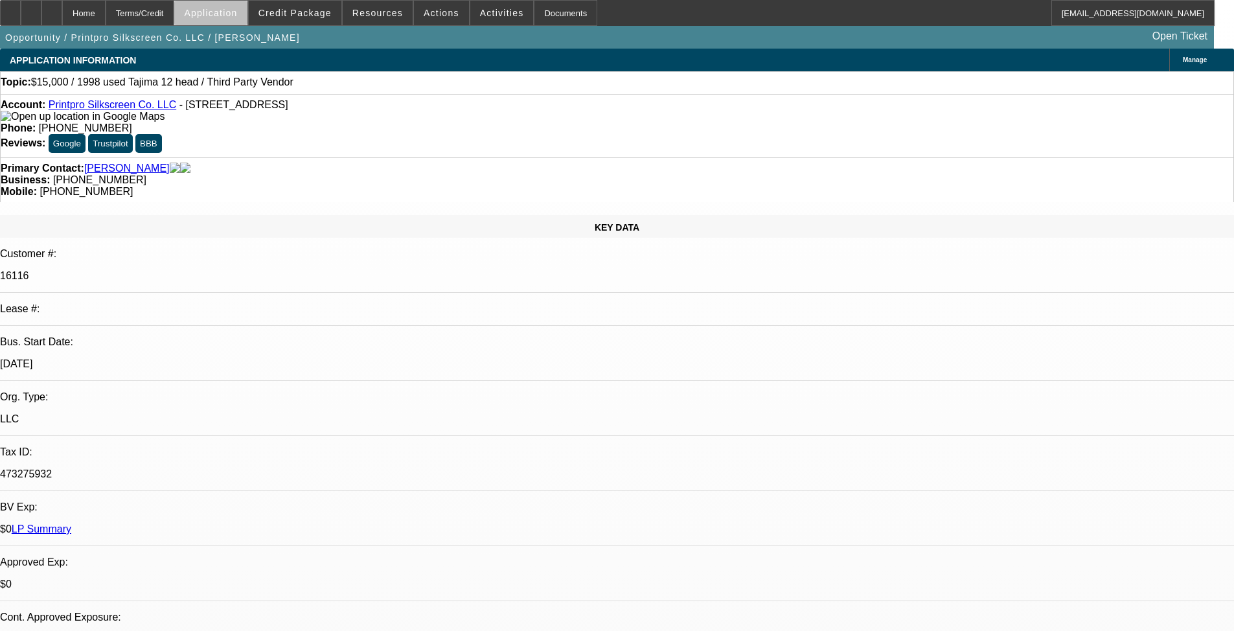
click at [237, 17] on span "Application" at bounding box center [210, 13] width 53 height 10
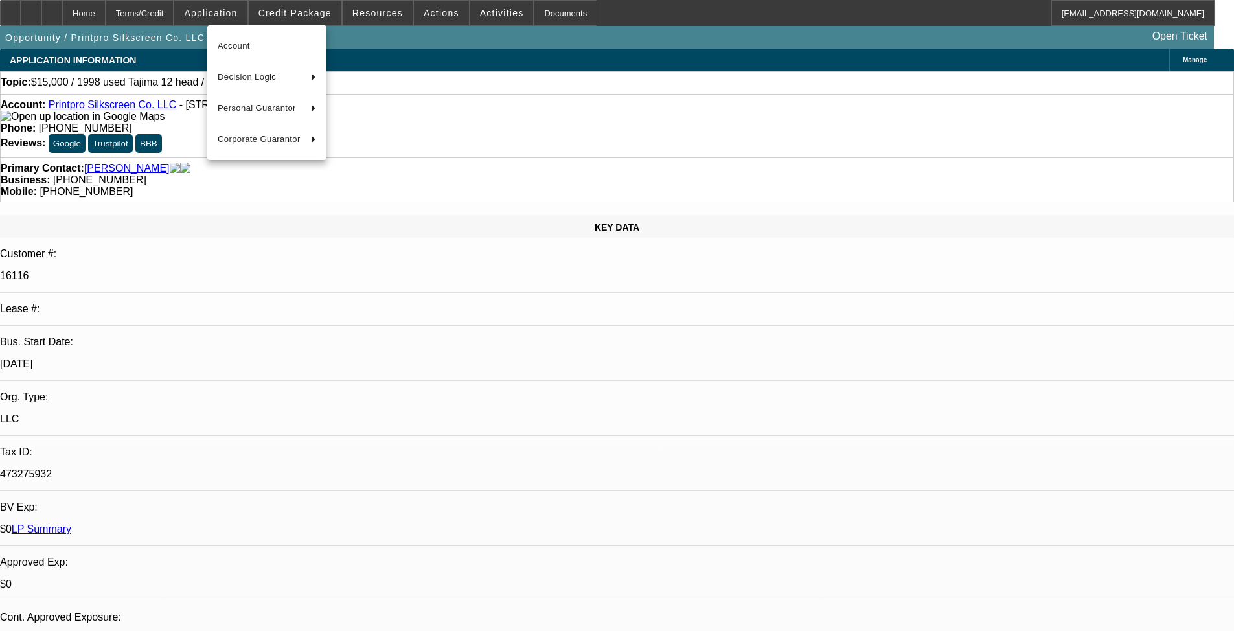
click at [334, 1] on div at bounding box center [617, 315] width 1234 height 631
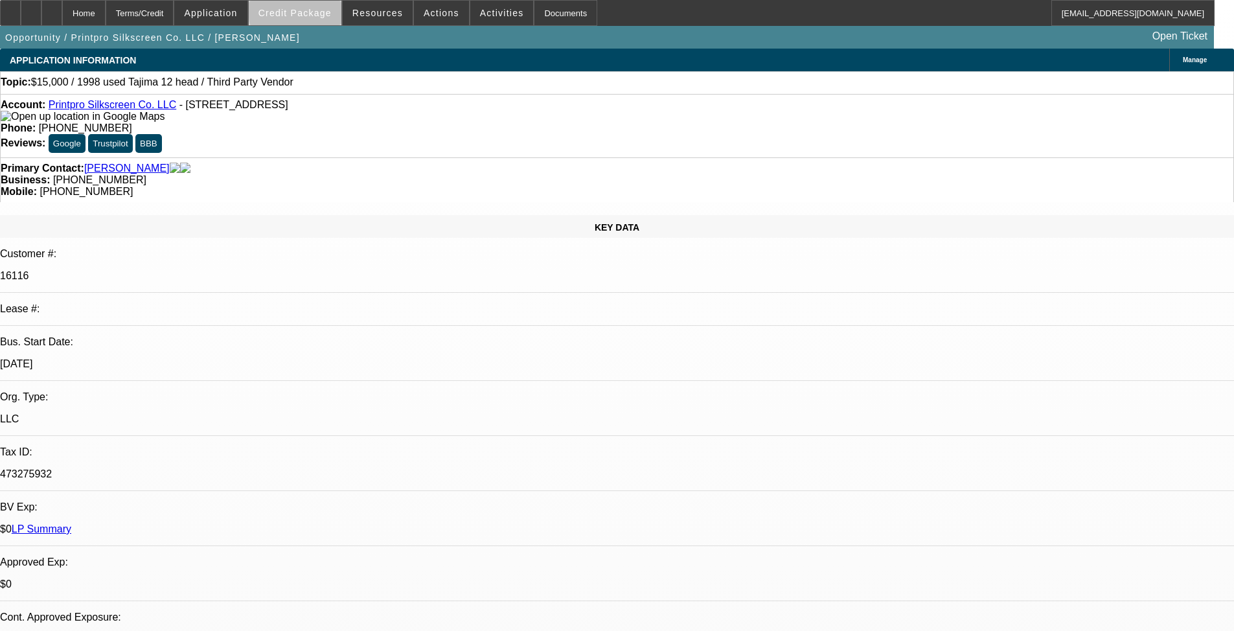
click at [328, 13] on span "Credit Package" at bounding box center [294, 13] width 73 height 10
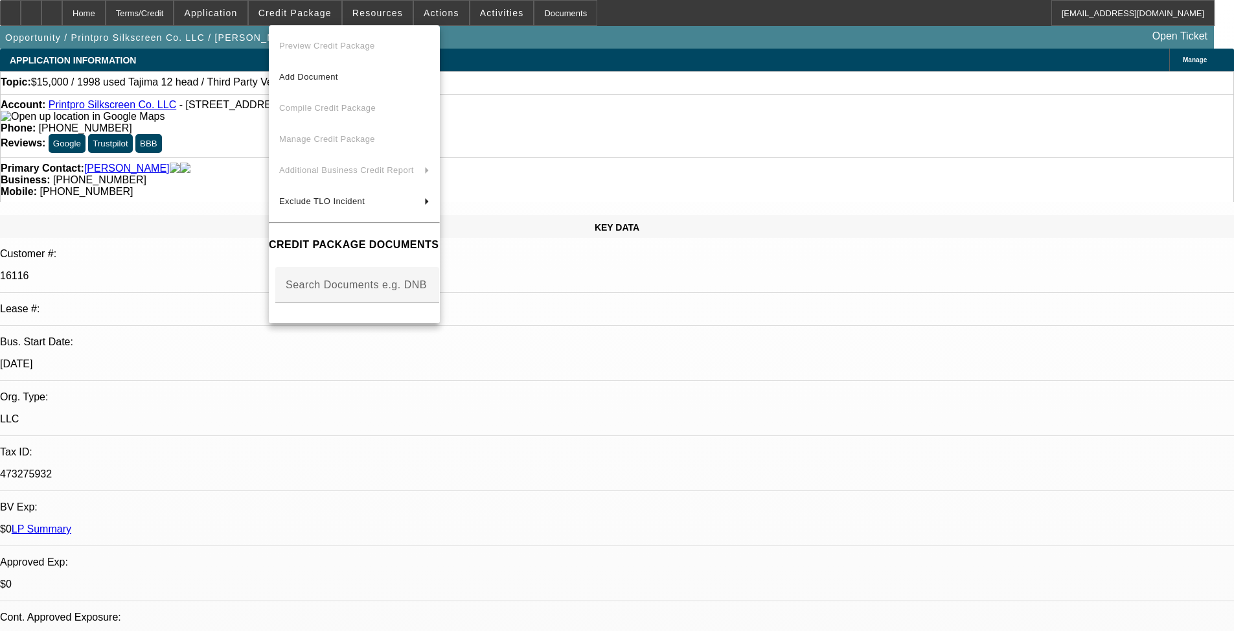
click at [311, 5] on div at bounding box center [617, 315] width 1234 height 631
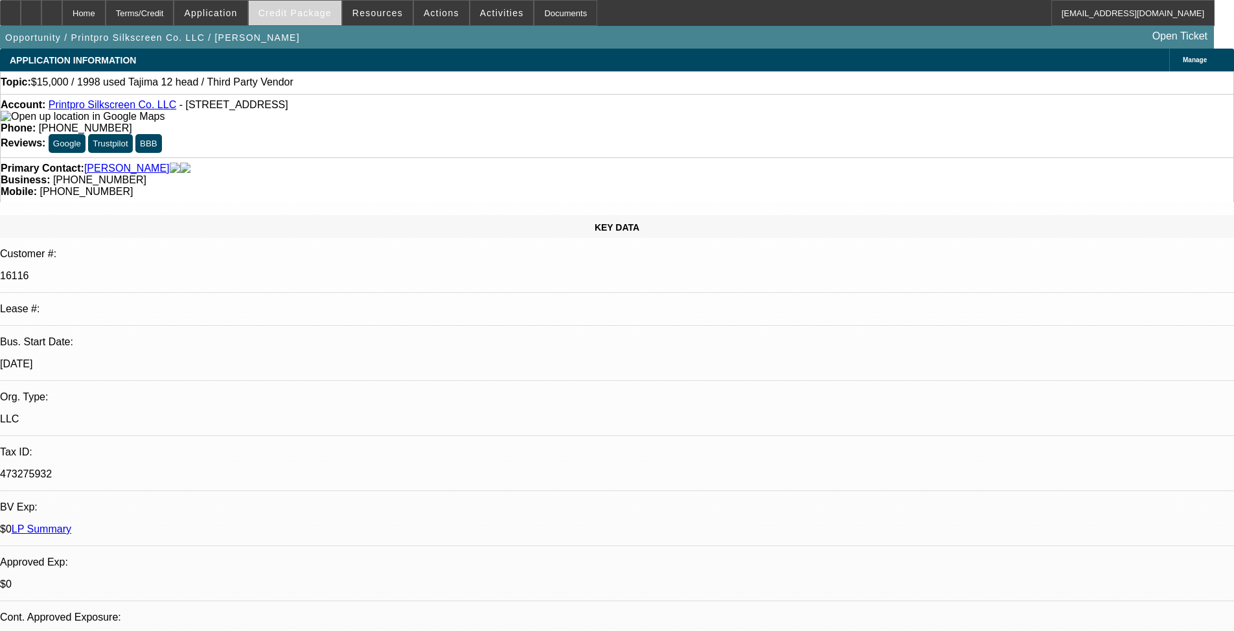
click at [311, 6] on span at bounding box center [295, 12] width 93 height 31
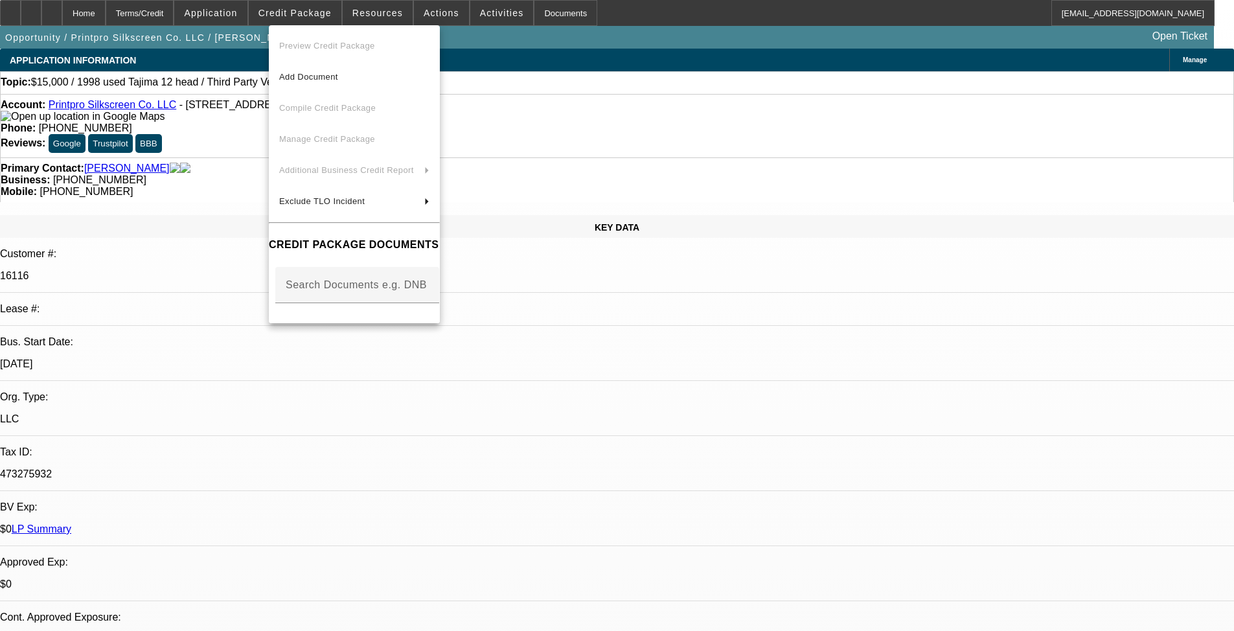
click at [79, 16] on div at bounding box center [617, 315] width 1234 height 631
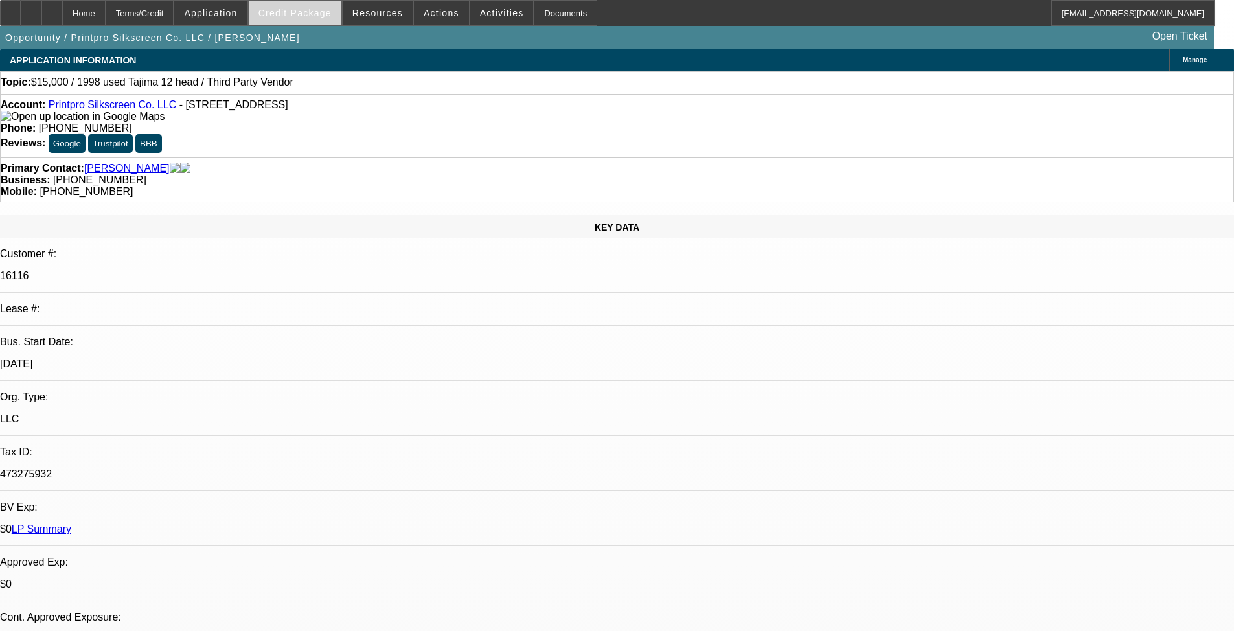
click at [316, 8] on span "Credit Package" at bounding box center [294, 13] width 73 height 10
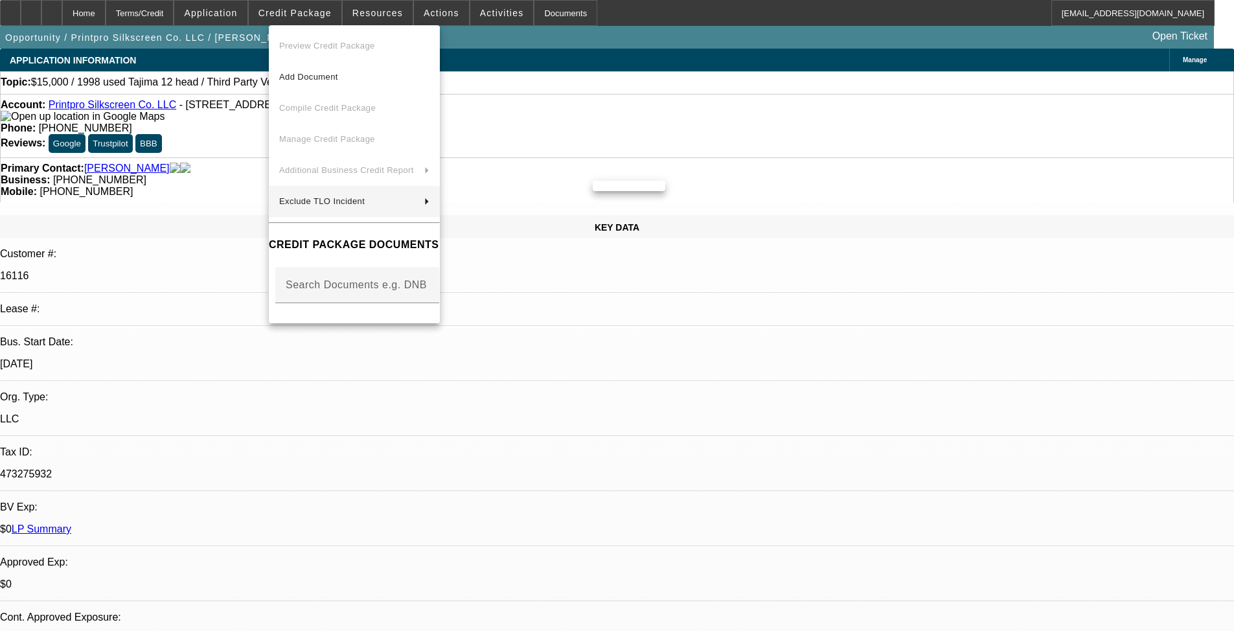
click at [387, 379] on div at bounding box center [617, 315] width 1234 height 631
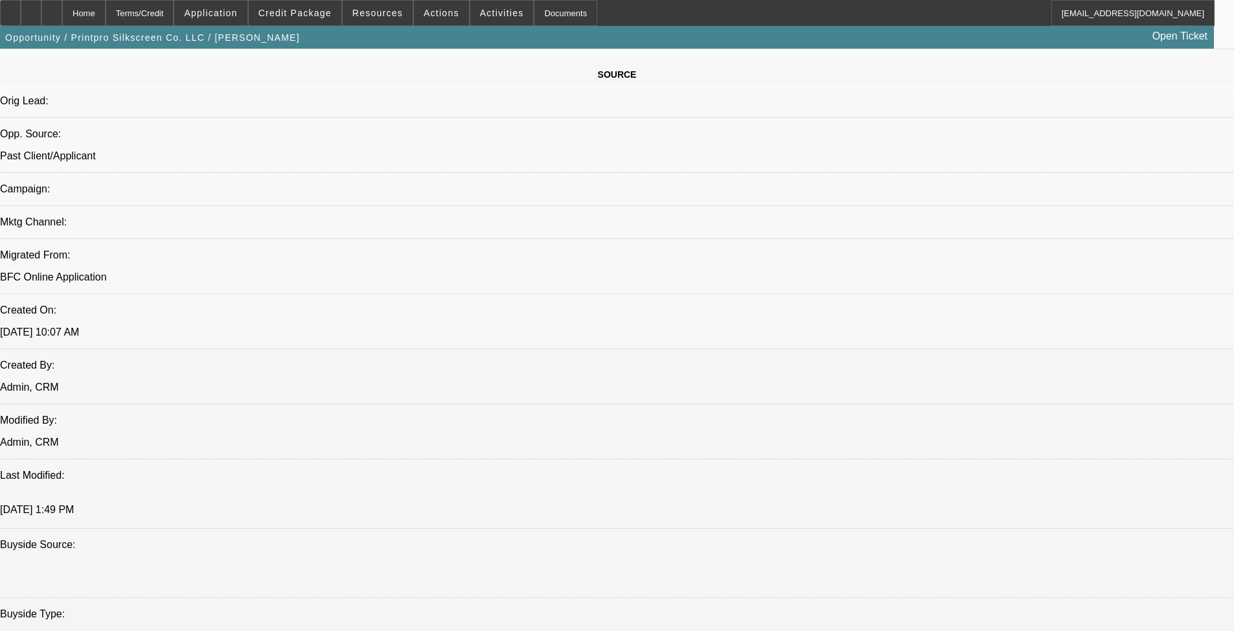
scroll to position [648, 0]
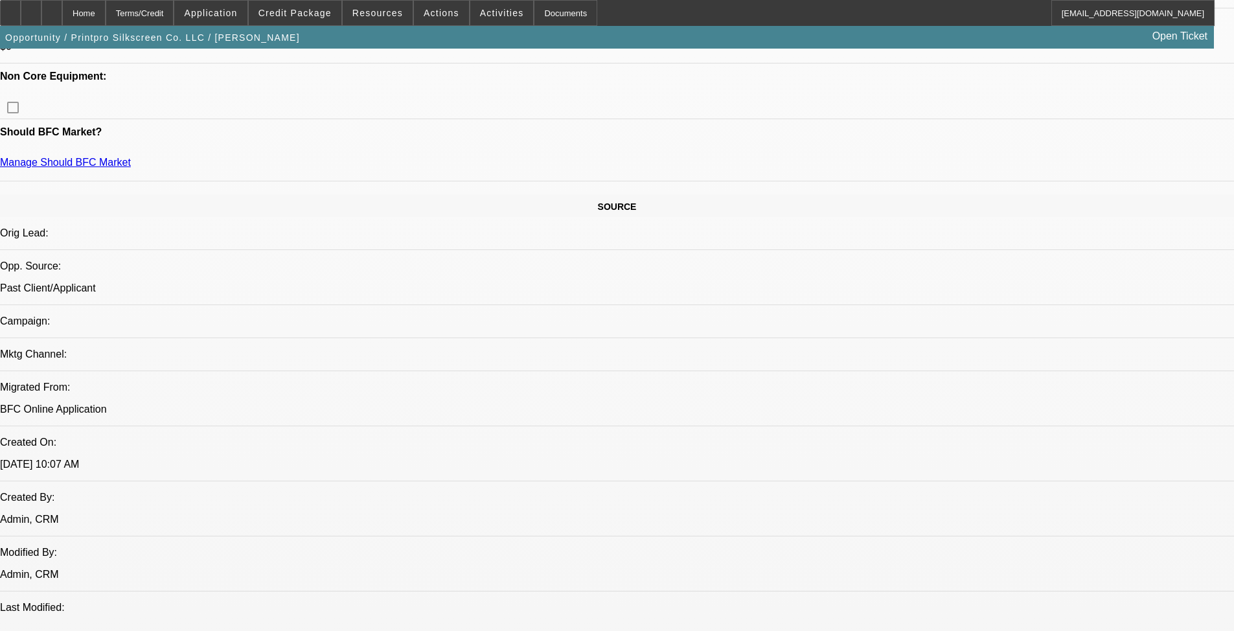
click at [41, 17] on div at bounding box center [31, 13] width 21 height 26
click at [313, 16] on span "Credit Package" at bounding box center [294, 13] width 73 height 10
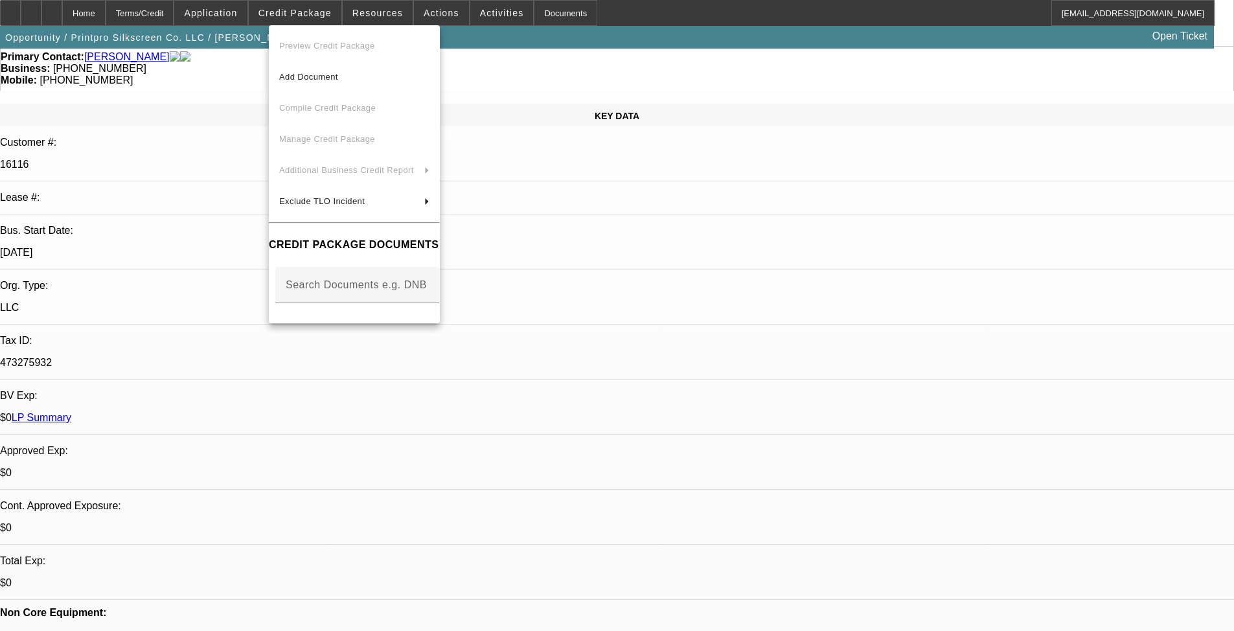
scroll to position [0, 0]
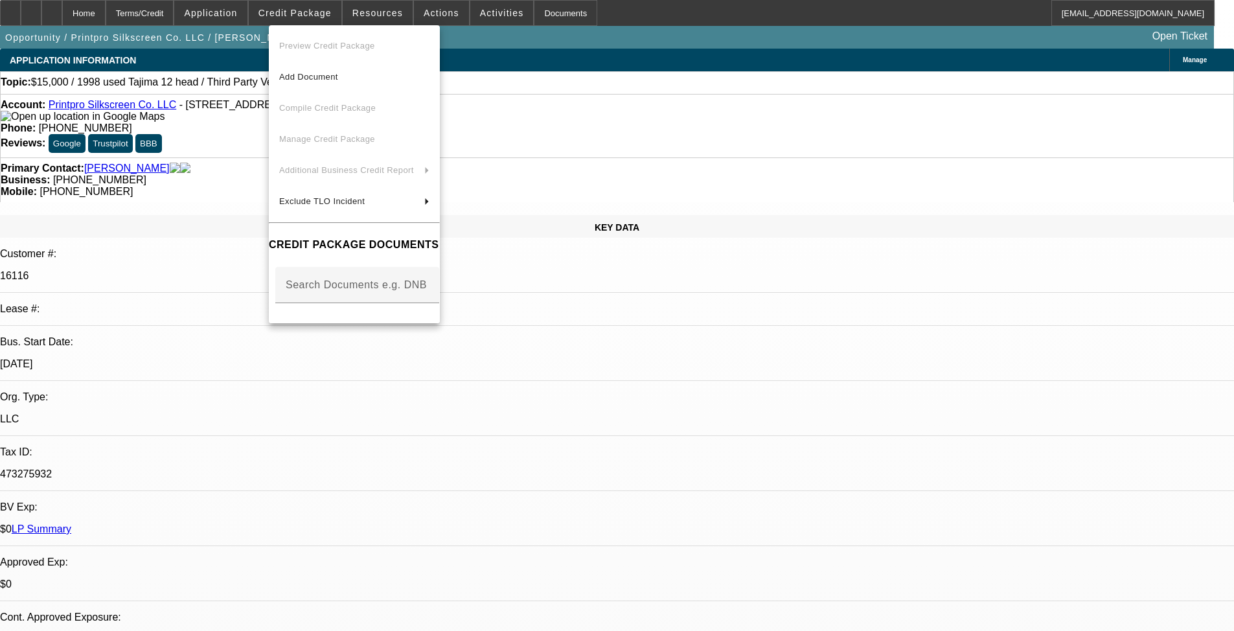
click at [517, 155] on div at bounding box center [617, 315] width 1234 height 631
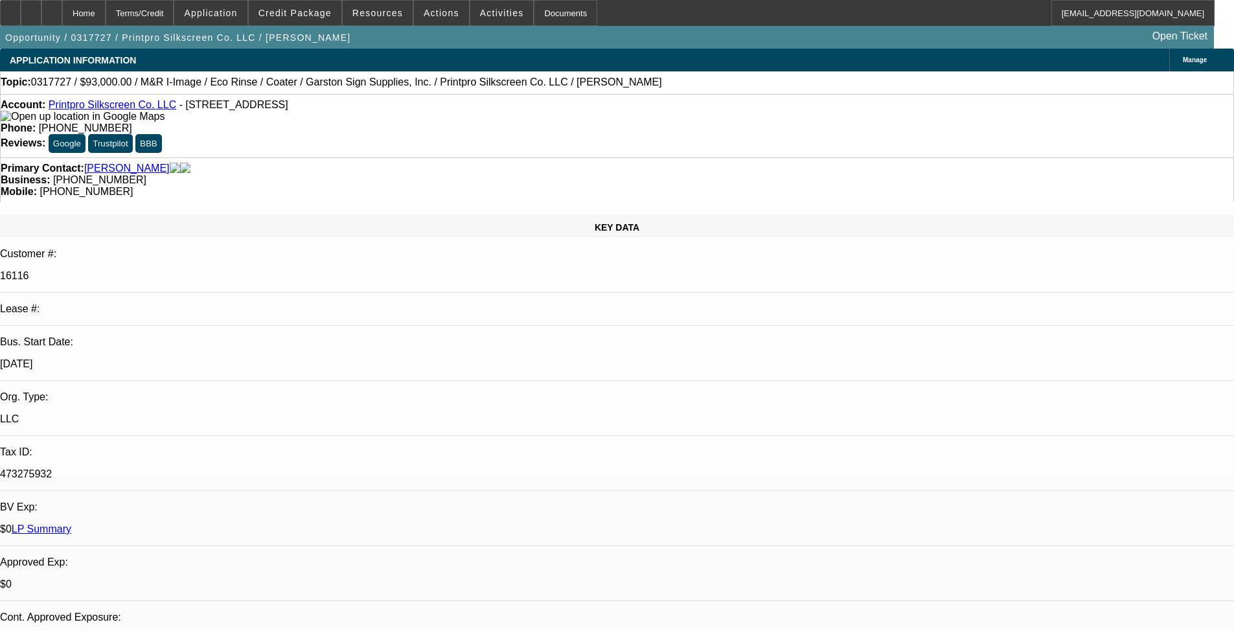
select select "0"
select select "2"
select select "0.1"
select select "4"
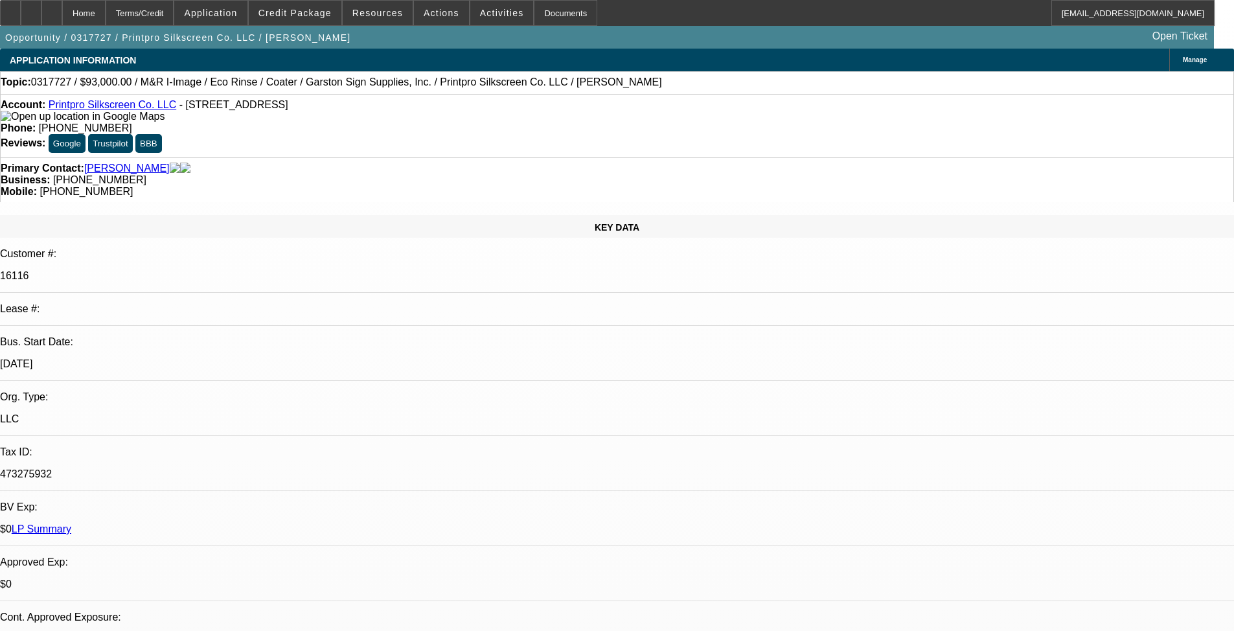
select select "0"
select select "2"
select select "0"
select select "2"
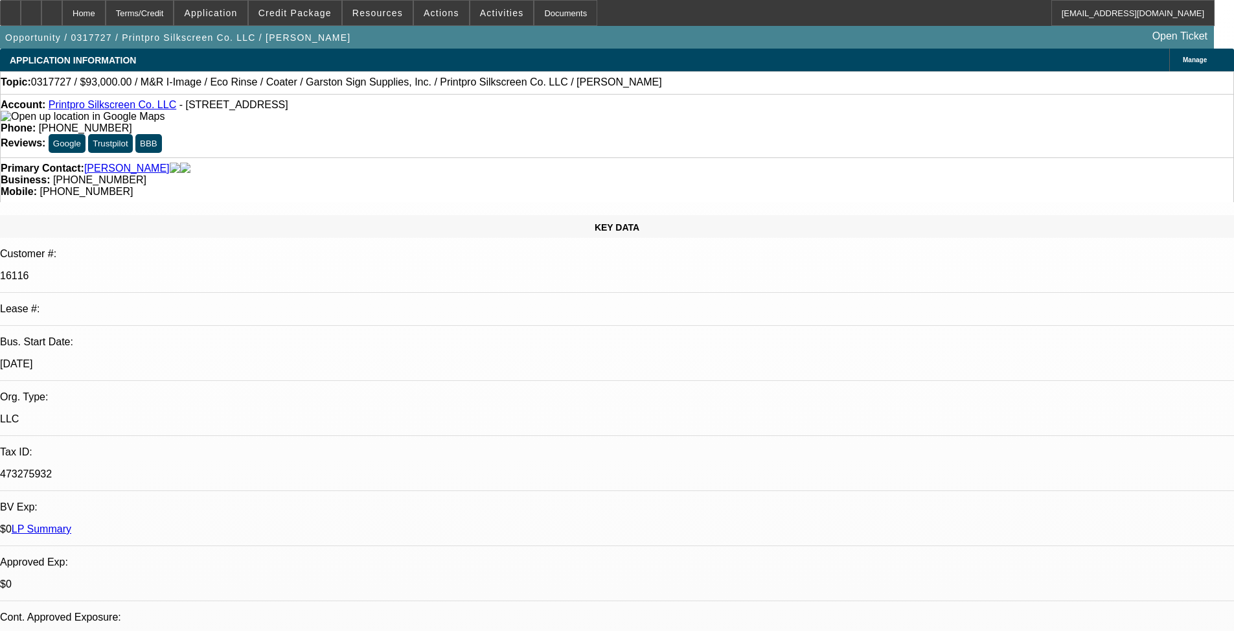
select select "0"
select select "2"
select select "0.1"
select select "4"
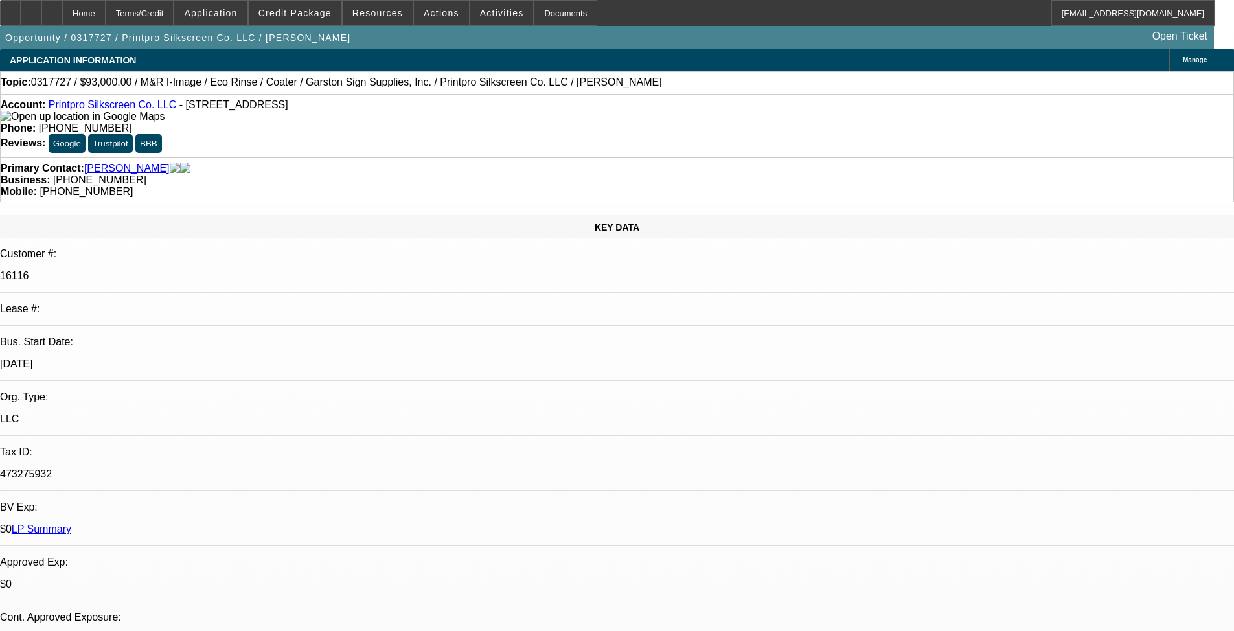
select select "0"
select select "2"
select select "0.1"
select select "4"
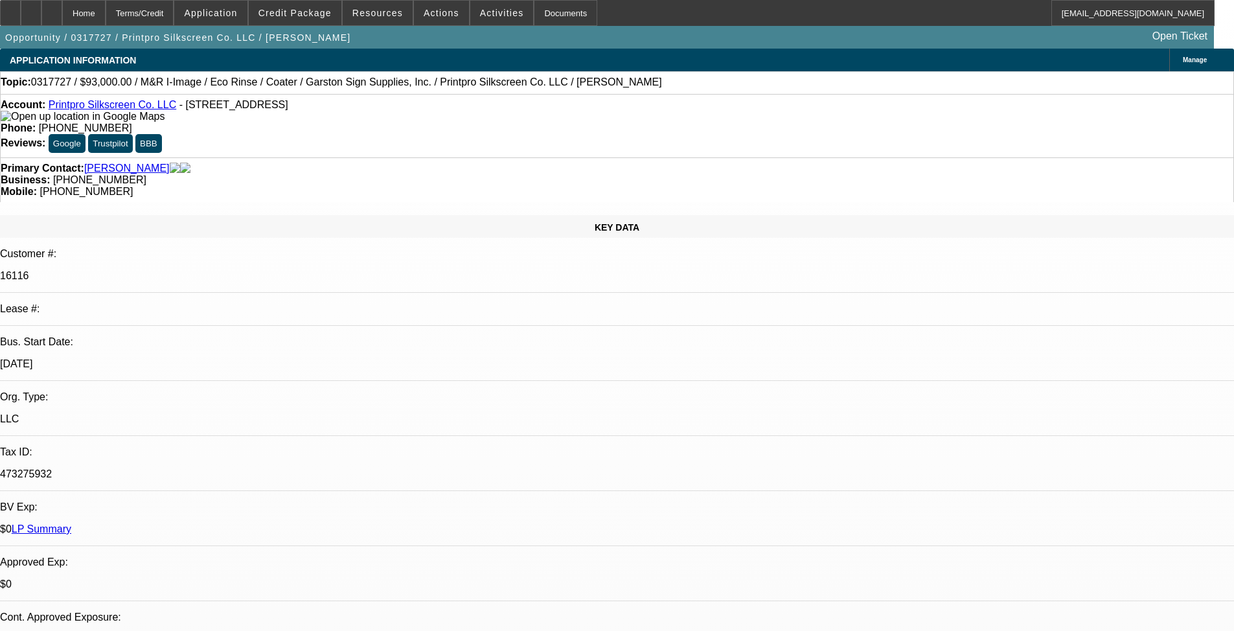
click at [329, 17] on span "Credit Package" at bounding box center [294, 13] width 73 height 10
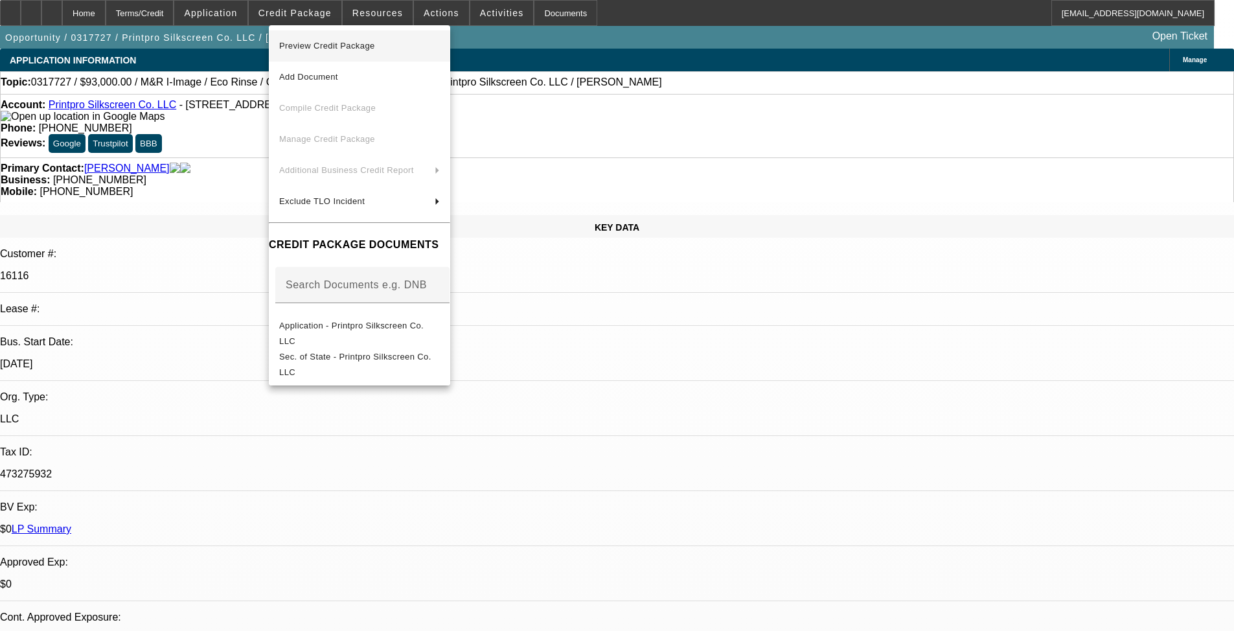
click at [356, 45] on span "Preview Credit Package" at bounding box center [327, 46] width 96 height 10
